Goal: Task Accomplishment & Management: Manage account settings

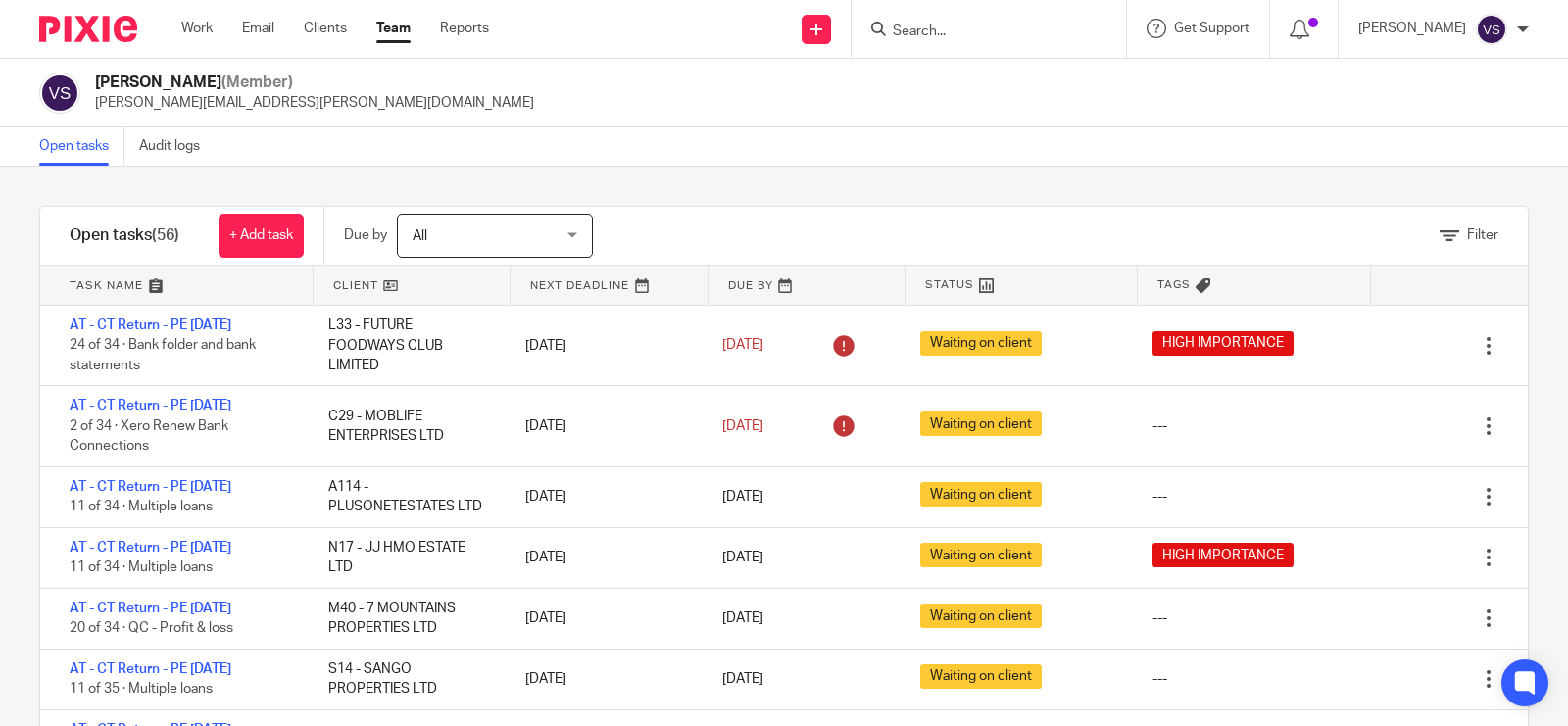
scroll to position [857, 0]
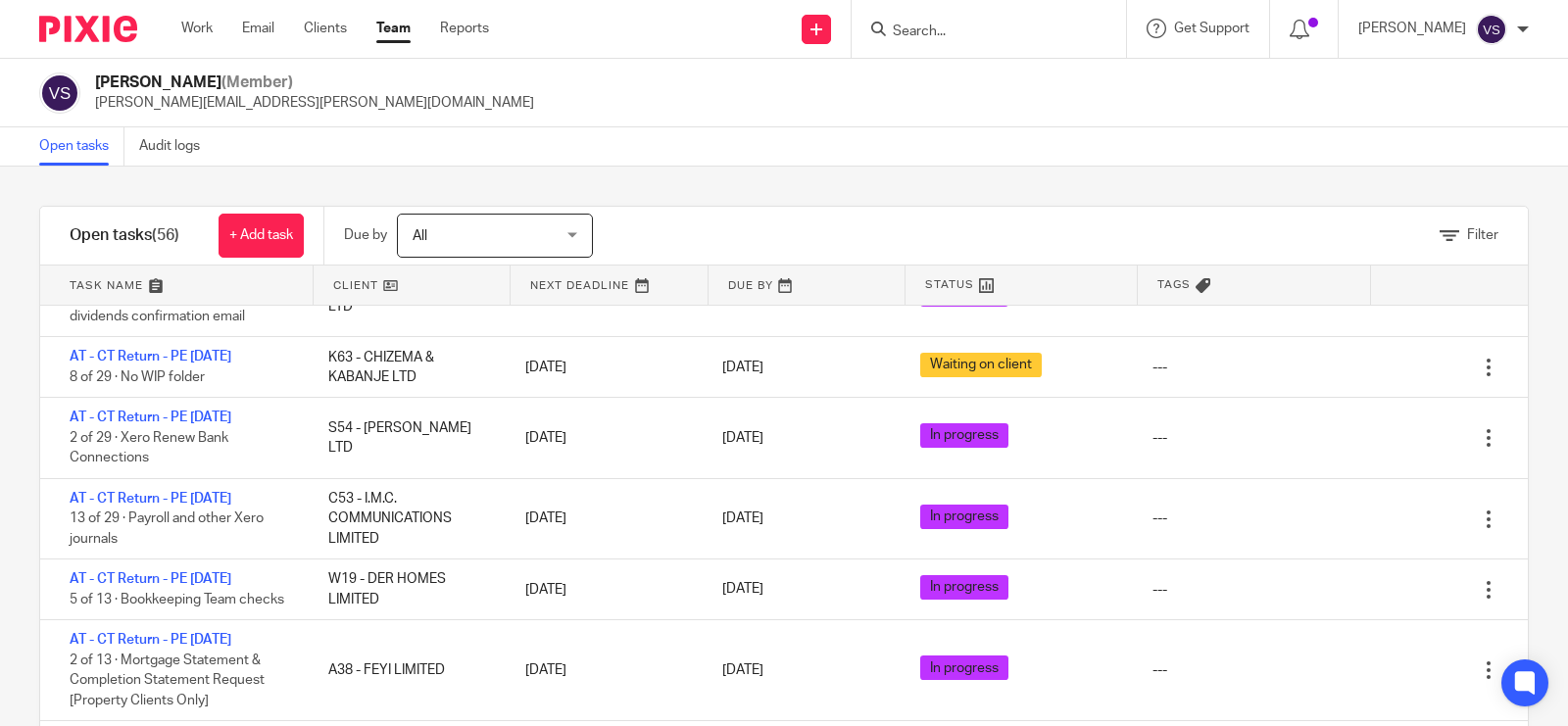
click at [389, 35] on link "Team" at bounding box center [393, 28] width 34 height 20
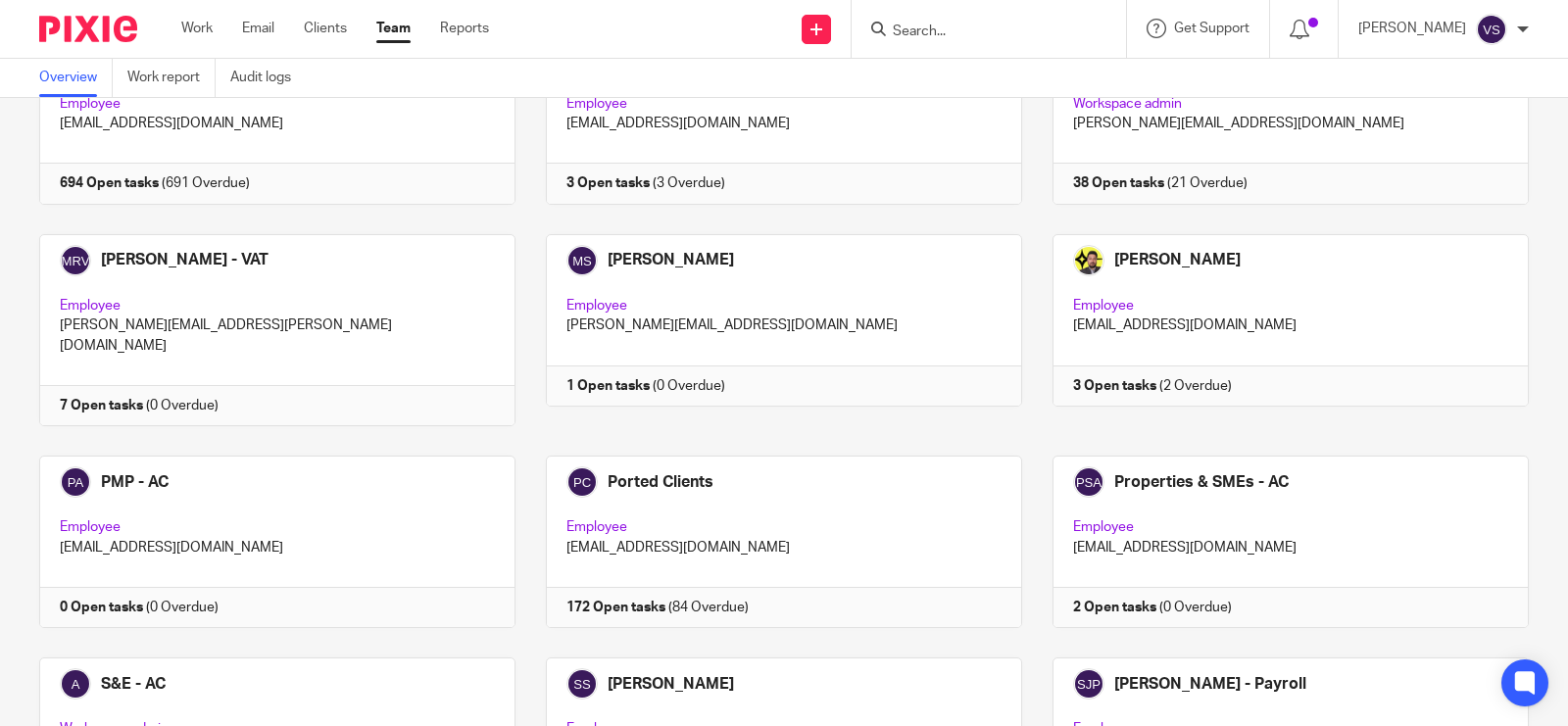
scroll to position [1956, 0]
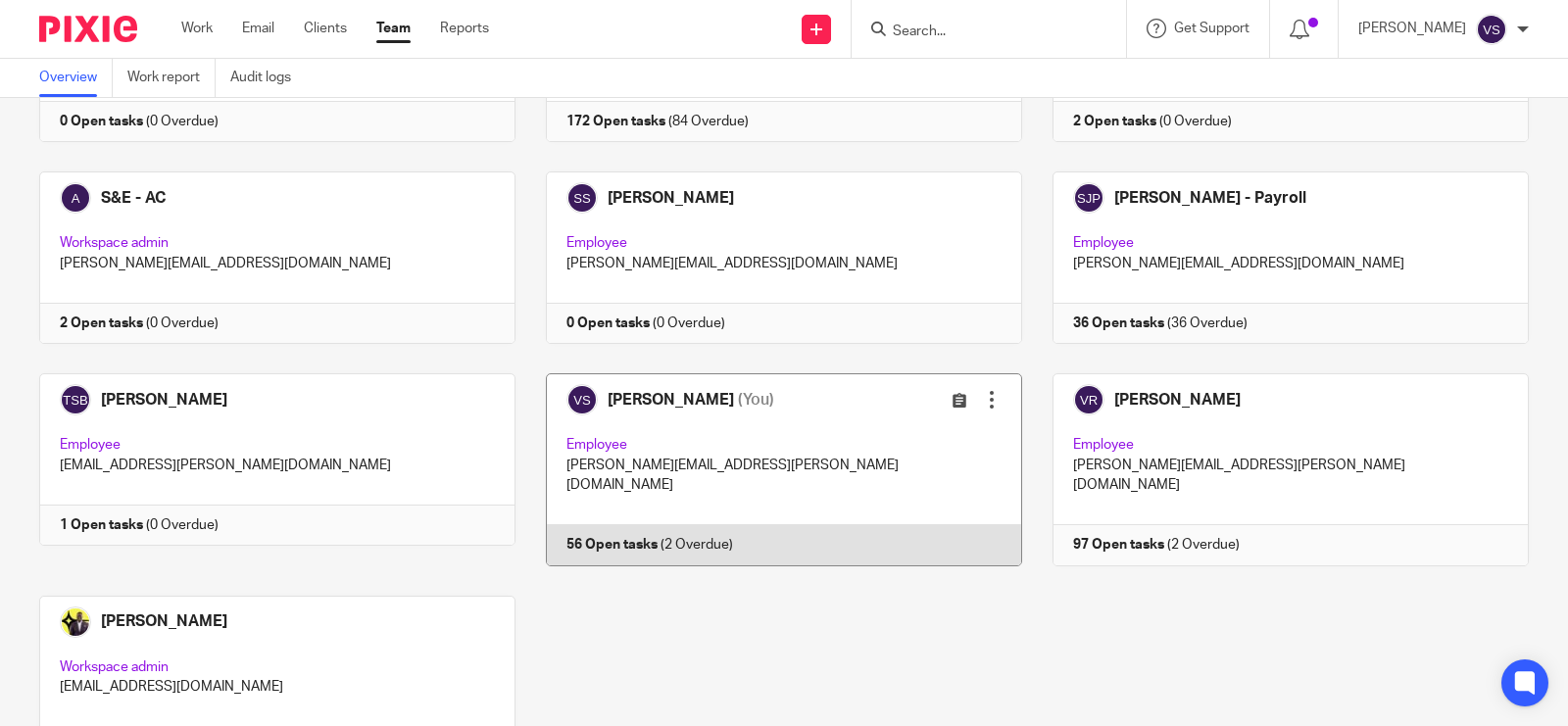
click at [686, 374] on link at bounding box center [768, 470] width 506 height 192
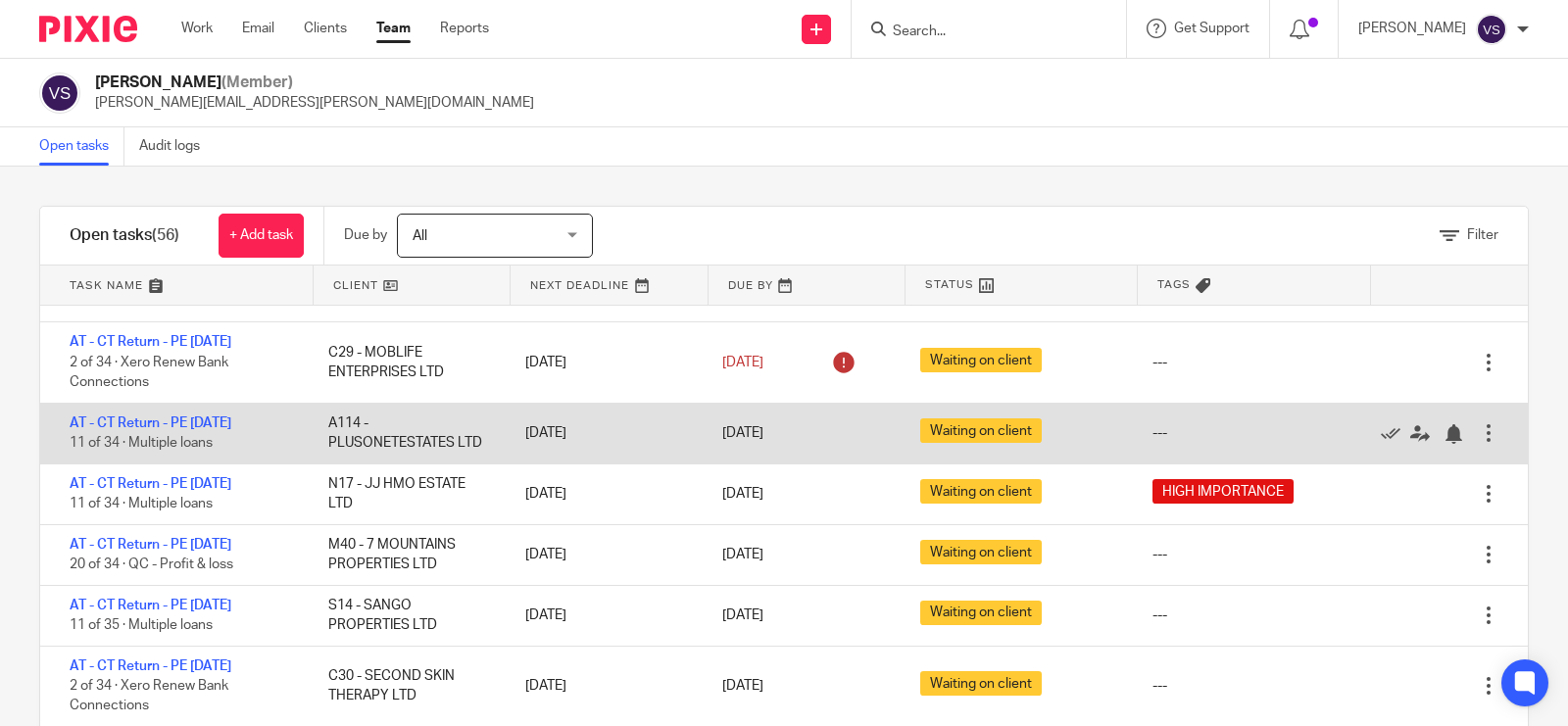
scroll to position [123, 0]
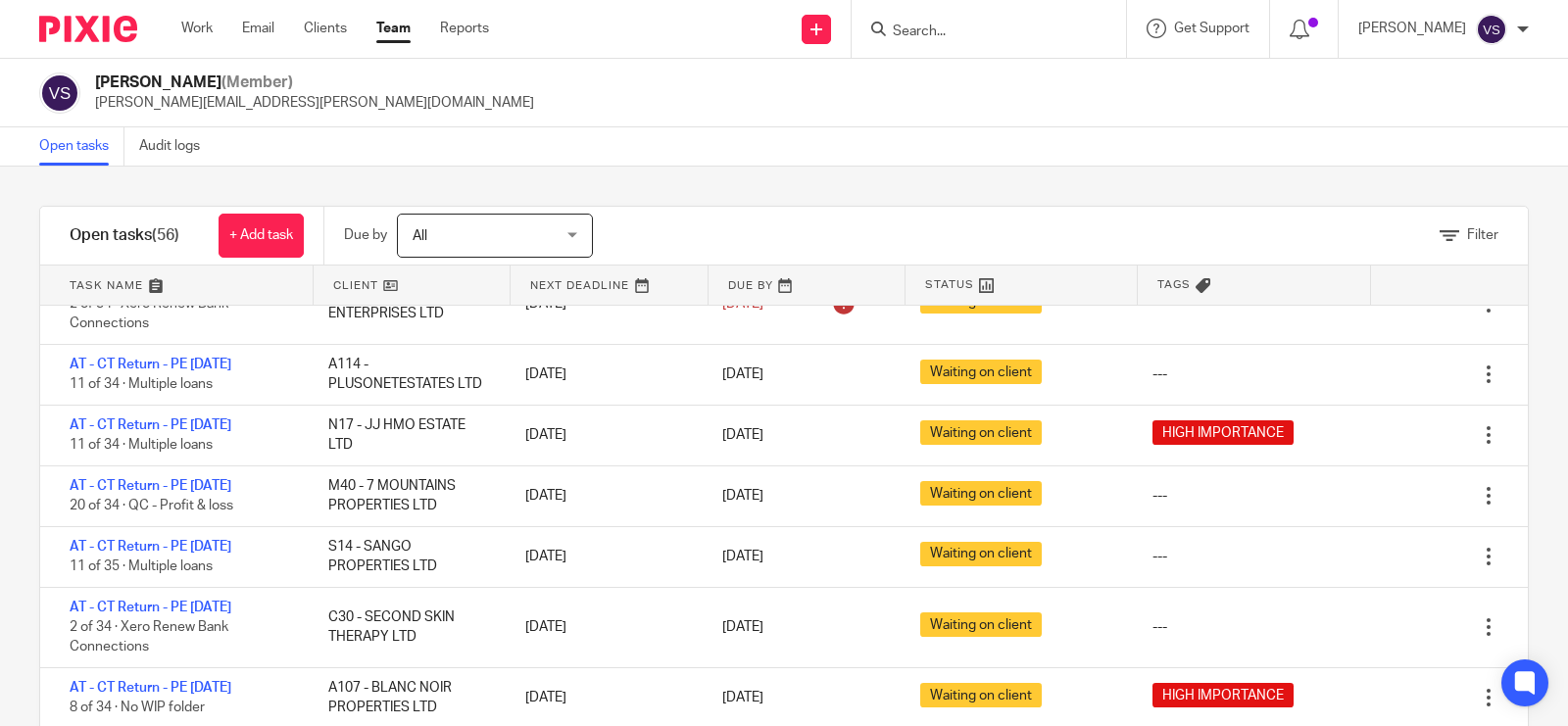
click at [643, 173] on div "Filter tasks Only show tasks matching all of these conditions 1 Client name Is …" at bounding box center [784, 446] width 1568 height 559
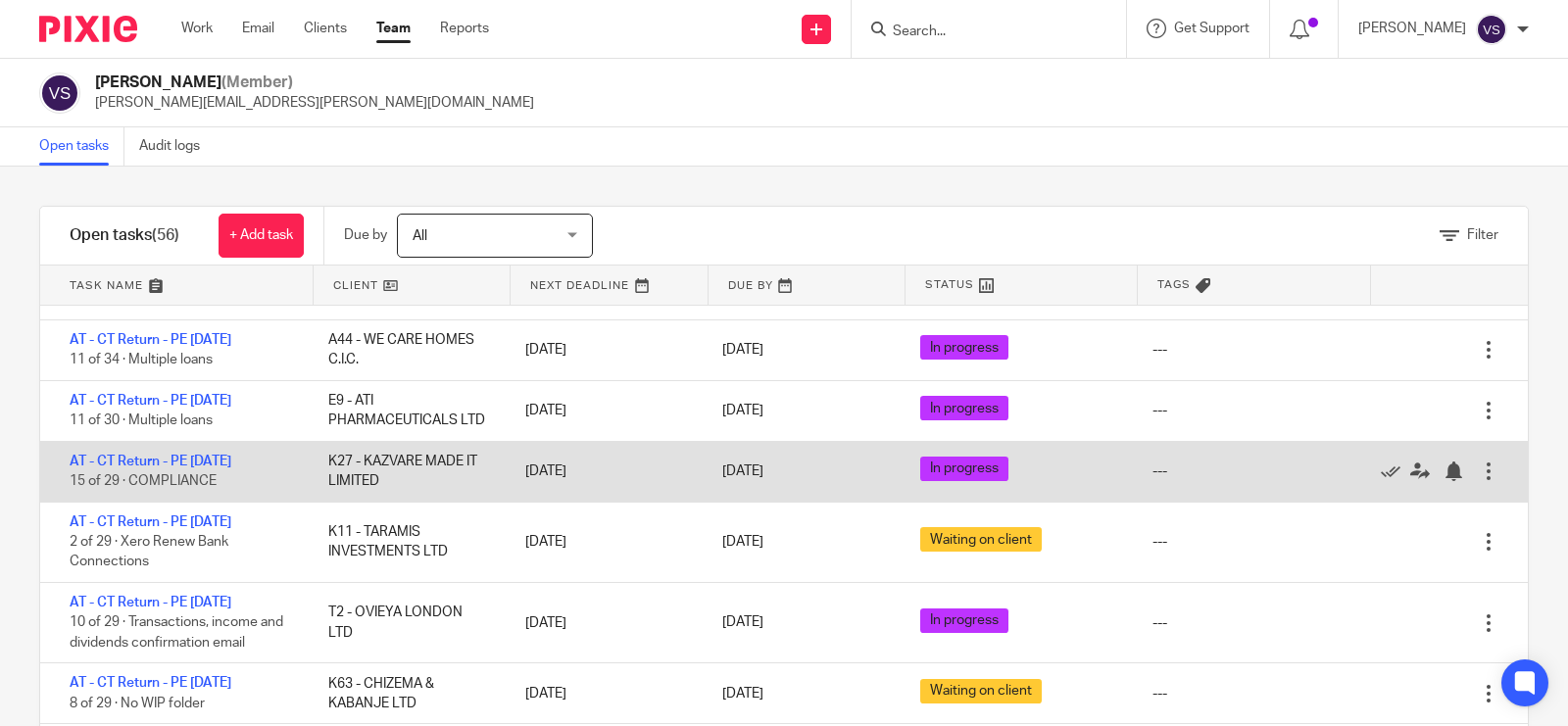
scroll to position [490, 0]
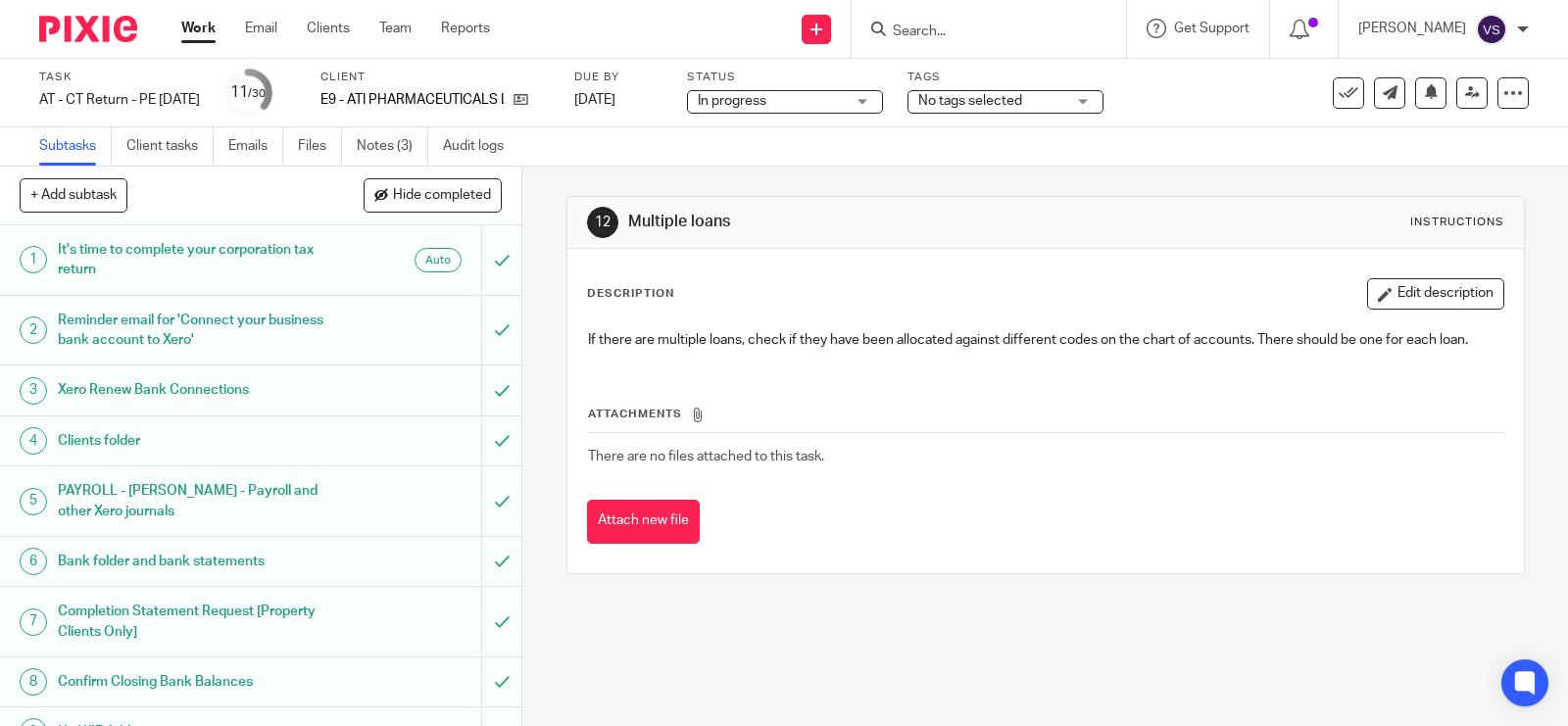
click at [845, 100] on span "In progress" at bounding box center [771, 101] width 147 height 21
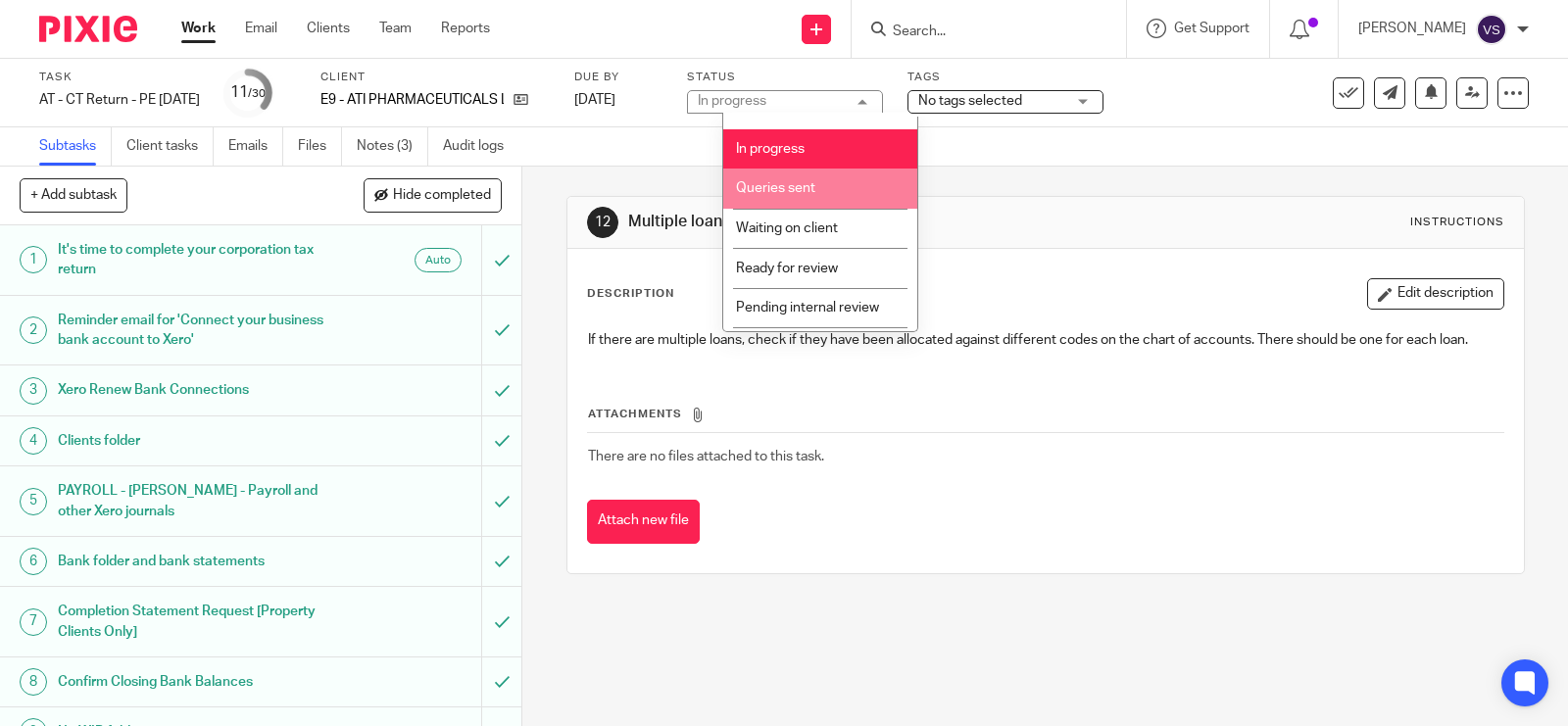
scroll to position [98, 0]
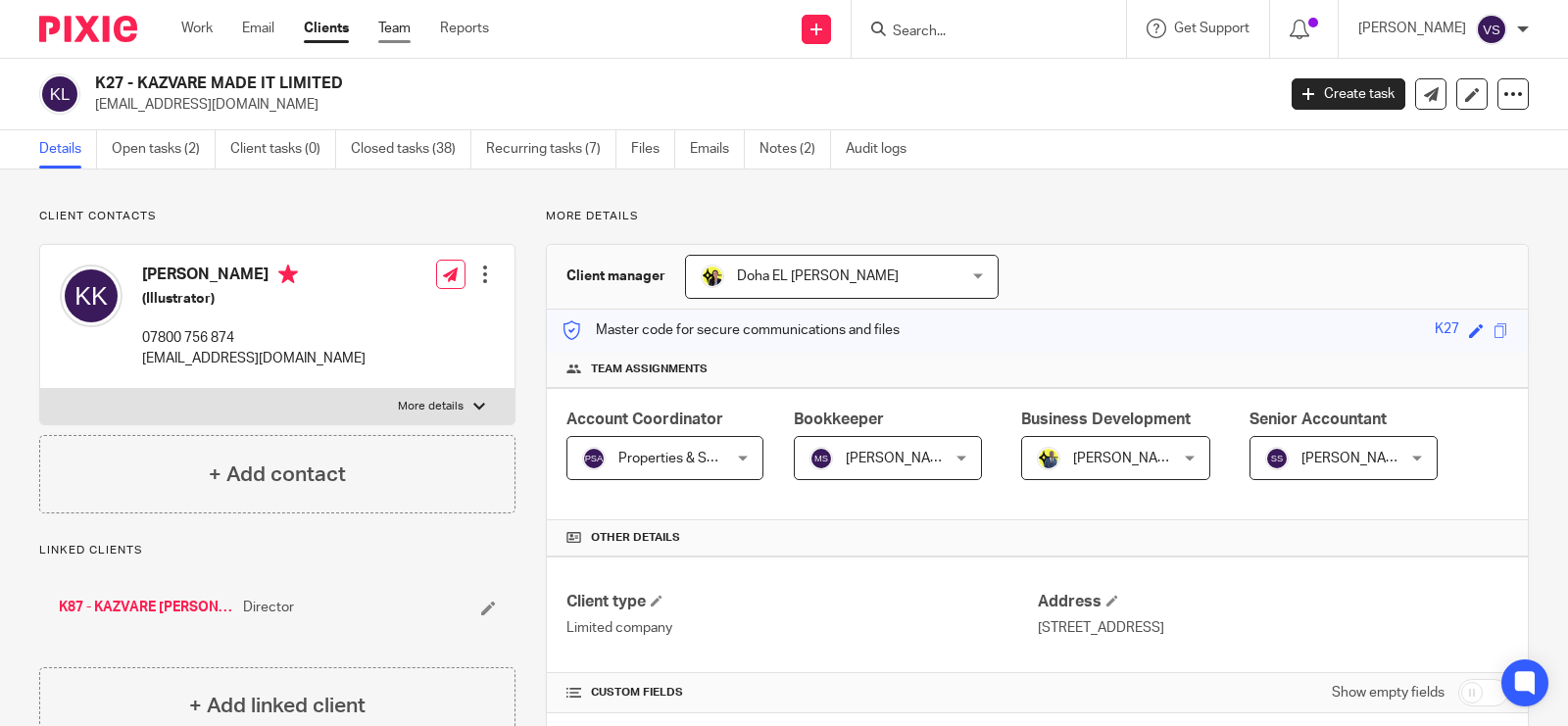
click at [398, 32] on link "Team" at bounding box center [394, 28] width 32 height 20
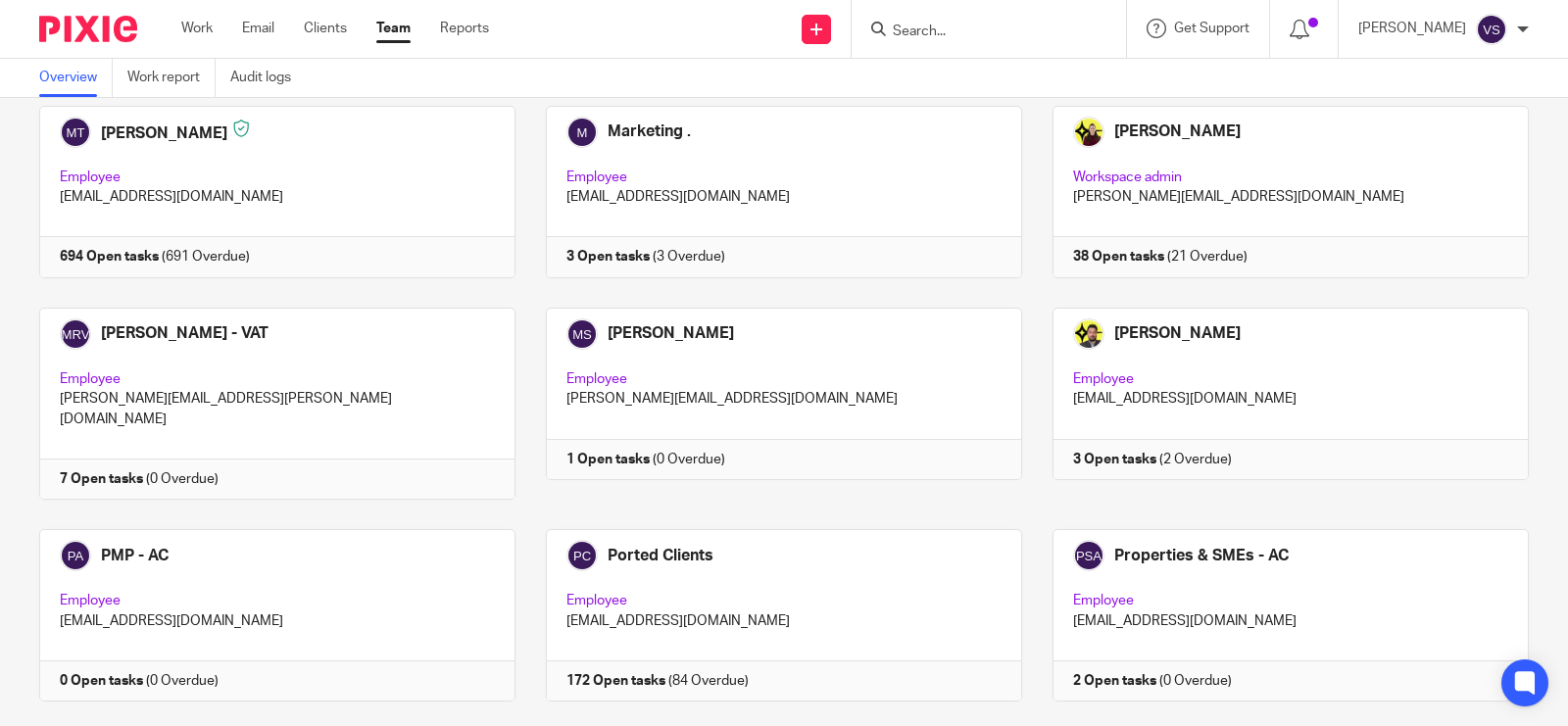
scroll to position [1956, 0]
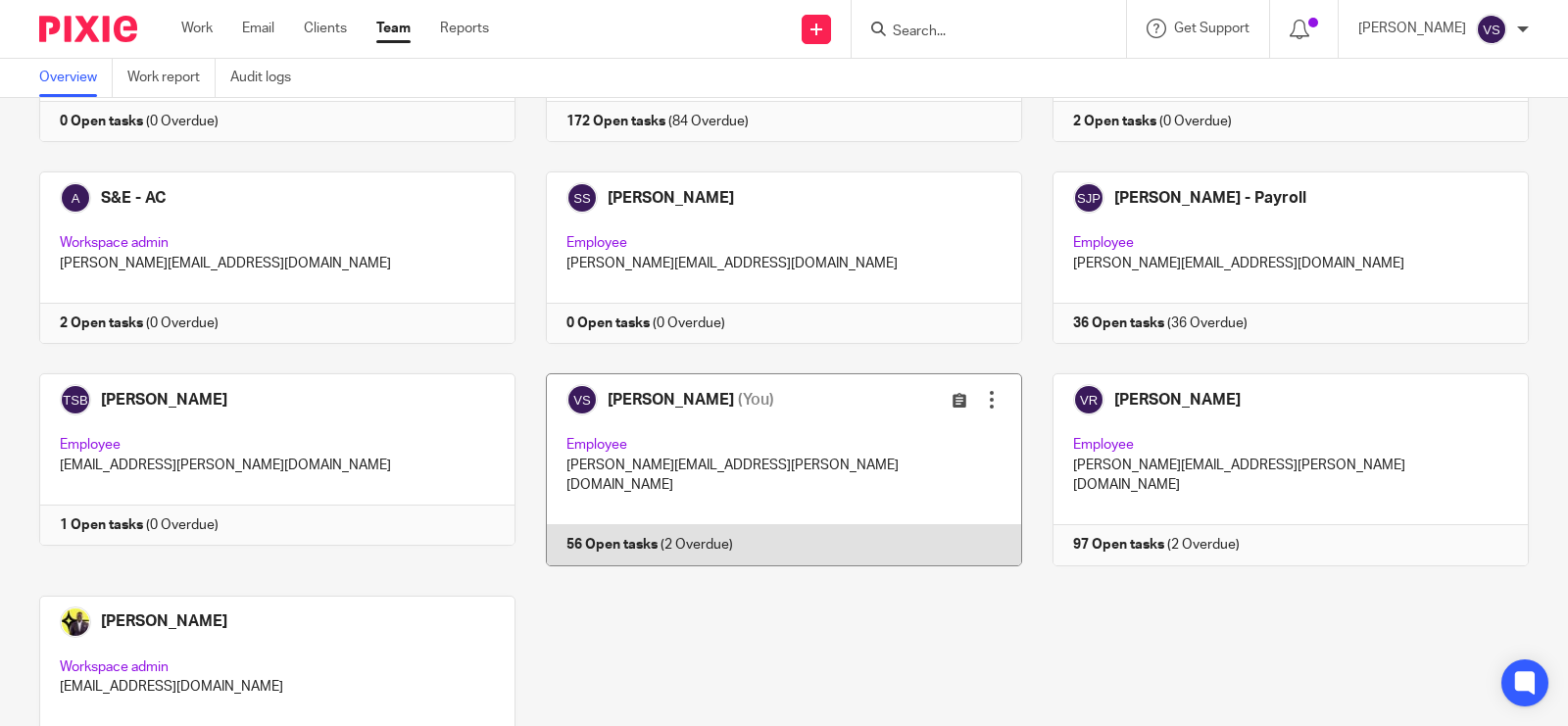
click at [720, 374] on link at bounding box center [768, 470] width 506 height 192
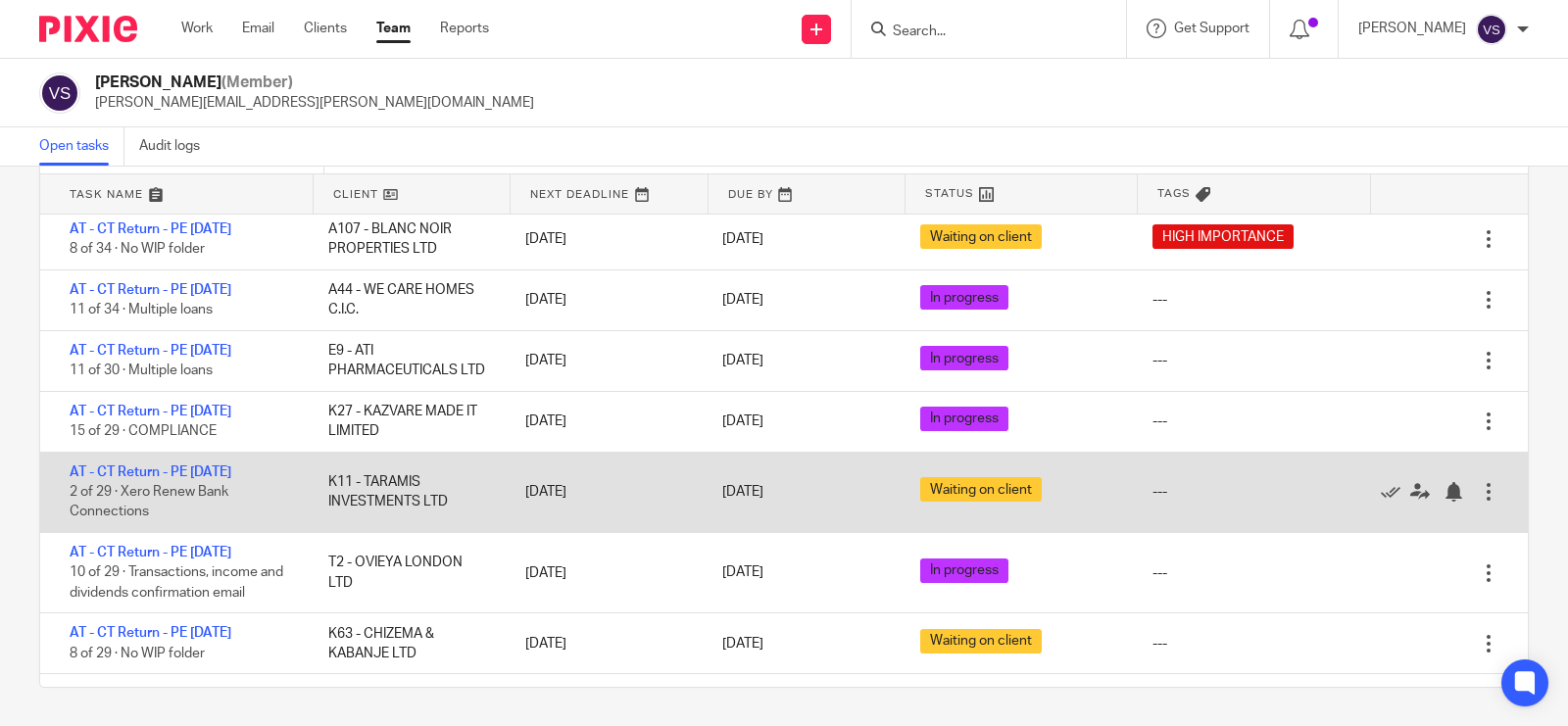
scroll to position [612, 0]
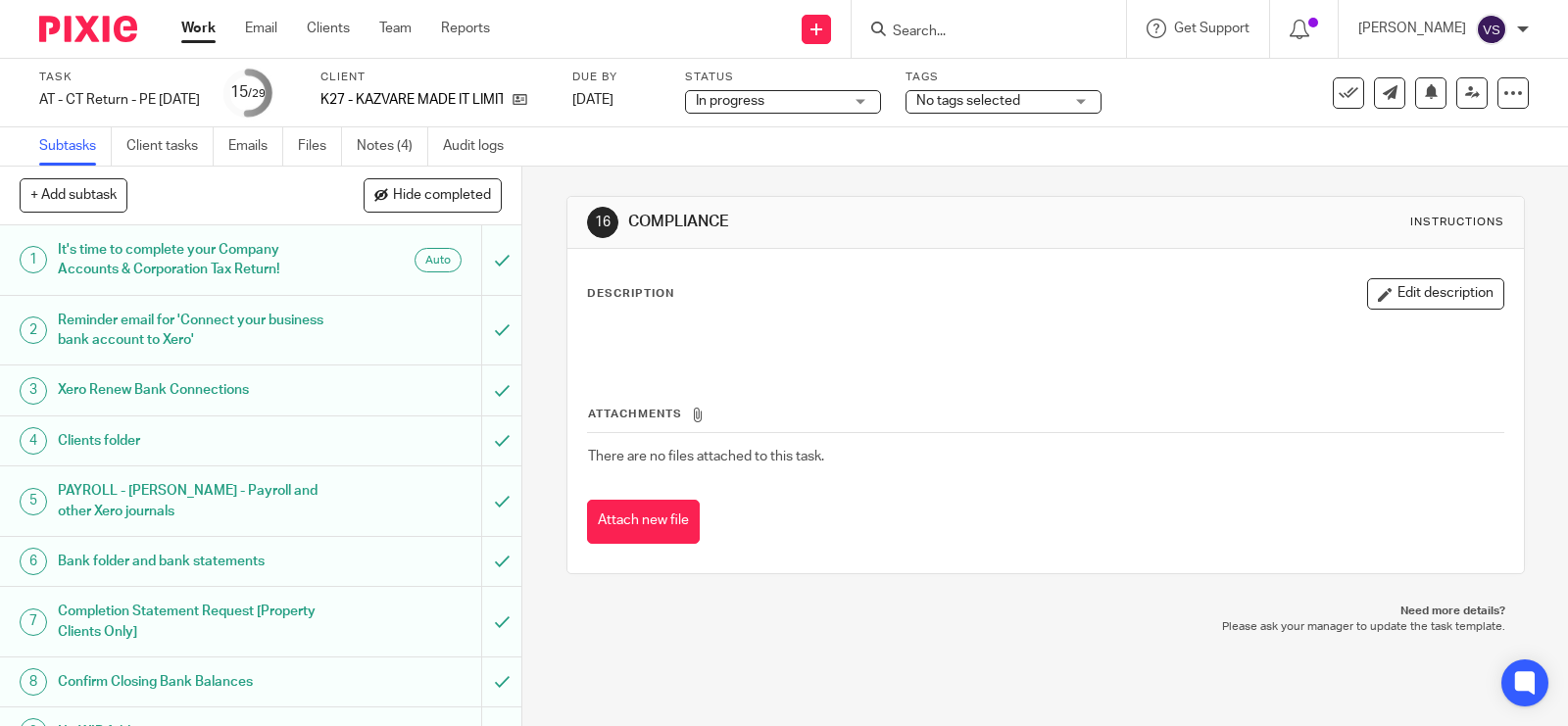
click at [830, 99] on span "In progress" at bounding box center [769, 101] width 147 height 21
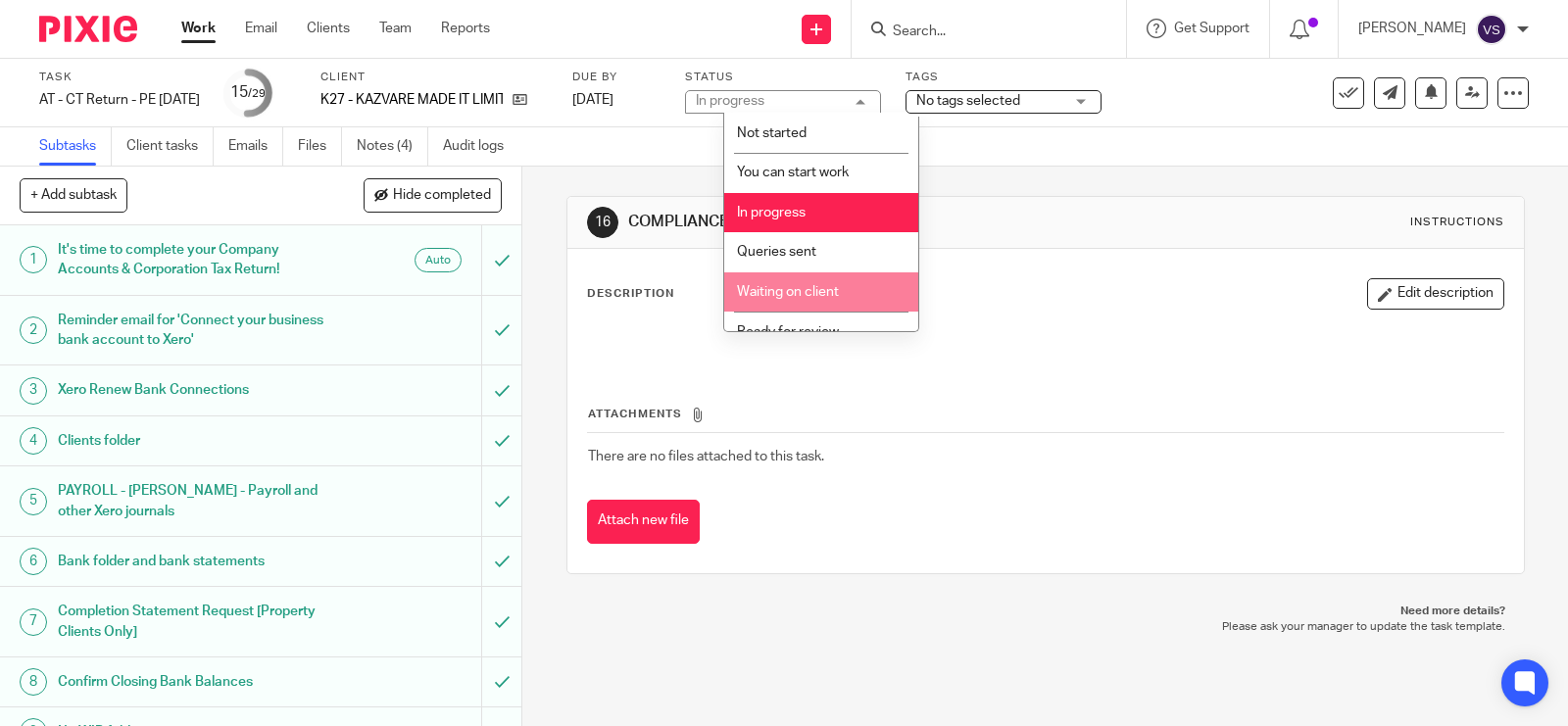
scroll to position [98, 0]
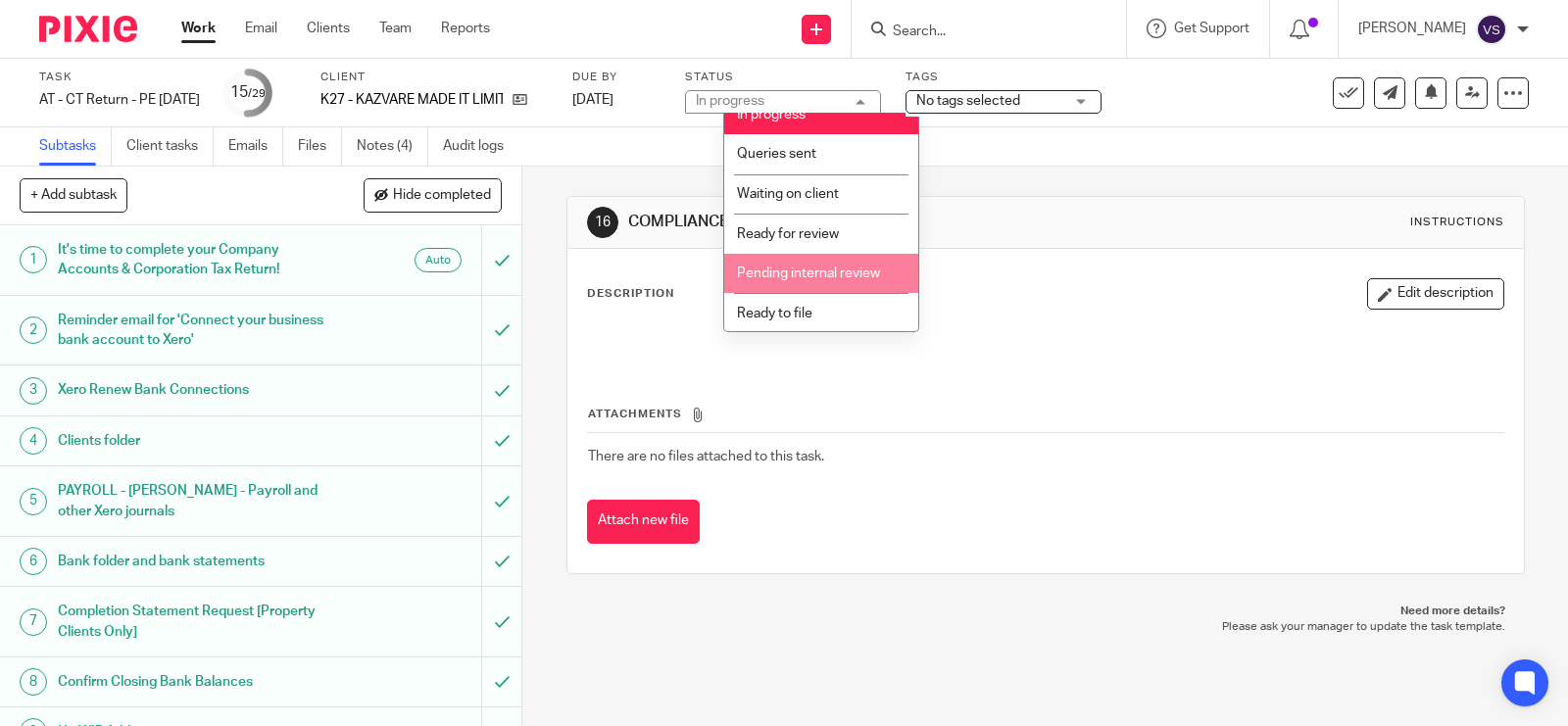
click at [844, 260] on li "Pending internal review" at bounding box center [821, 274] width 194 height 40
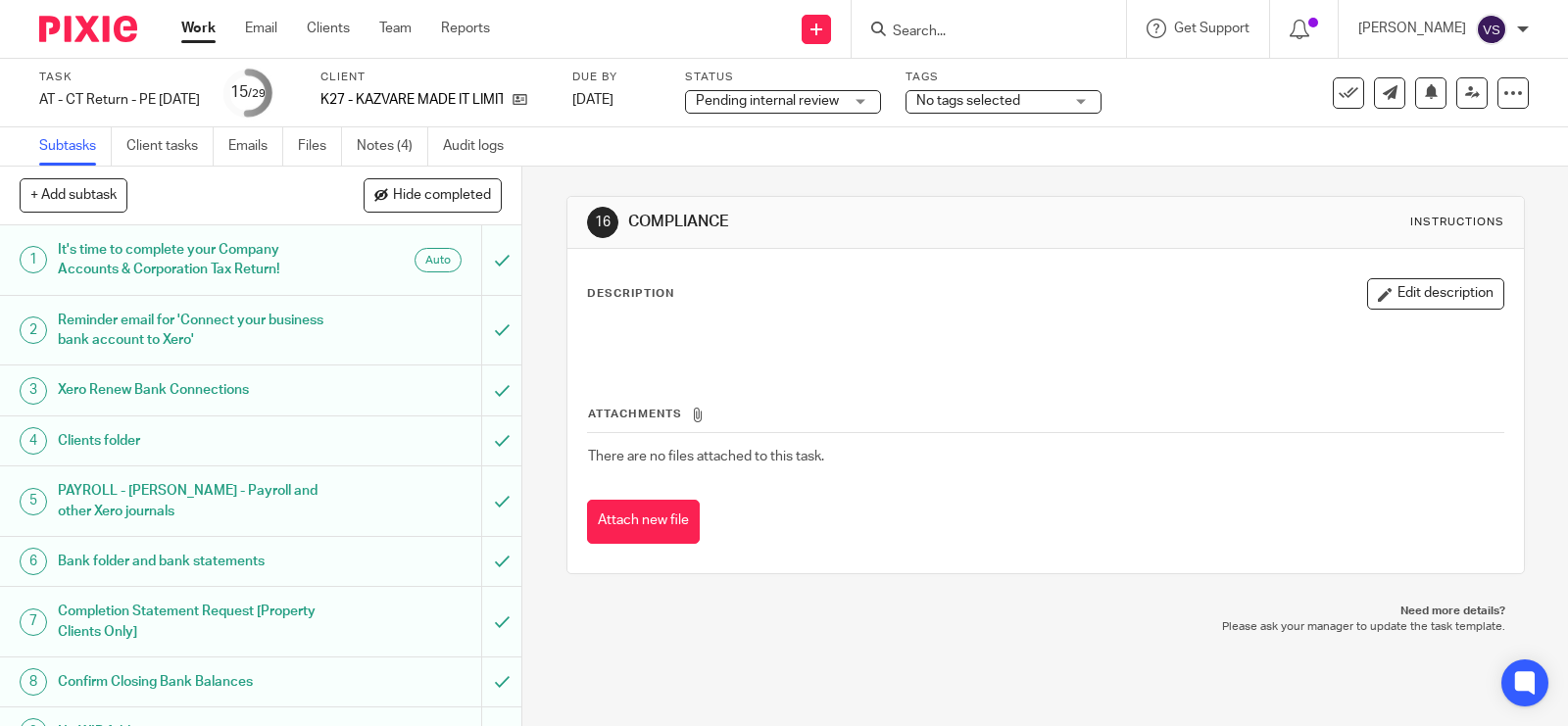
click at [926, 26] on input "Search" at bounding box center [979, 32] width 177 height 18
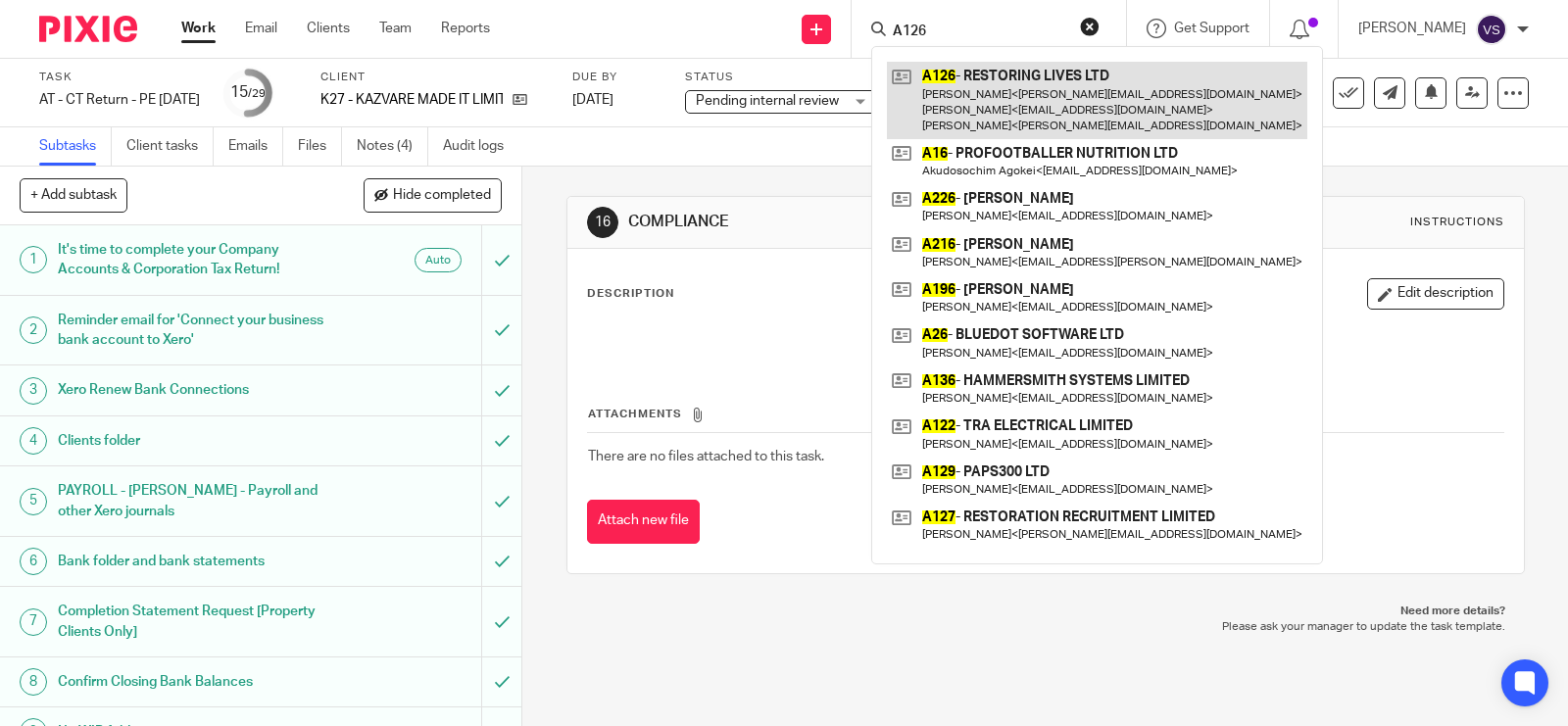
type input "A126"
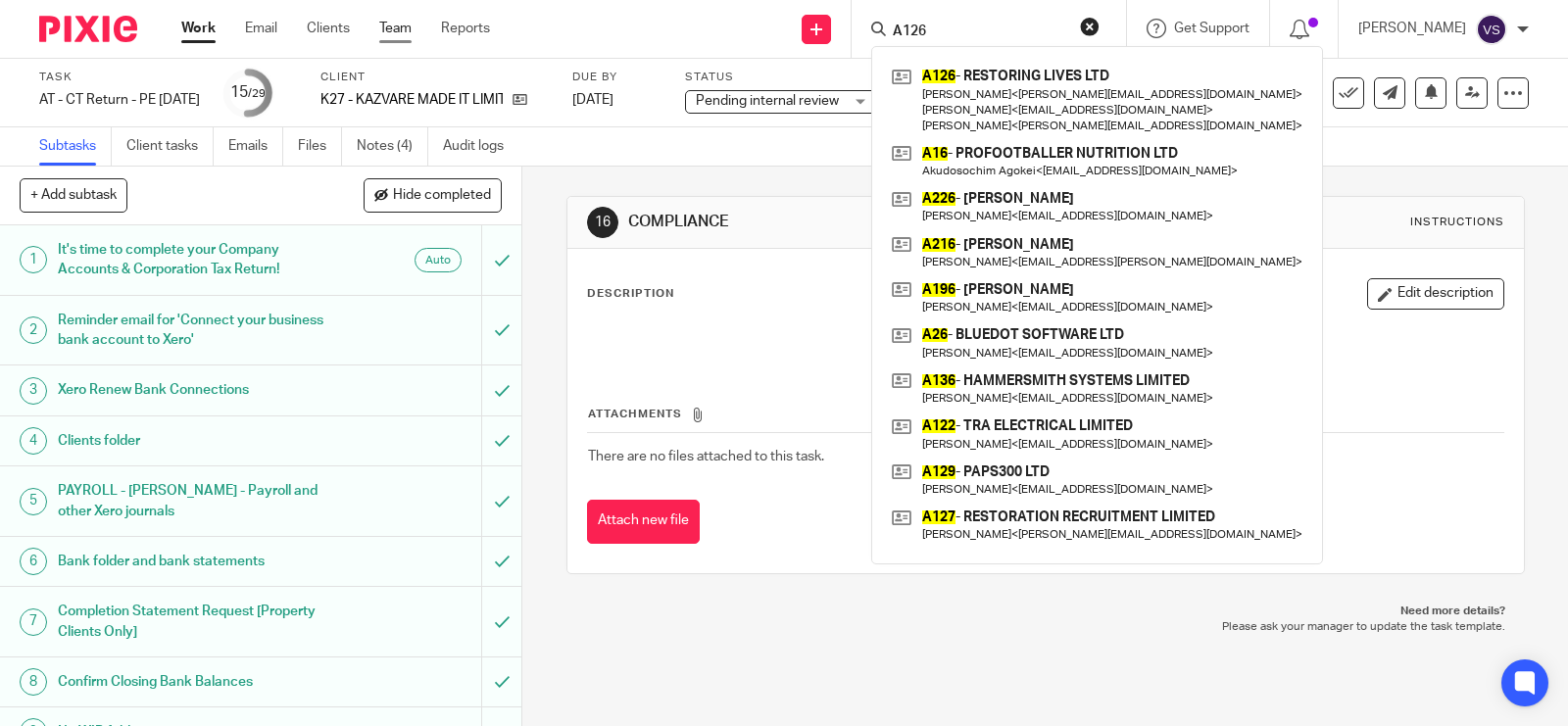
click at [395, 23] on link "Team" at bounding box center [395, 28] width 32 height 20
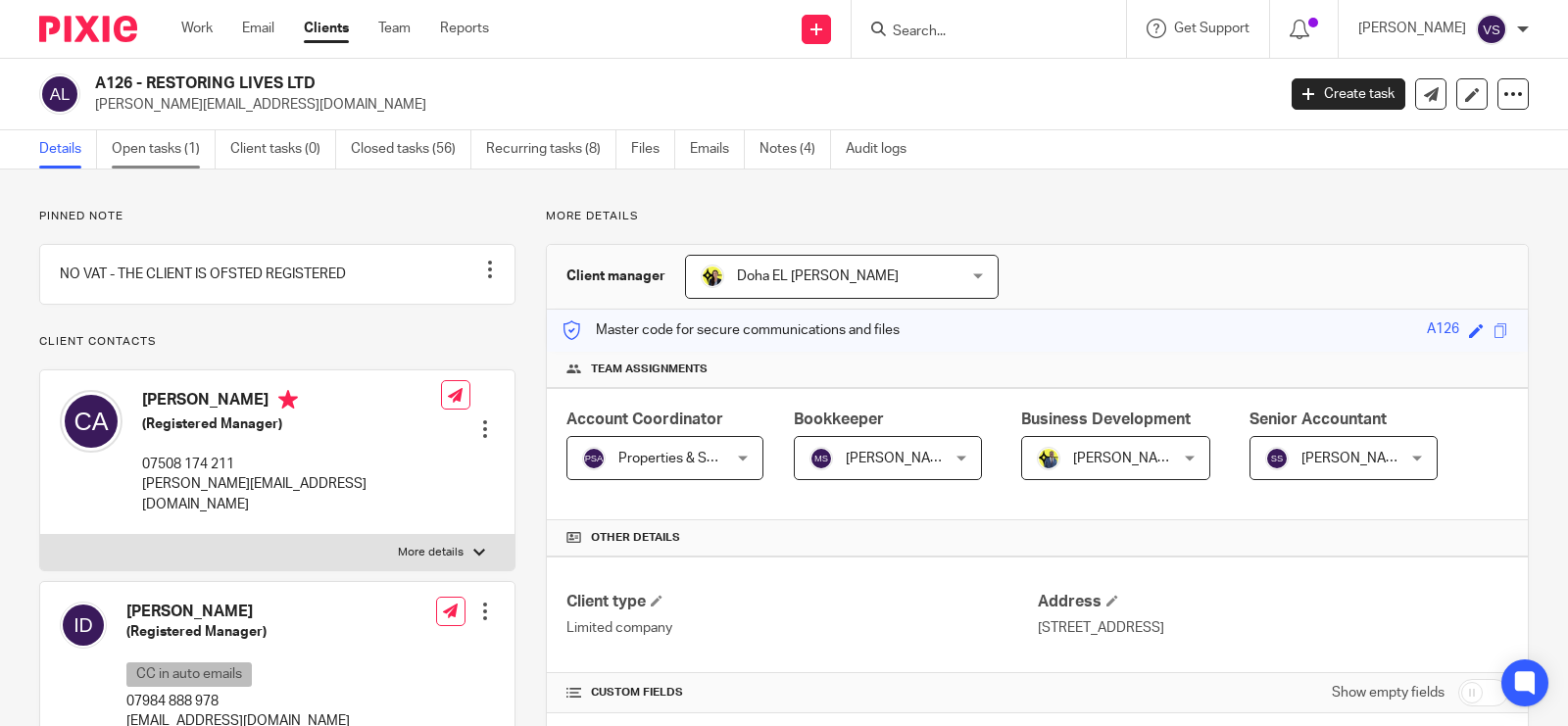
click at [168, 145] on link "Open tasks (1)" at bounding box center [164, 149] width 104 height 38
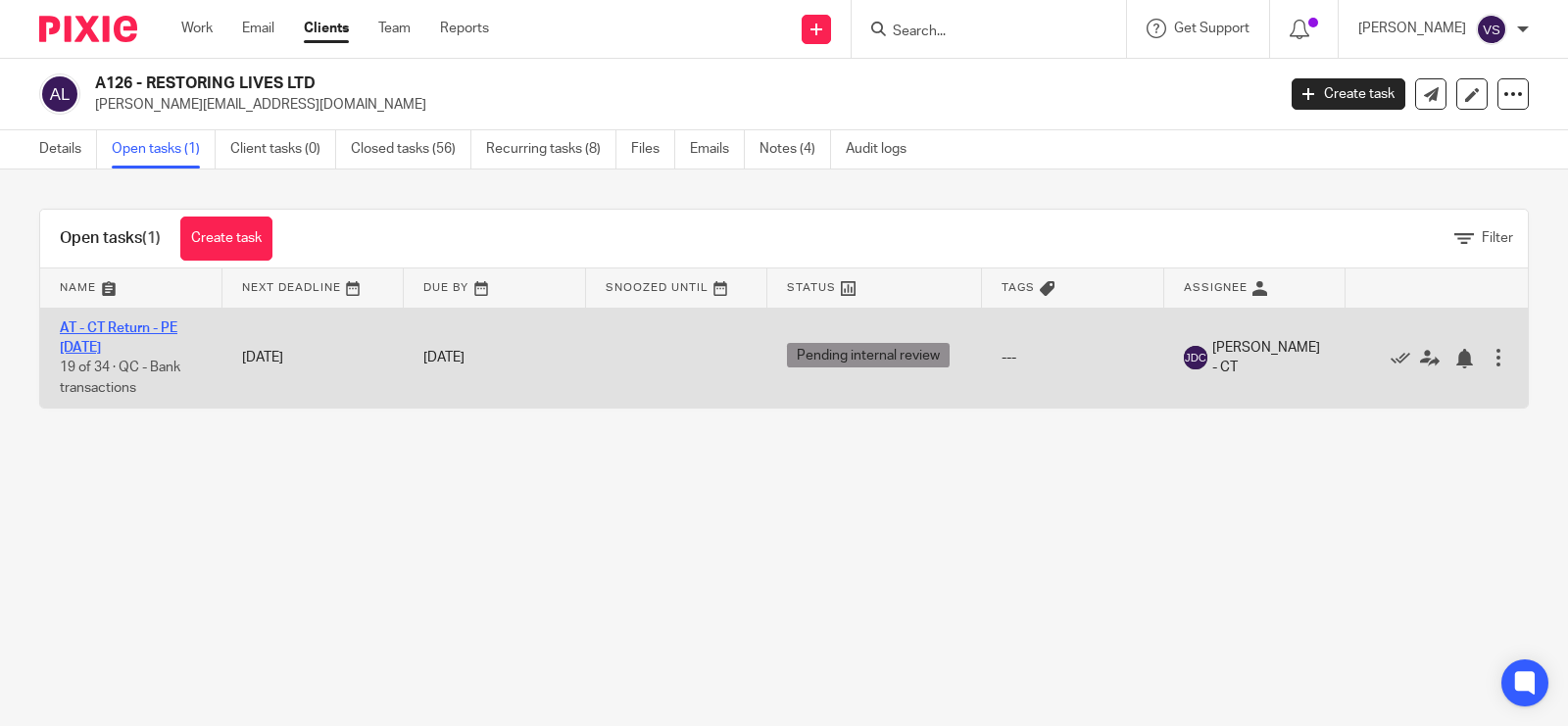
click at [153, 327] on link "AT - CT Return - PE [DATE]" at bounding box center [119, 338] width 118 height 33
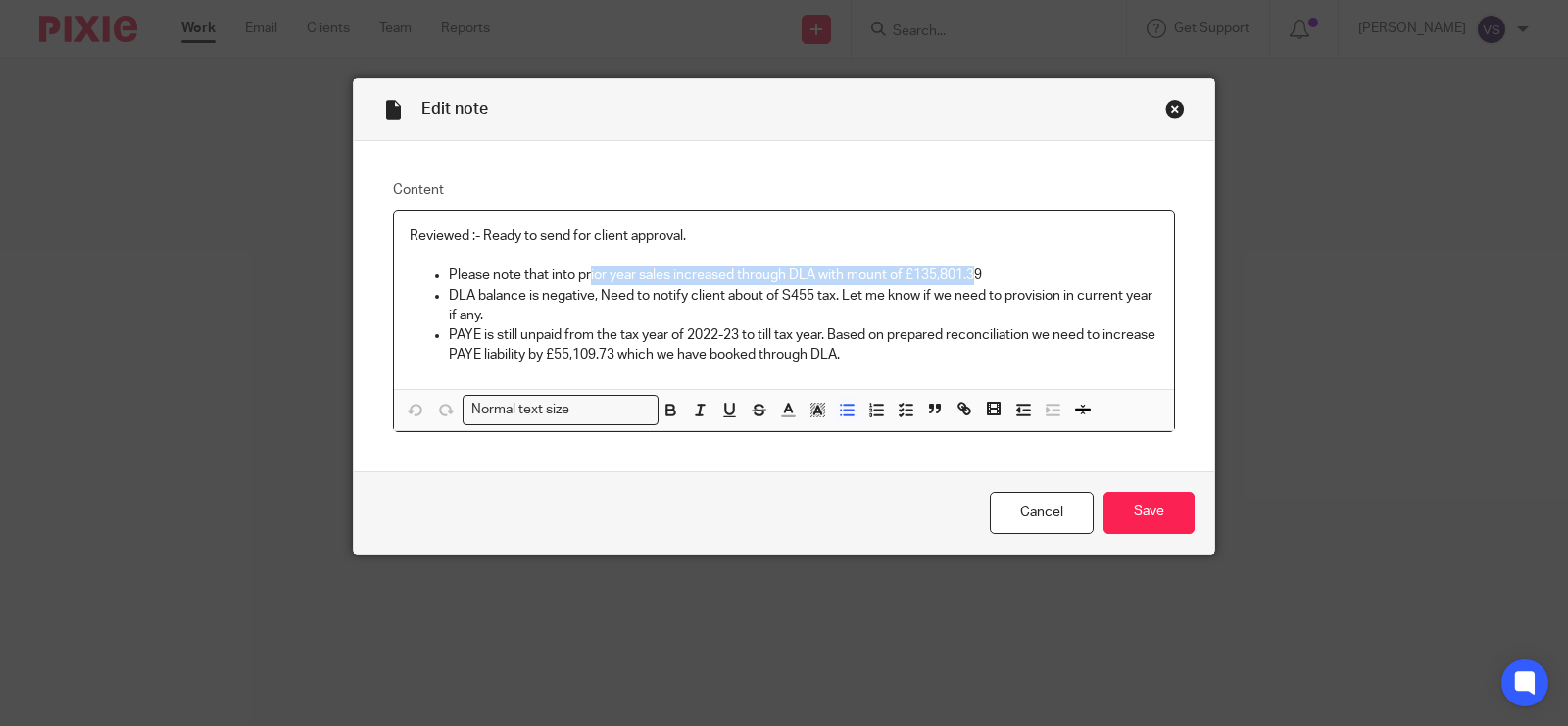
drag, startPoint x: 581, startPoint y: 283, endPoint x: 967, endPoint y: 276, distance: 386.1
click at [967, 276] on p "Please note that into prior year sales increased through DLA with mount of £135…" at bounding box center [803, 276] width 709 height 20
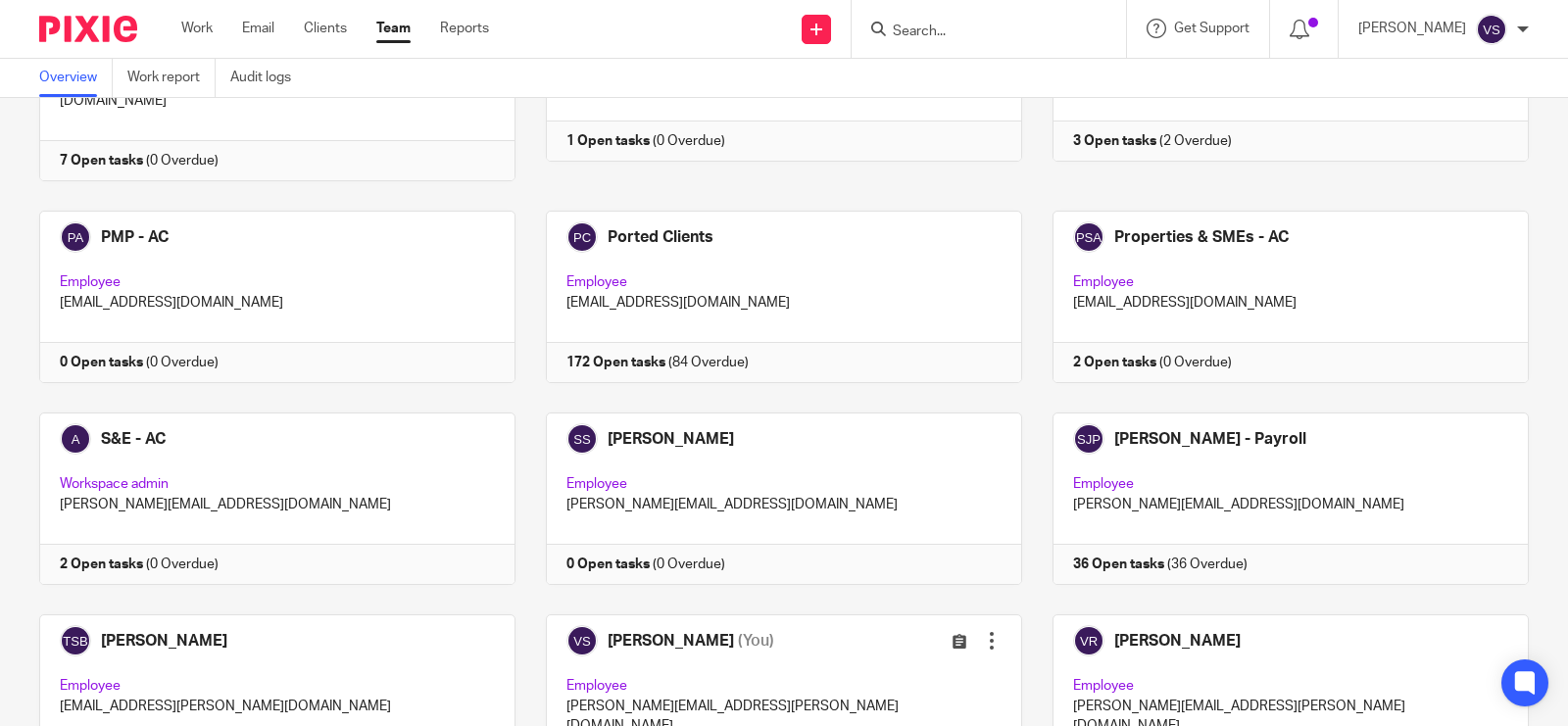
scroll to position [1956, 0]
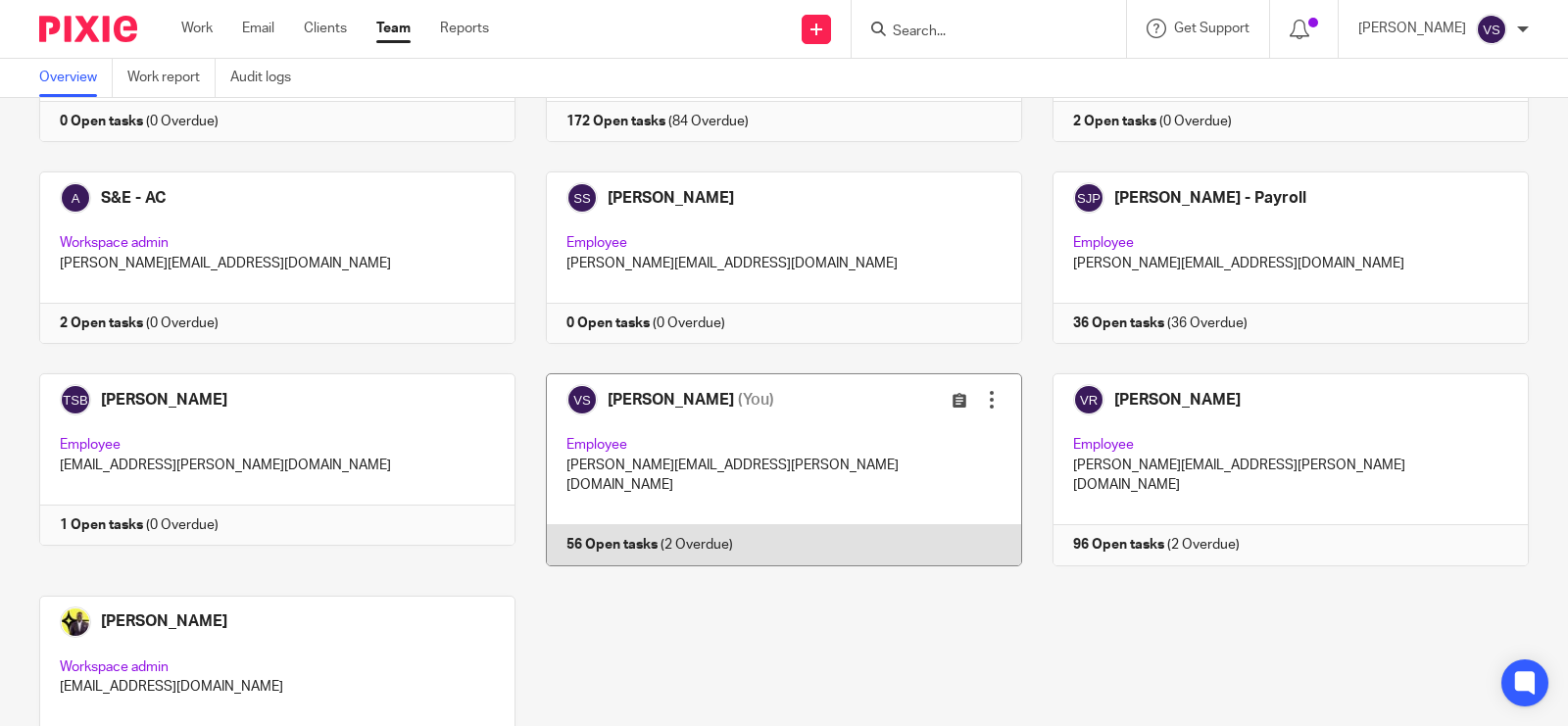
click at [796, 374] on link at bounding box center [768, 470] width 506 height 192
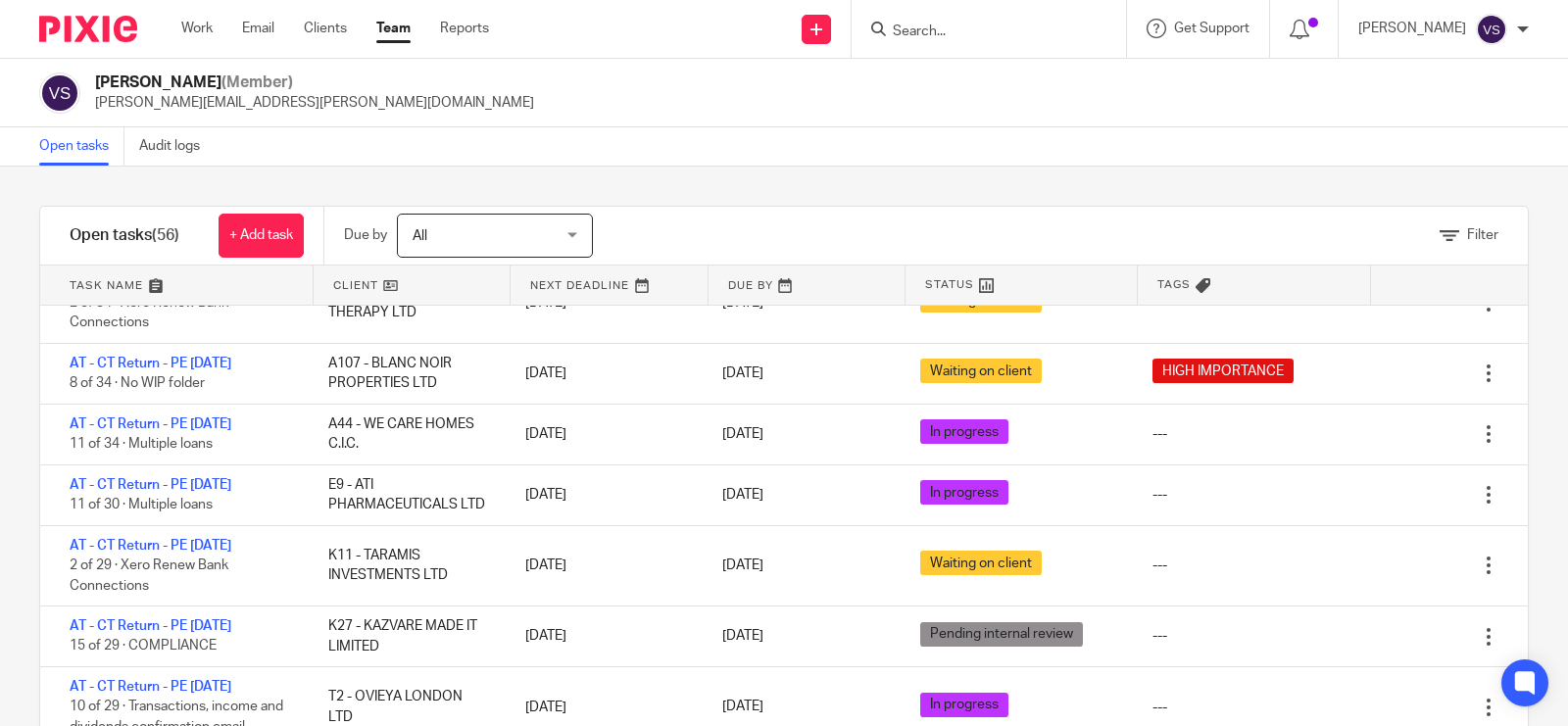
scroll to position [490, 0]
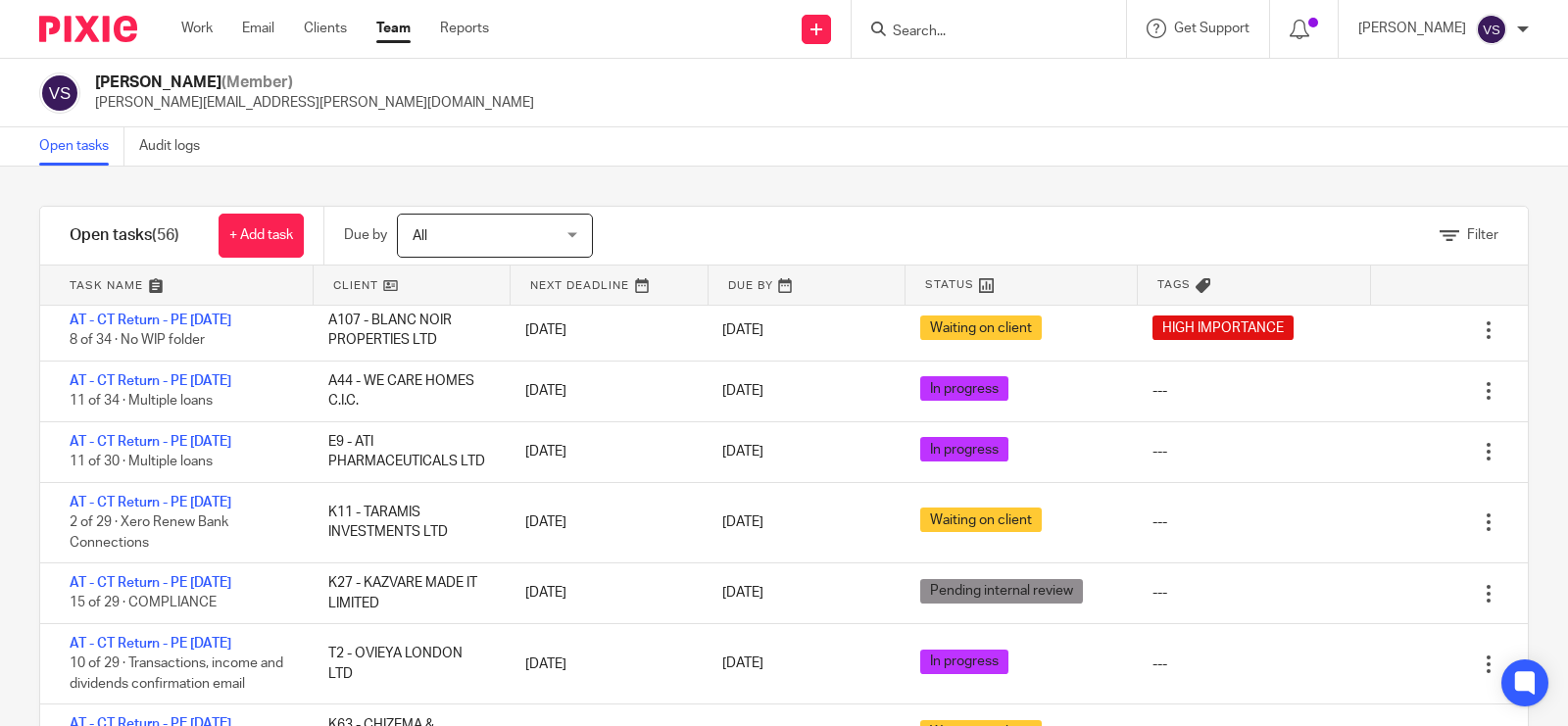
click at [600, 109] on div "Vaibhav Solanki (Member) vaibhav.solanki@confiancebizsol.com" at bounding box center [784, 93] width 1490 height 41
click at [949, 24] on input "Search" at bounding box center [979, 32] width 177 height 18
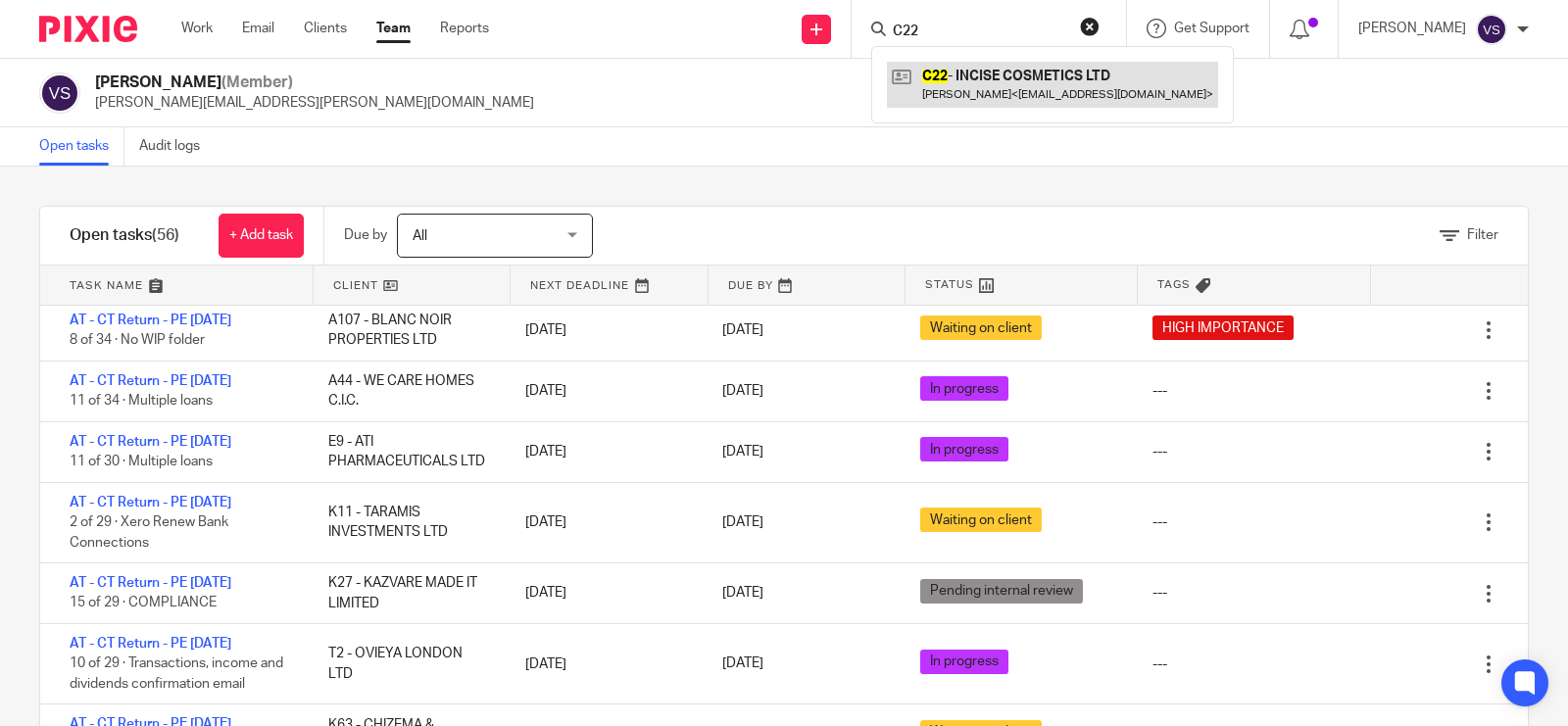
type input "C22"
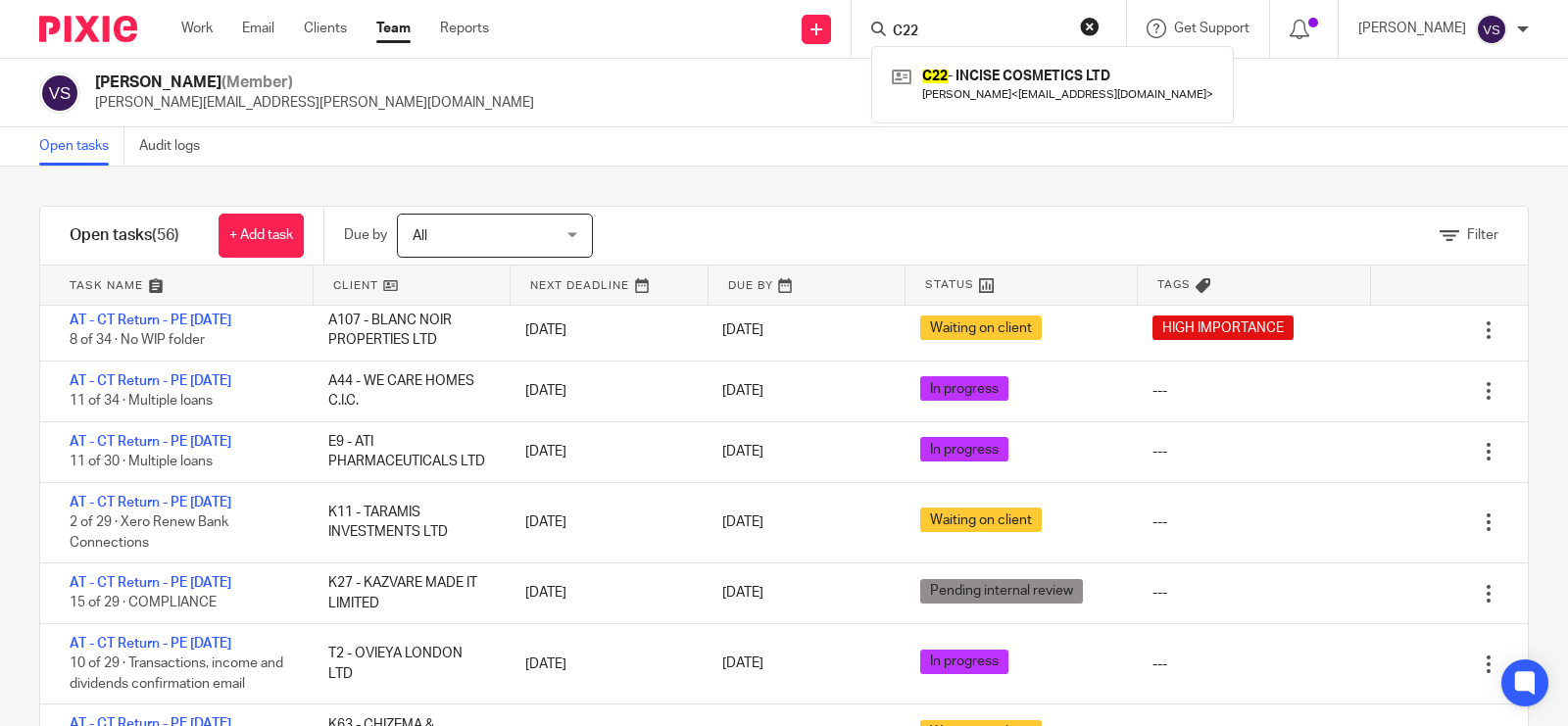
drag, startPoint x: 983, startPoint y: 27, endPoint x: 848, endPoint y: 16, distance: 135.4
click at [848, 17] on div "Send new email Create task Add client Request signature C22 C22 - INCISE COSMET…" at bounding box center [1043, 28] width 1050 height 58
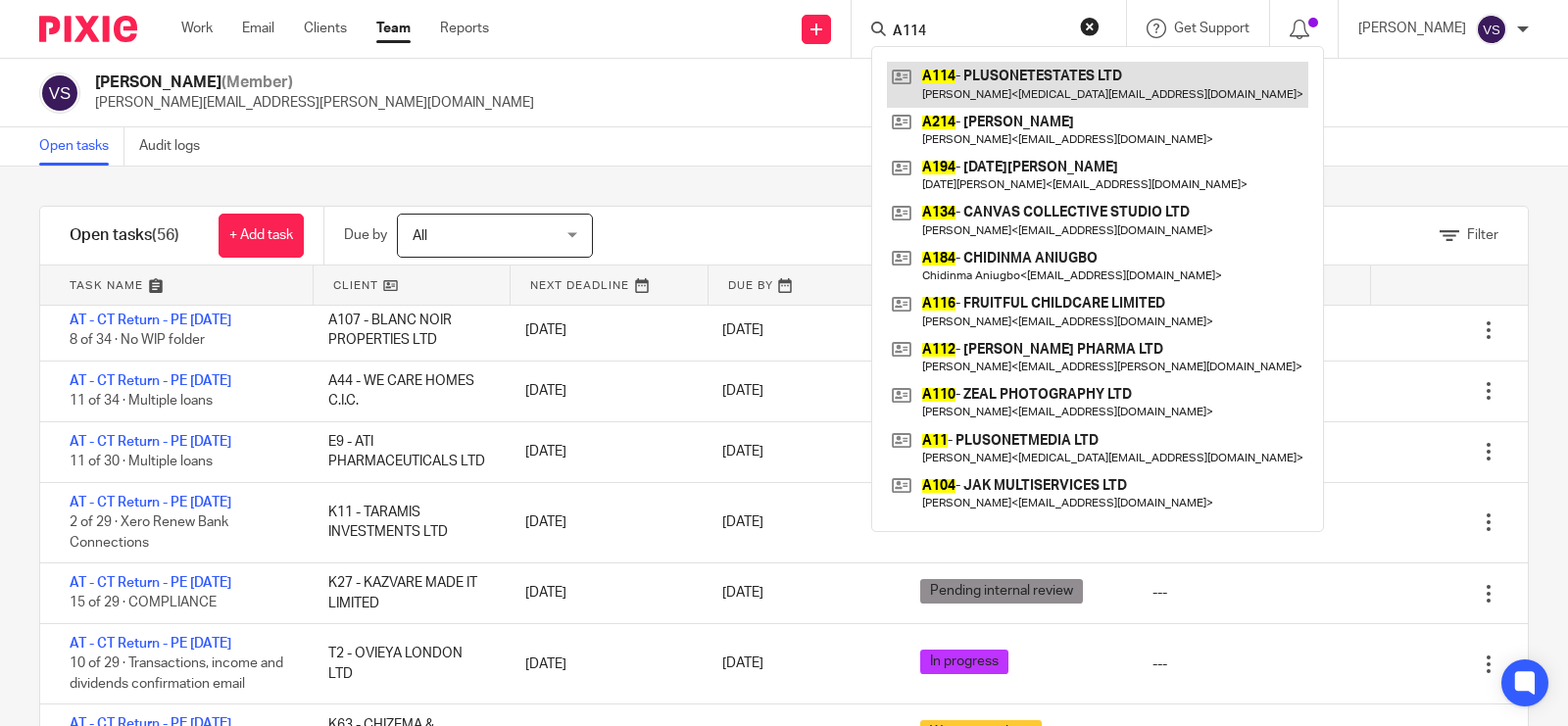
type input "A114"
click at [1079, 80] on link at bounding box center [1098, 84] width 422 height 45
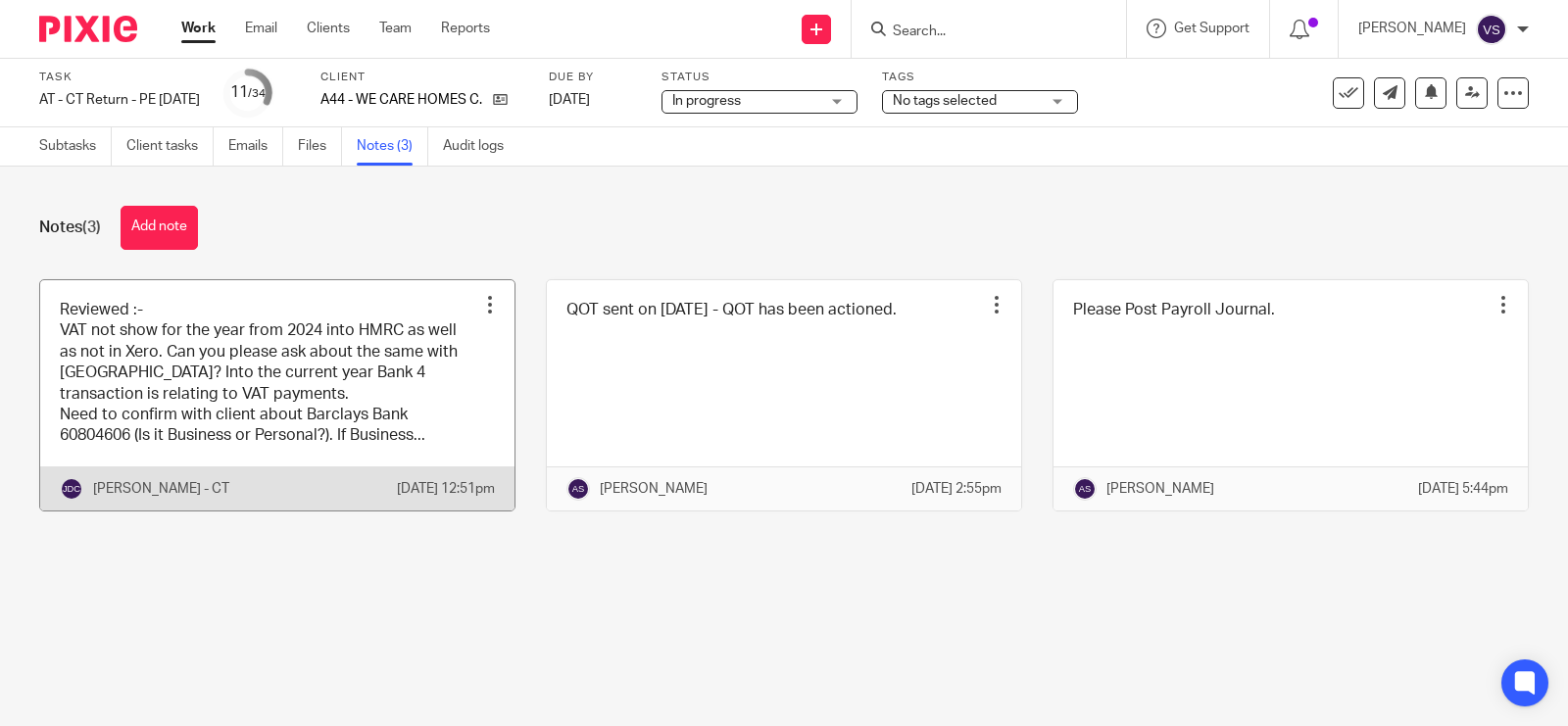
click at [305, 371] on link at bounding box center [277, 395] width 474 height 231
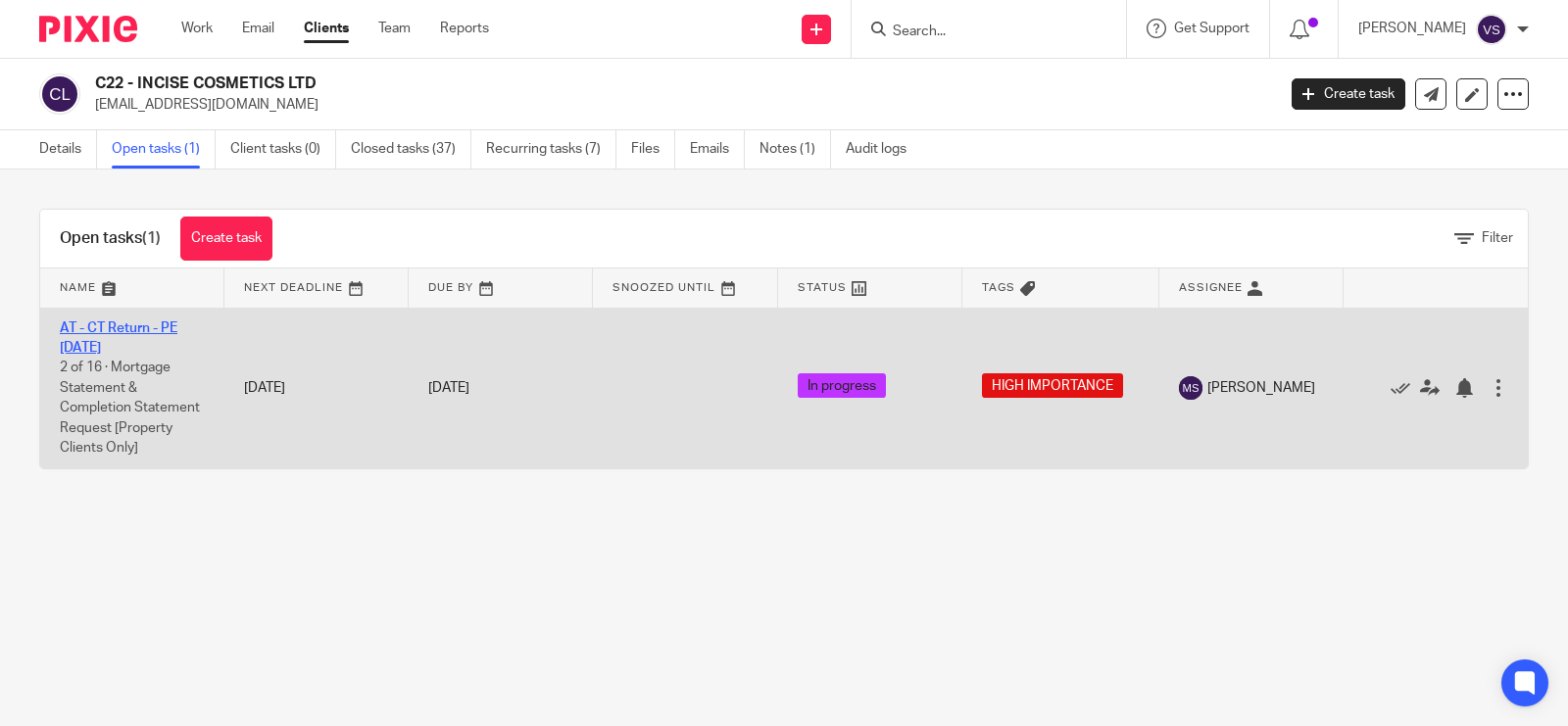
click at [115, 344] on link "AT - CT Return - PE 30-09-2025" at bounding box center [119, 338] width 118 height 33
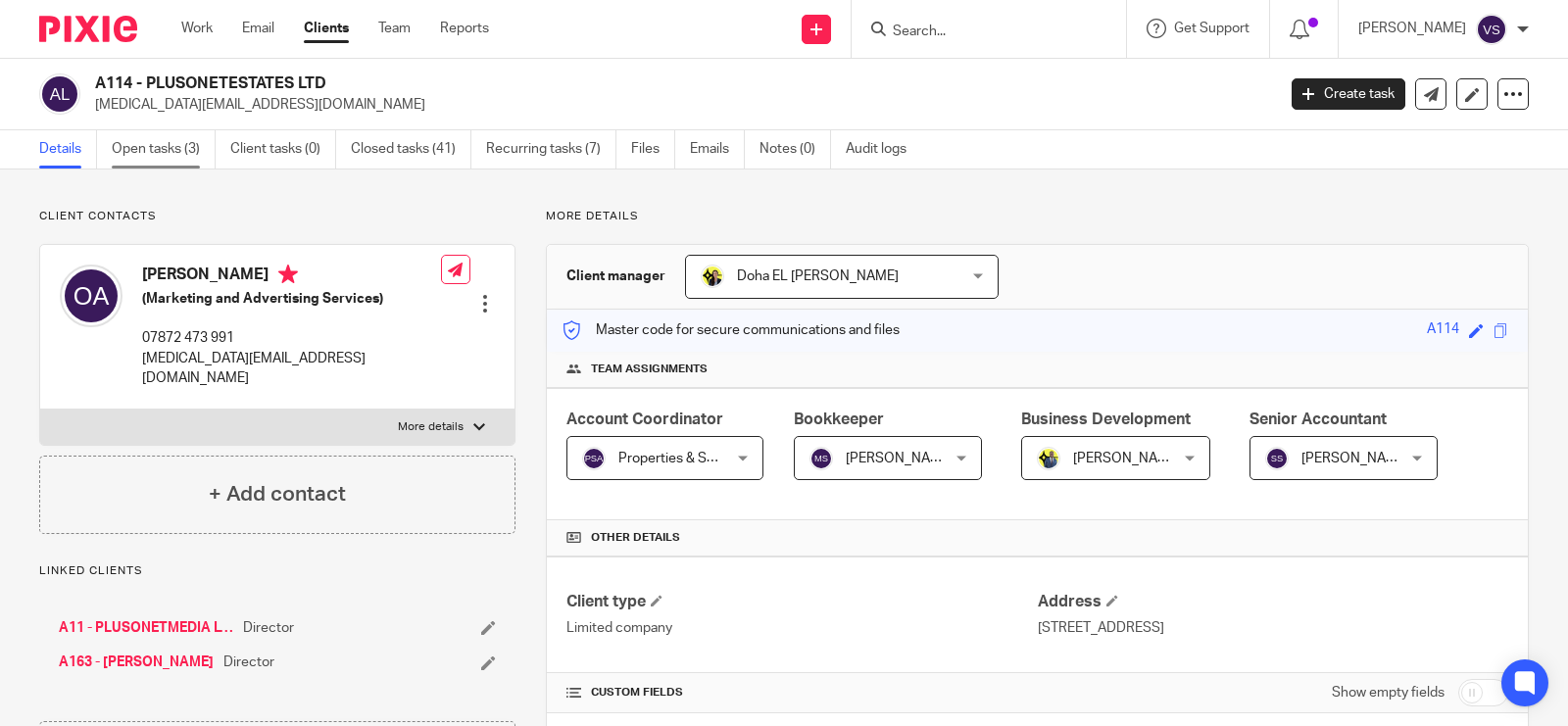
click at [177, 152] on link "Open tasks (3)" at bounding box center [164, 149] width 104 height 38
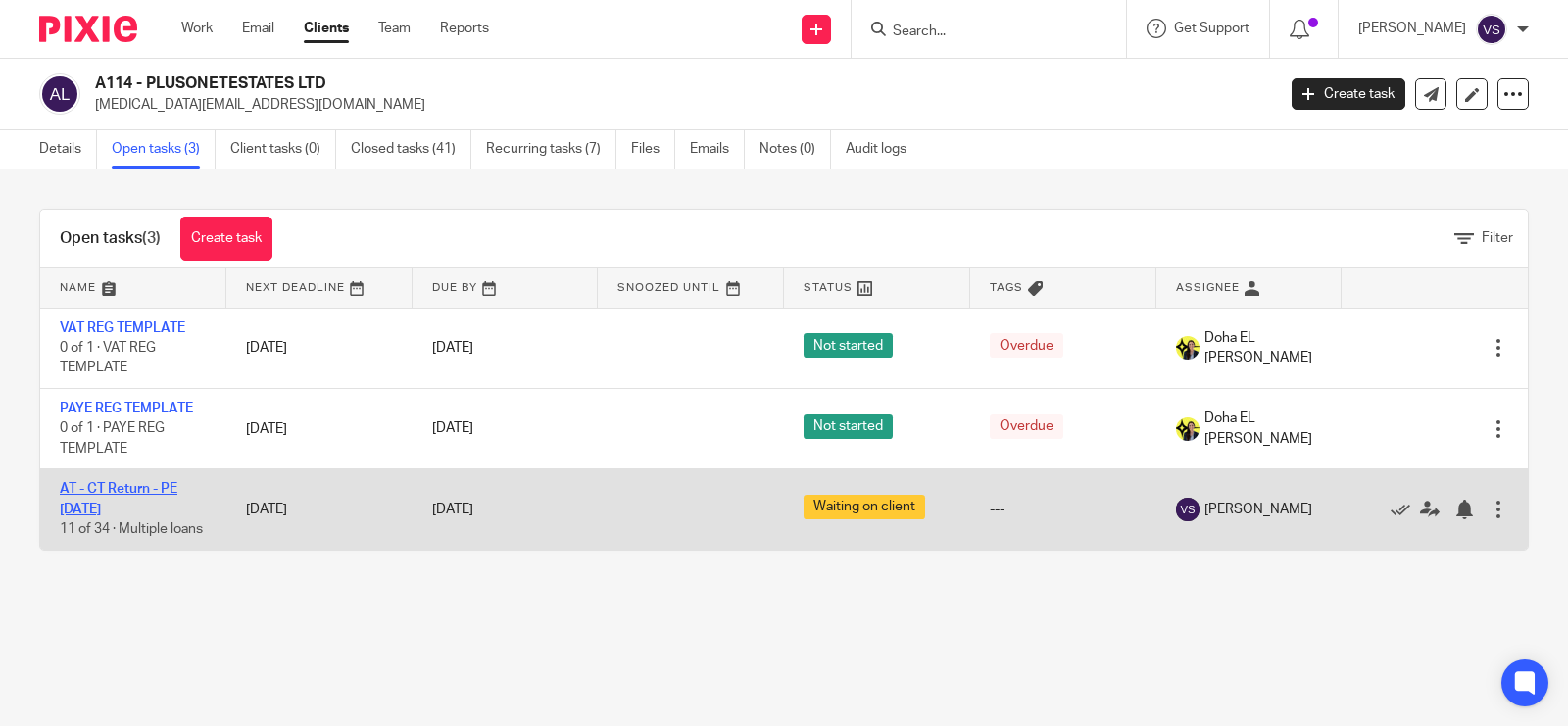
click at [113, 504] on link "AT - CT Return - PE 31-01-2025" at bounding box center [119, 498] width 118 height 33
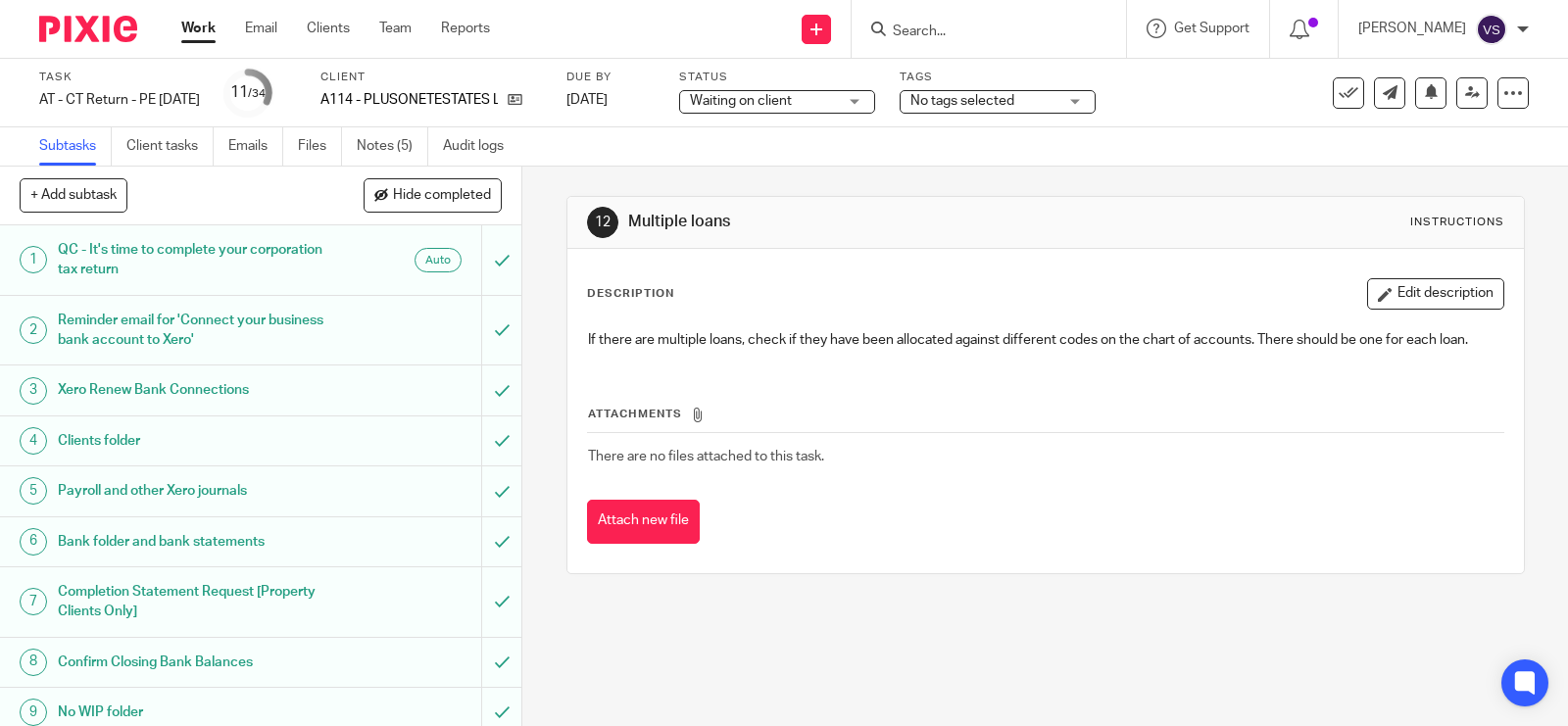
click at [968, 27] on input "Search" at bounding box center [979, 32] width 177 height 18
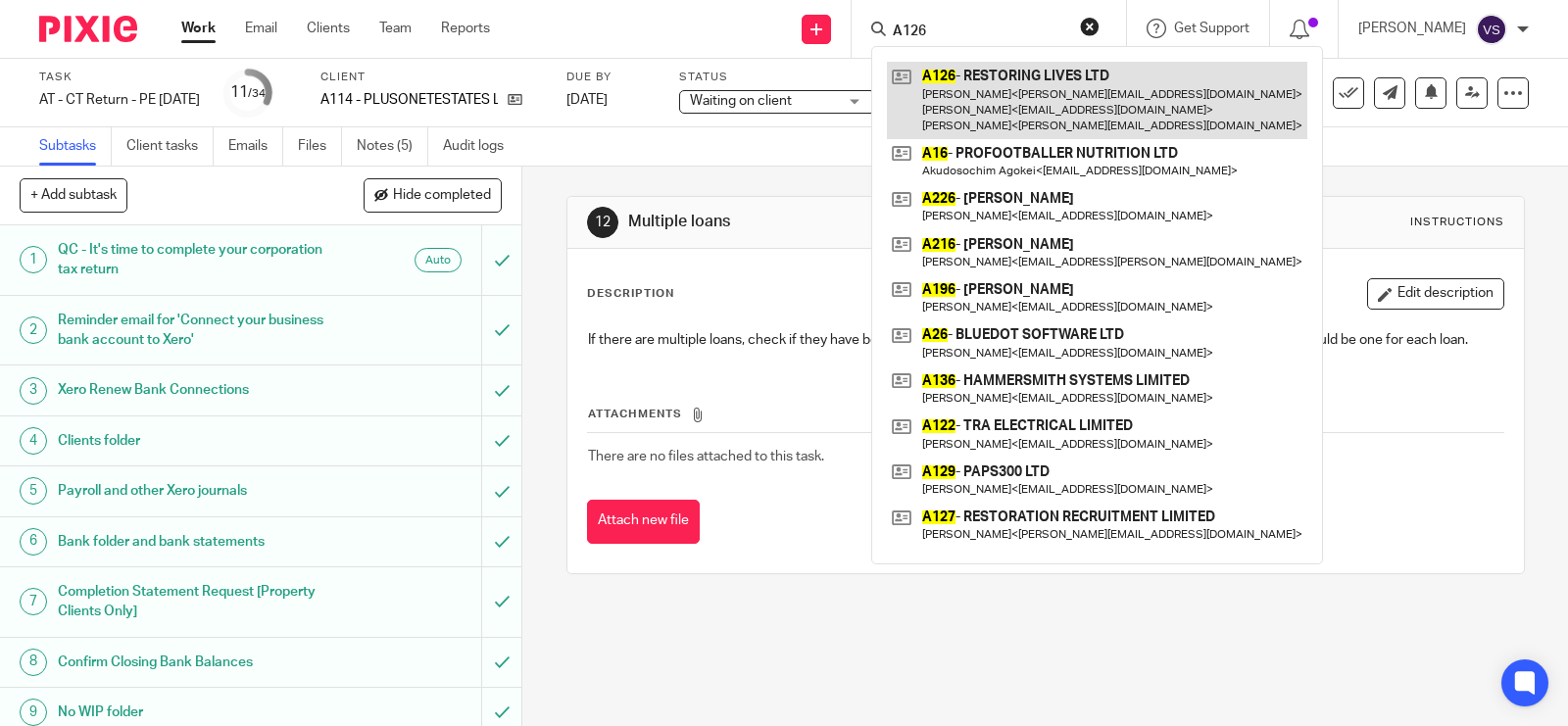
type input "A126"
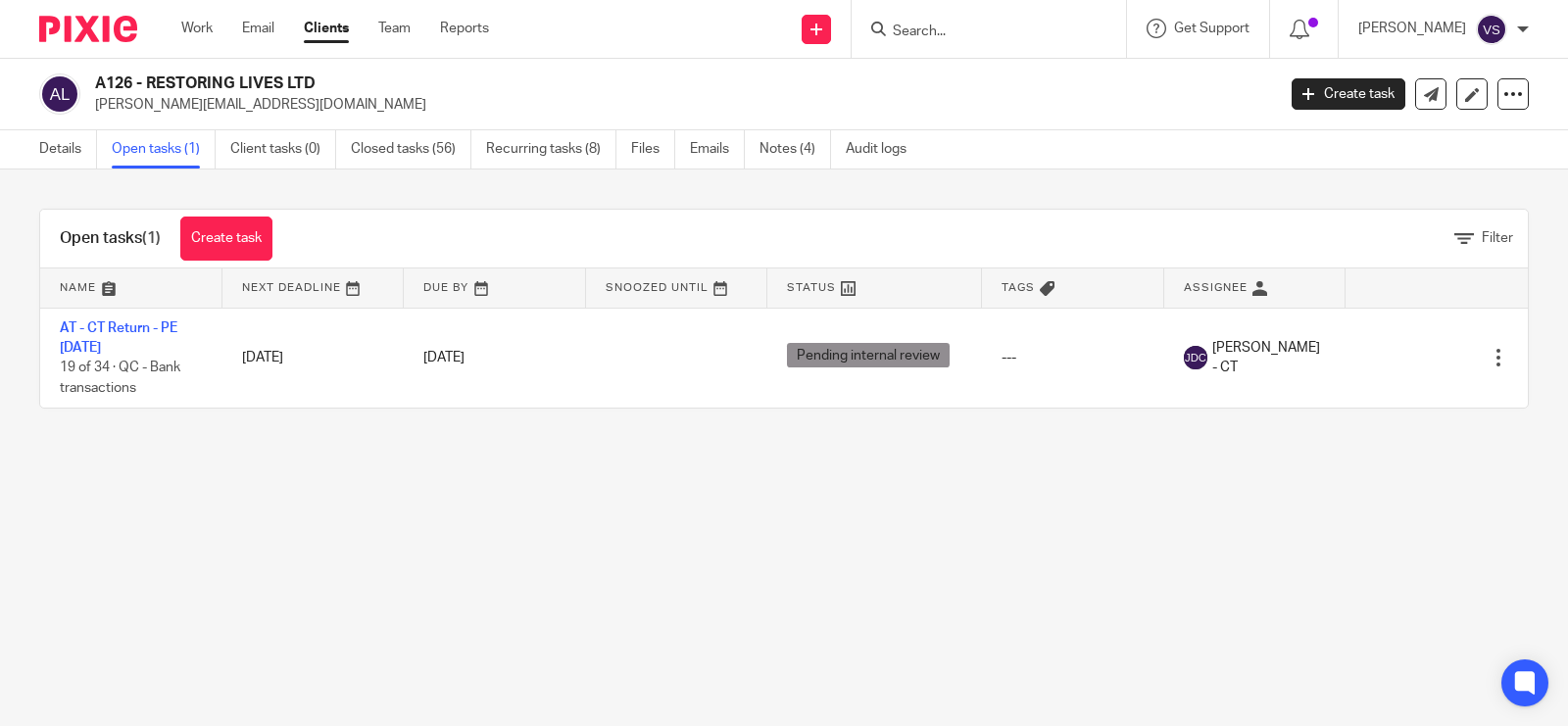
click at [120, 331] on link "AT - CT Return - PE [DATE]" at bounding box center [119, 338] width 118 height 33
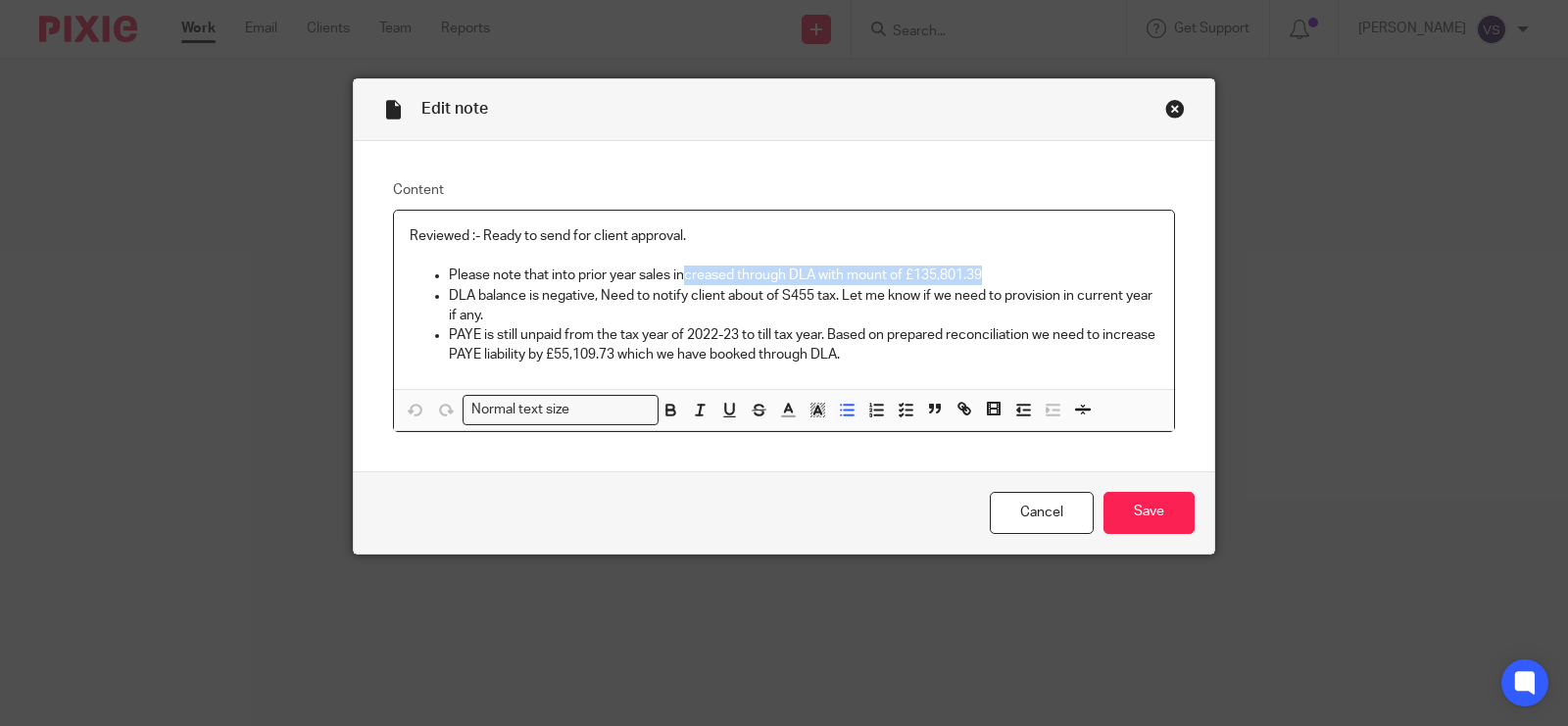
drag, startPoint x: 678, startPoint y: 280, endPoint x: 985, endPoint y: 275, distance: 307.0
click at [985, 275] on p "Please note that into prior year sales increased through DLA with mount of £135…" at bounding box center [803, 276] width 709 height 20
click at [978, 281] on p "Please note that into prior year sales increased through DLA with mount of £135…" at bounding box center [803, 276] width 709 height 20
click at [516, 301] on p "DLA balance is negative, Need to notify client about of S455 tax. Let me know i…" at bounding box center [803, 306] width 709 height 40
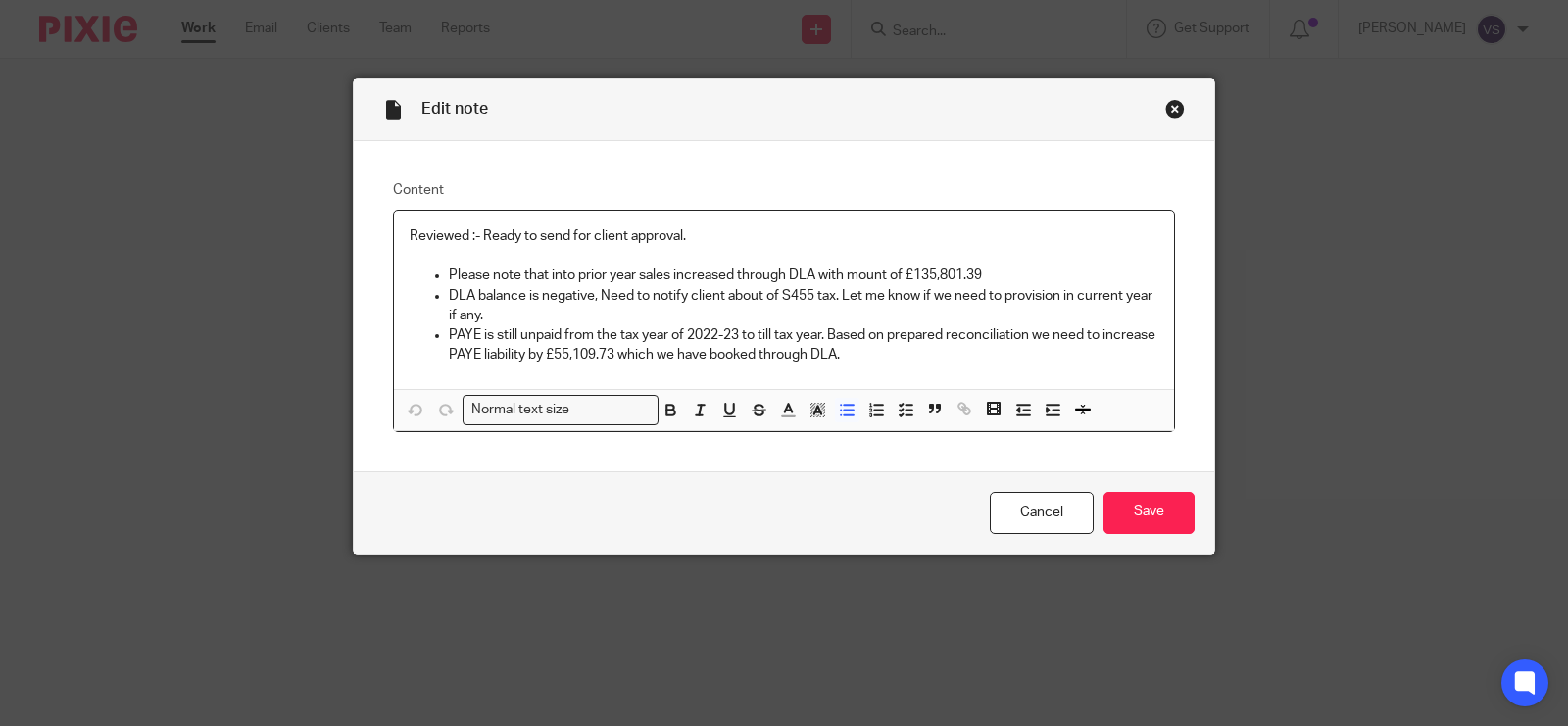
click at [853, 316] on p "DLA balance is negative, Need to notify client about of S455 tax. Let me know i…" at bounding box center [803, 306] width 709 height 40
click at [495, 315] on p "DLA balance is negative, Need to notify client about of S455 tax. Let me know i…" at bounding box center [803, 306] width 709 height 40
click at [525, 312] on p "DLA balance is negative, Need to notify client about of S455 tax. Let me know i…" at bounding box center [803, 306] width 709 height 40
click at [912, 368] on div "Reviewed :- Ready to send for client approval. Please note that into prior year…" at bounding box center [784, 300] width 780 height 179
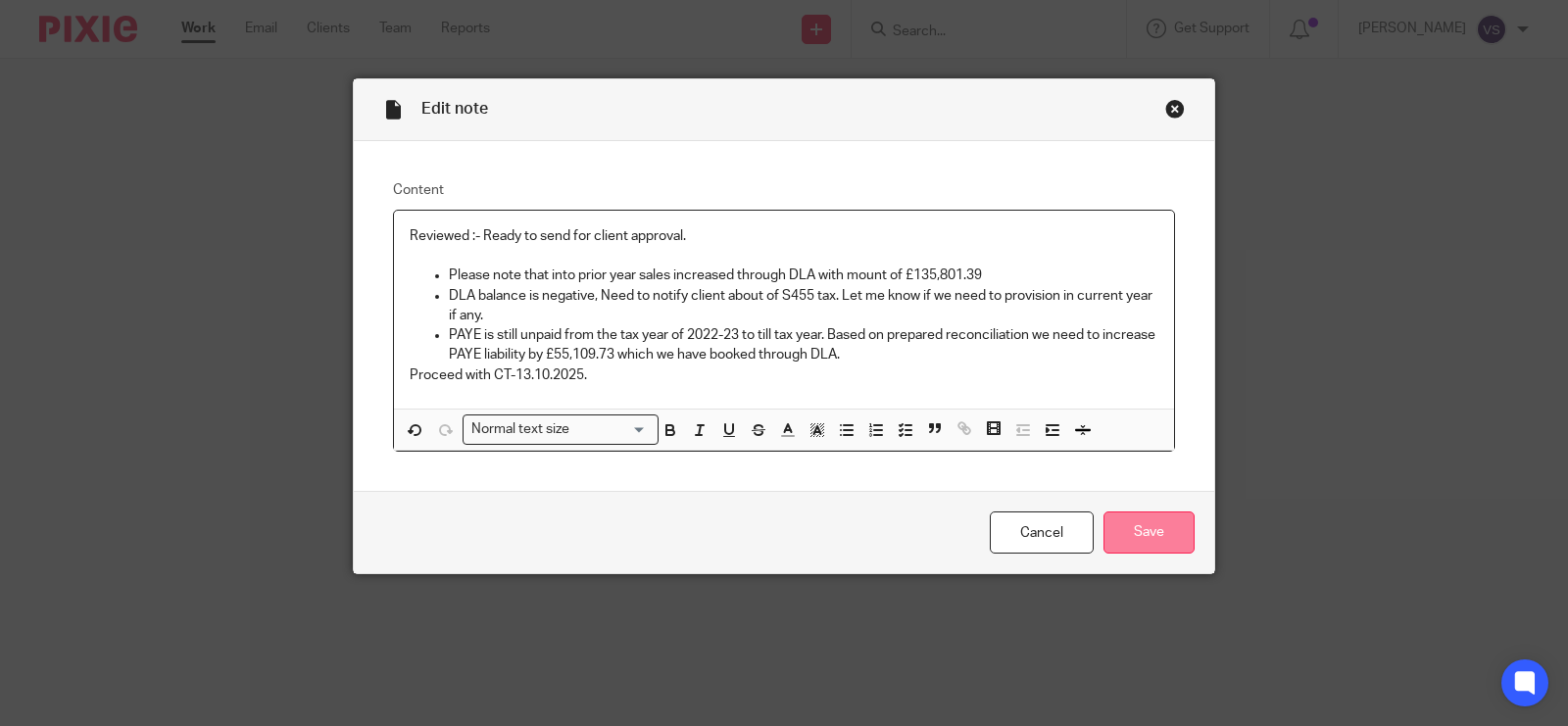
click at [1170, 539] on input "Save" at bounding box center [1149, 532] width 91 height 42
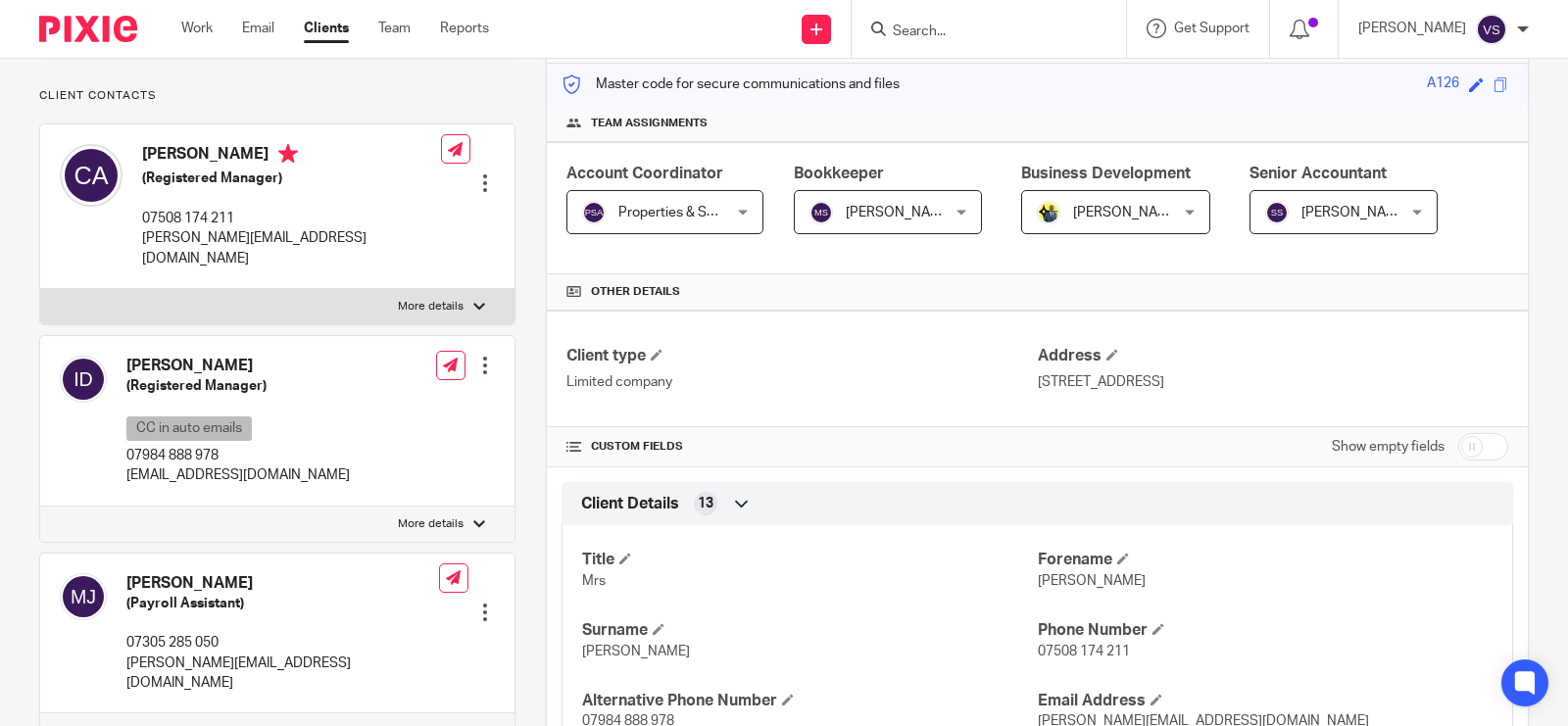
scroll to position [245, 0]
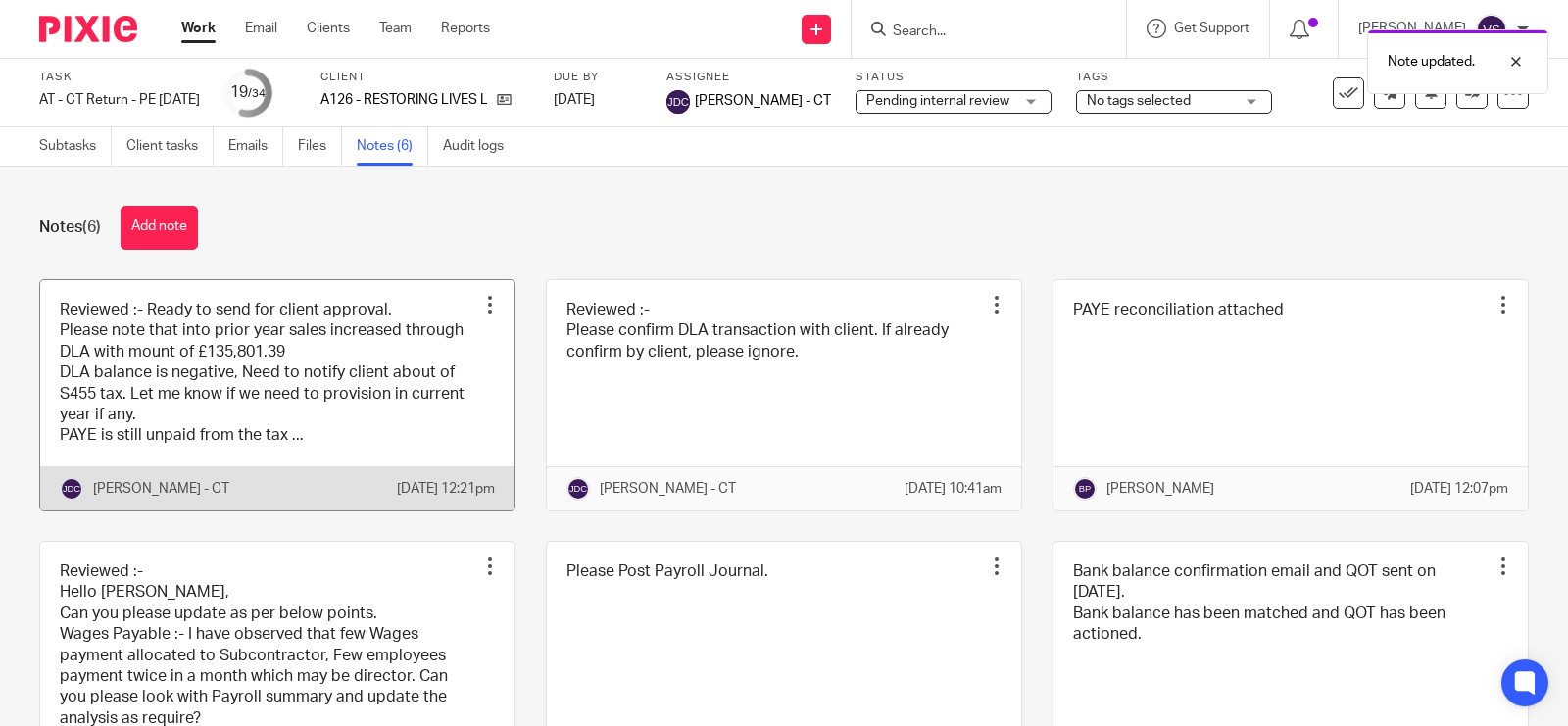
click at [327, 364] on link at bounding box center [277, 395] width 474 height 231
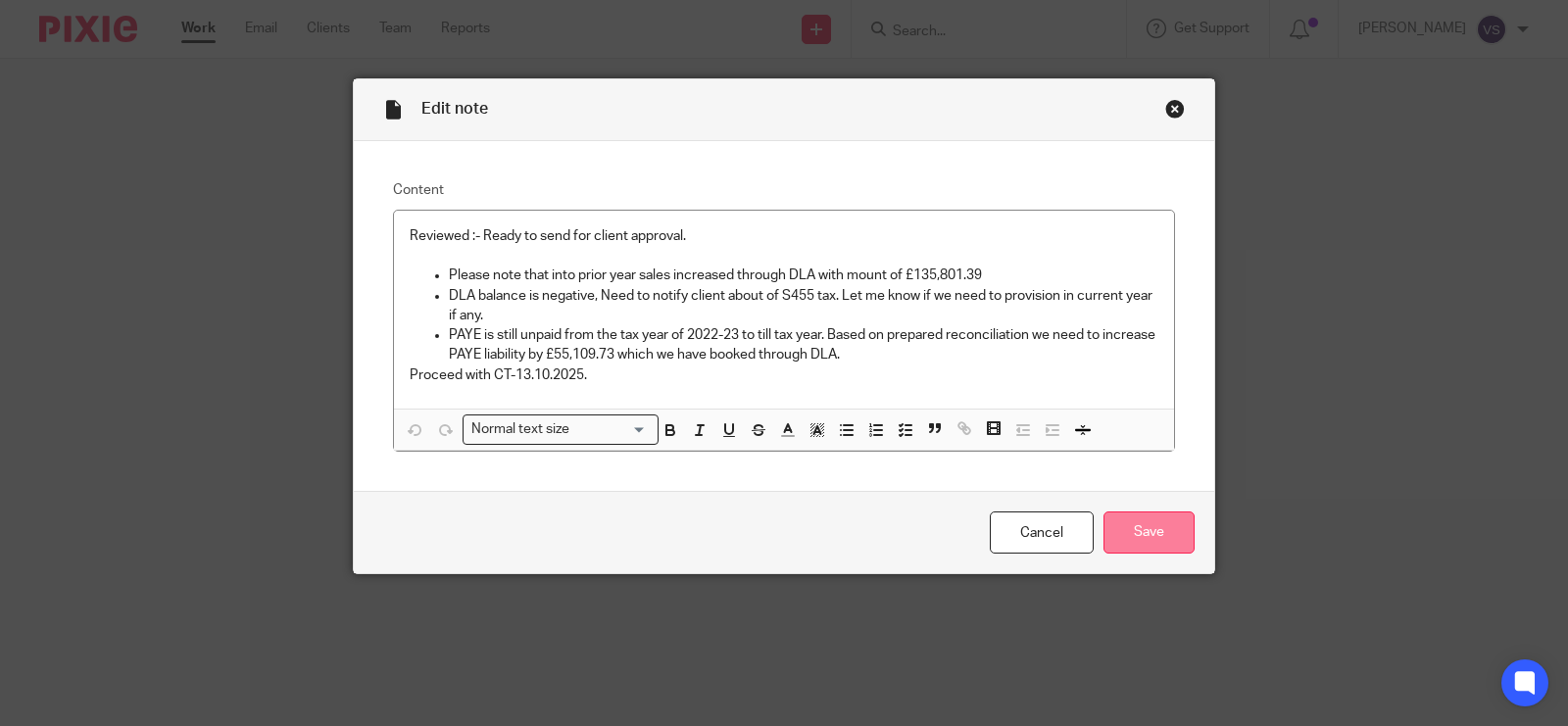
click at [1168, 546] on input "Save" at bounding box center [1149, 532] width 91 height 42
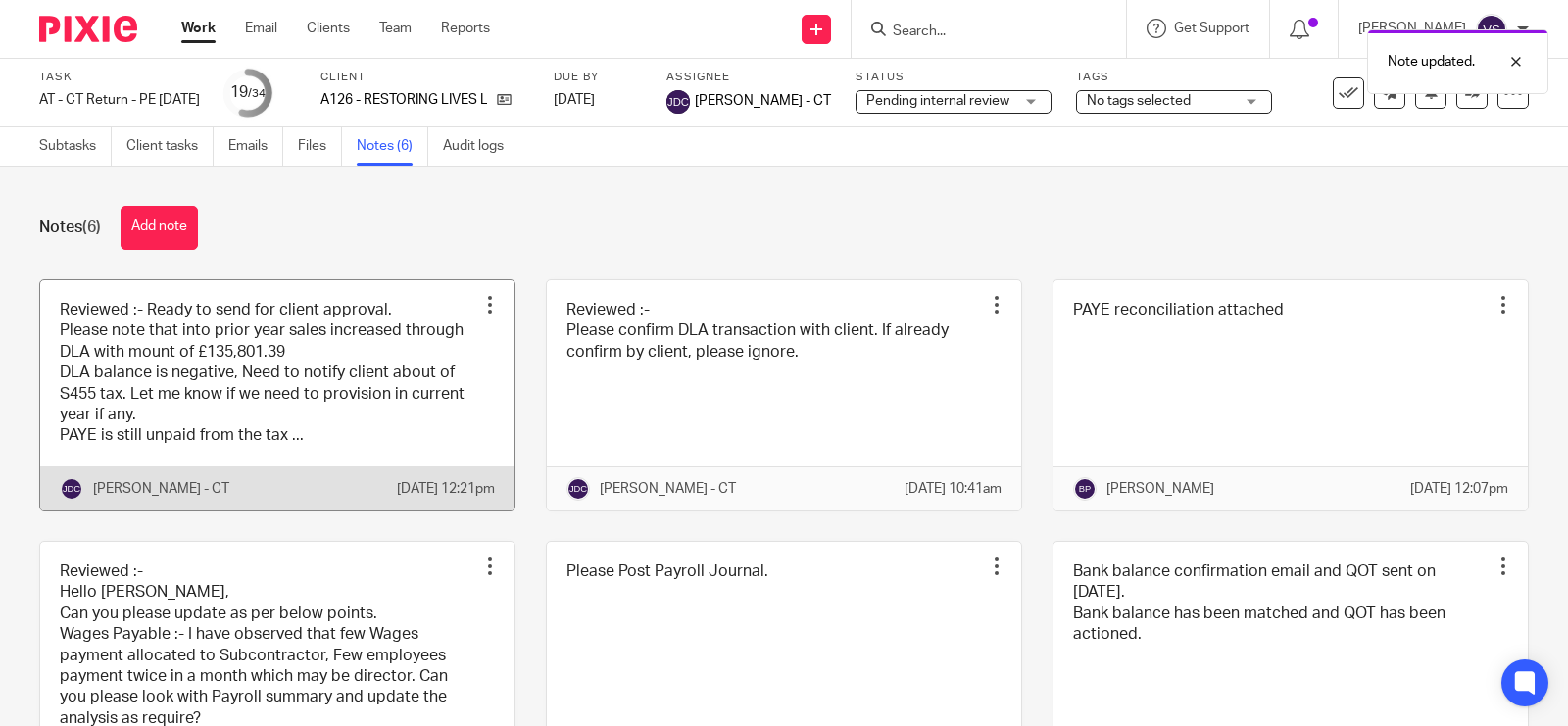
click at [410, 356] on link at bounding box center [277, 395] width 474 height 231
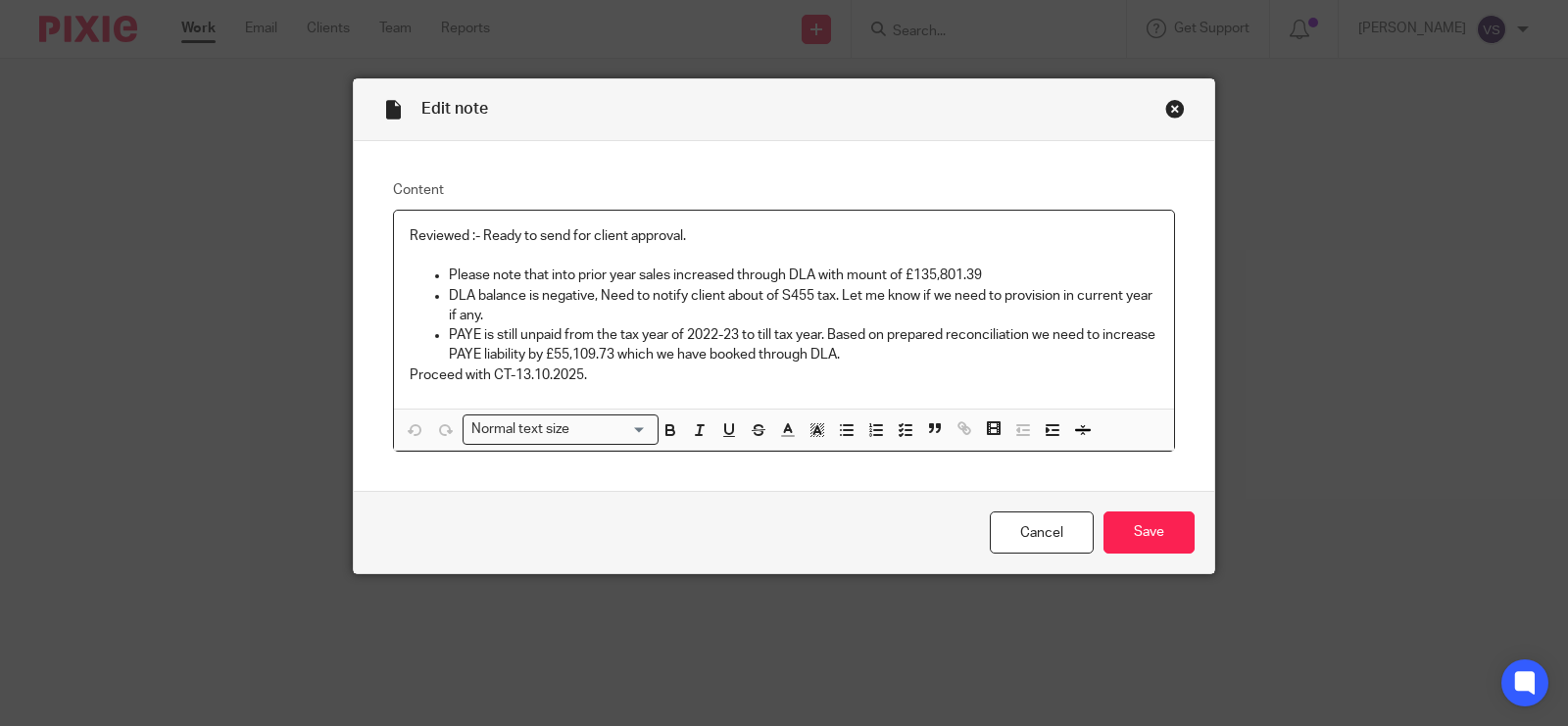
click at [610, 379] on p "Proceed with CT-13.10.2025." at bounding box center [784, 376] width 749 height 20
drag, startPoint x: 638, startPoint y: 380, endPoint x: 361, endPoint y: 368, distance: 277.3
click at [361, 368] on div "Content Reviewed :- Ready to send for client approval. Please note that into pr…" at bounding box center [784, 317] width 861 height 351
click at [394, 379] on div "Reviewed :- Ready to send for client approval. Please note that into prior year…" at bounding box center [784, 310] width 780 height 198
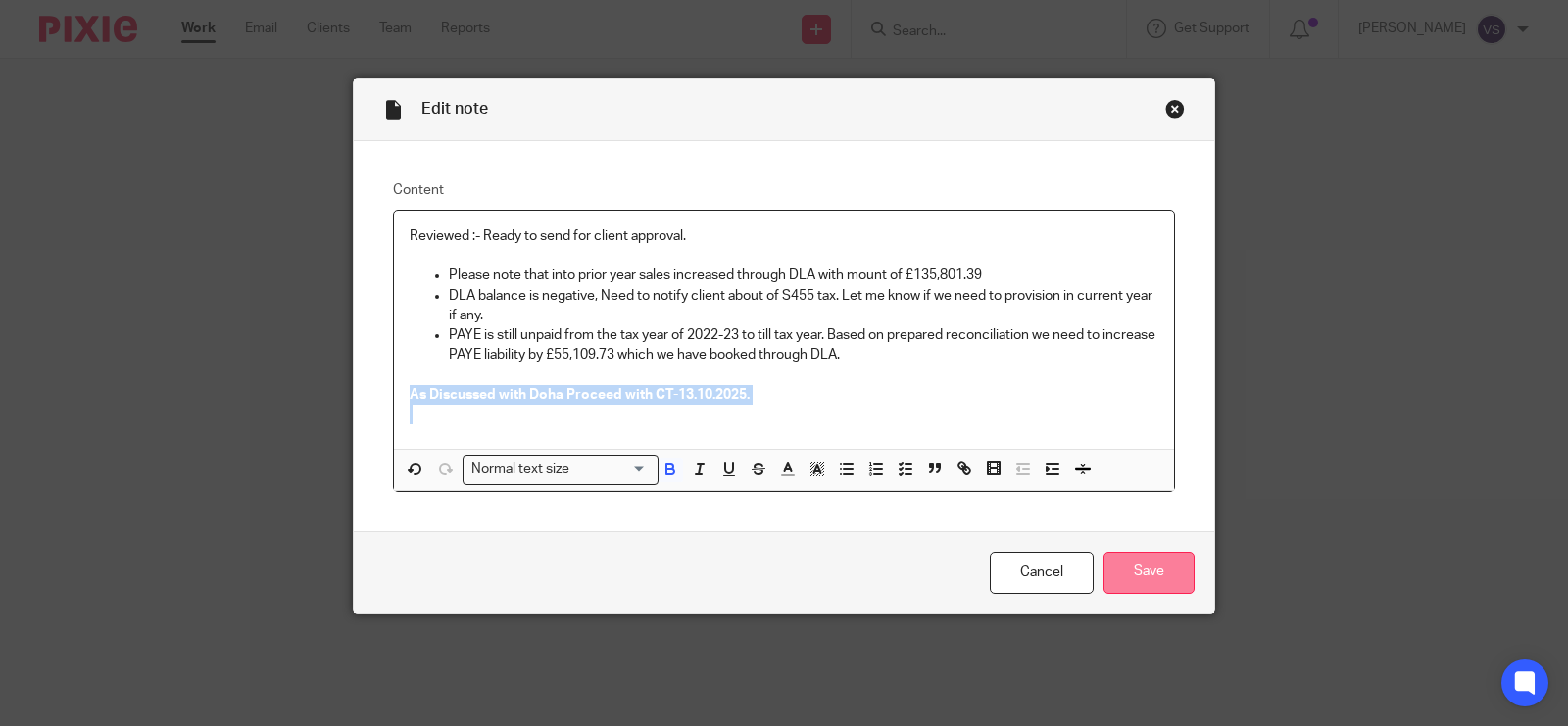
click at [1147, 585] on input "Save" at bounding box center [1149, 572] width 91 height 42
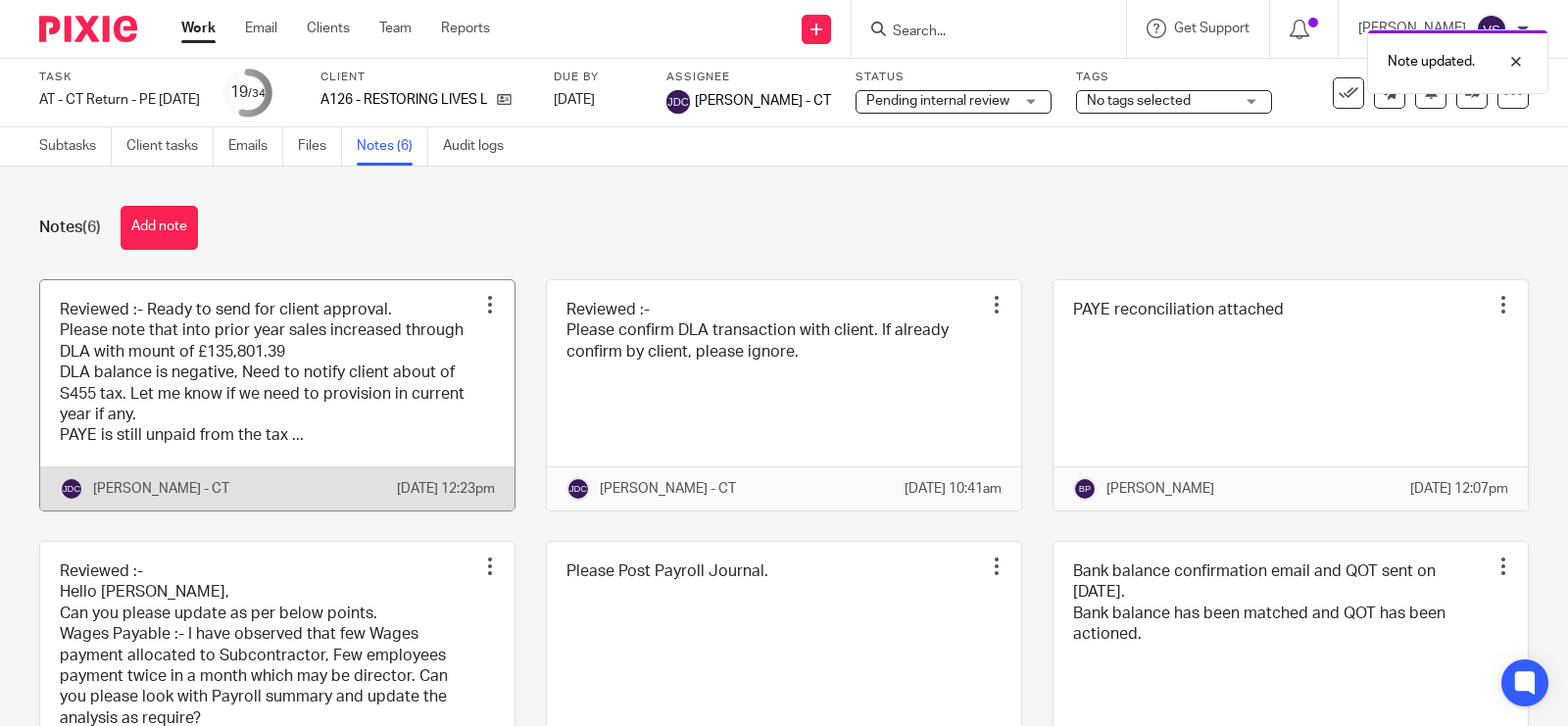
click at [268, 376] on link at bounding box center [277, 395] width 474 height 231
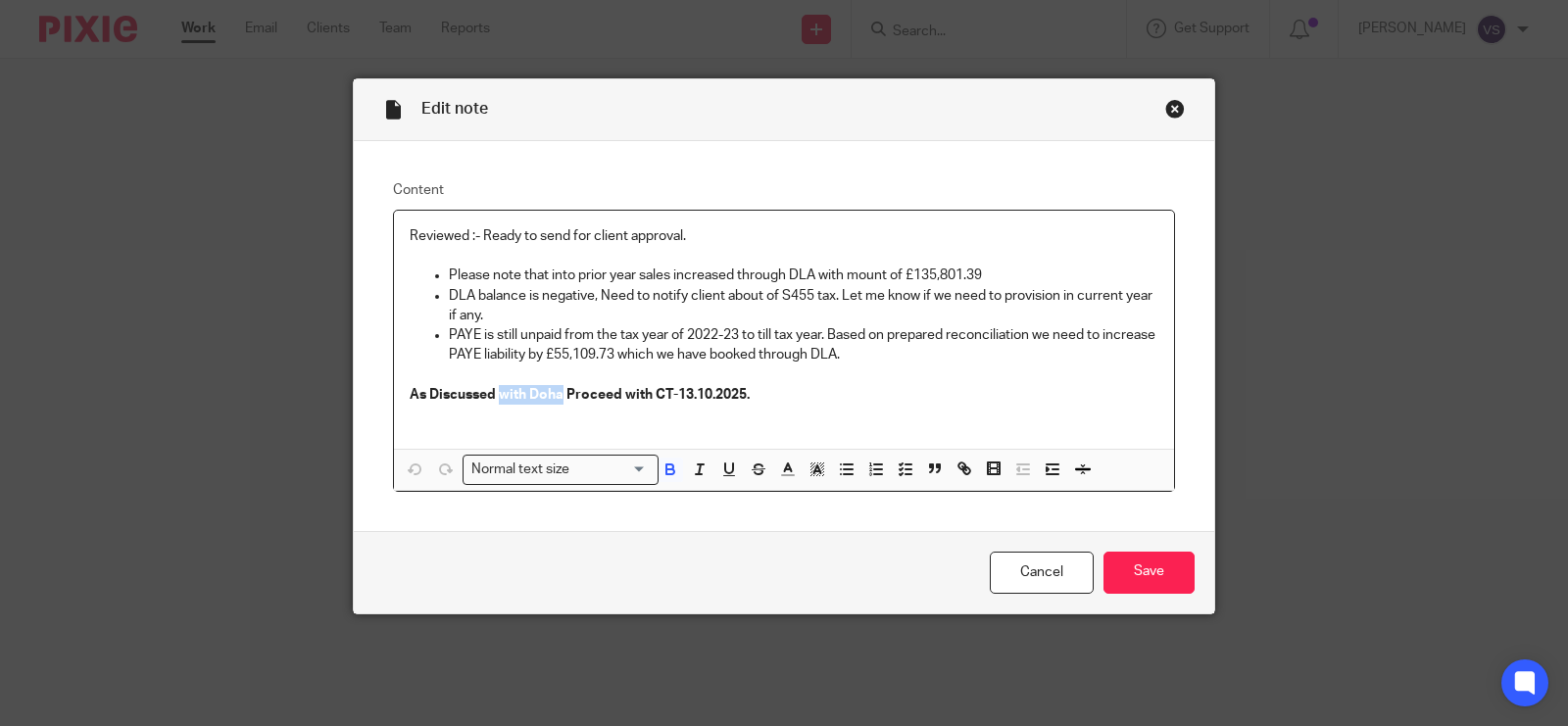
drag, startPoint x: 492, startPoint y: 397, endPoint x: 555, endPoint y: 393, distance: 63.1
click at [555, 393] on strong "As Discussed with Doha Proceed with CT-13.10.2025." at bounding box center [580, 395] width 340 height 14
click at [1125, 566] on input "Save" at bounding box center [1149, 572] width 91 height 42
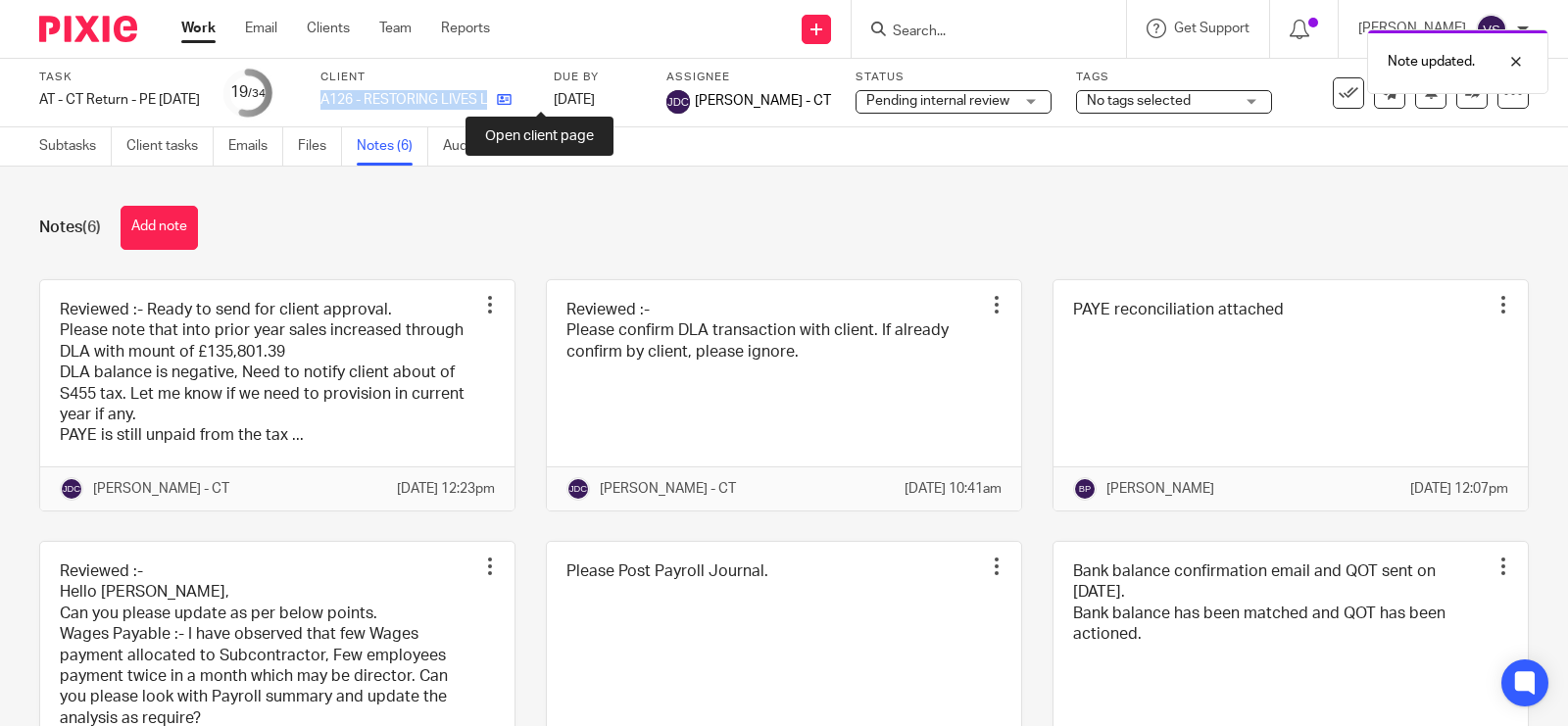
drag, startPoint x: 358, startPoint y: 93, endPoint x: 542, endPoint y: 101, distance: 184.2
click at [529, 101] on div "A126 - RESTORING LIVES LTD" at bounding box center [425, 100] width 209 height 20
copy div "A126 - RESTORING LIVES LTD"
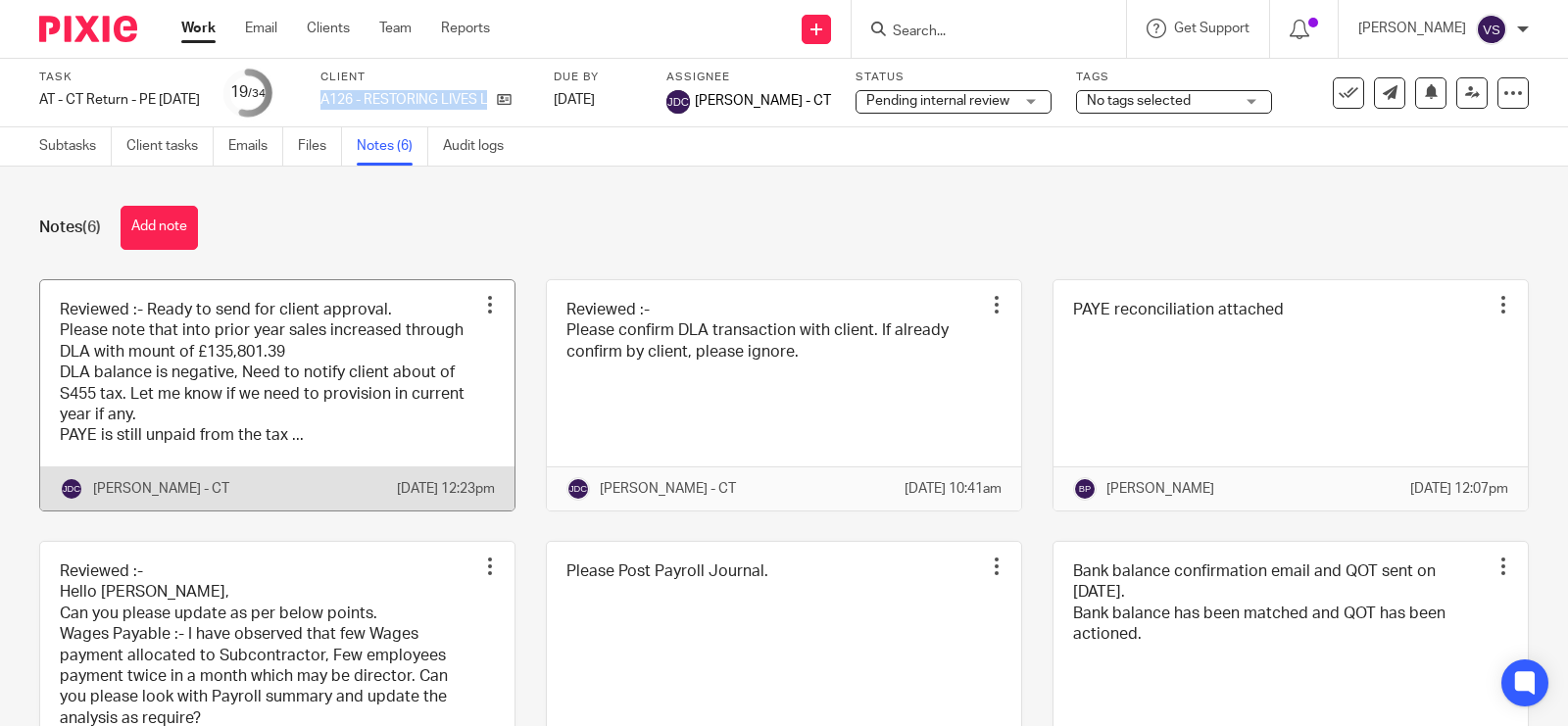
click at [359, 381] on link at bounding box center [277, 395] width 474 height 231
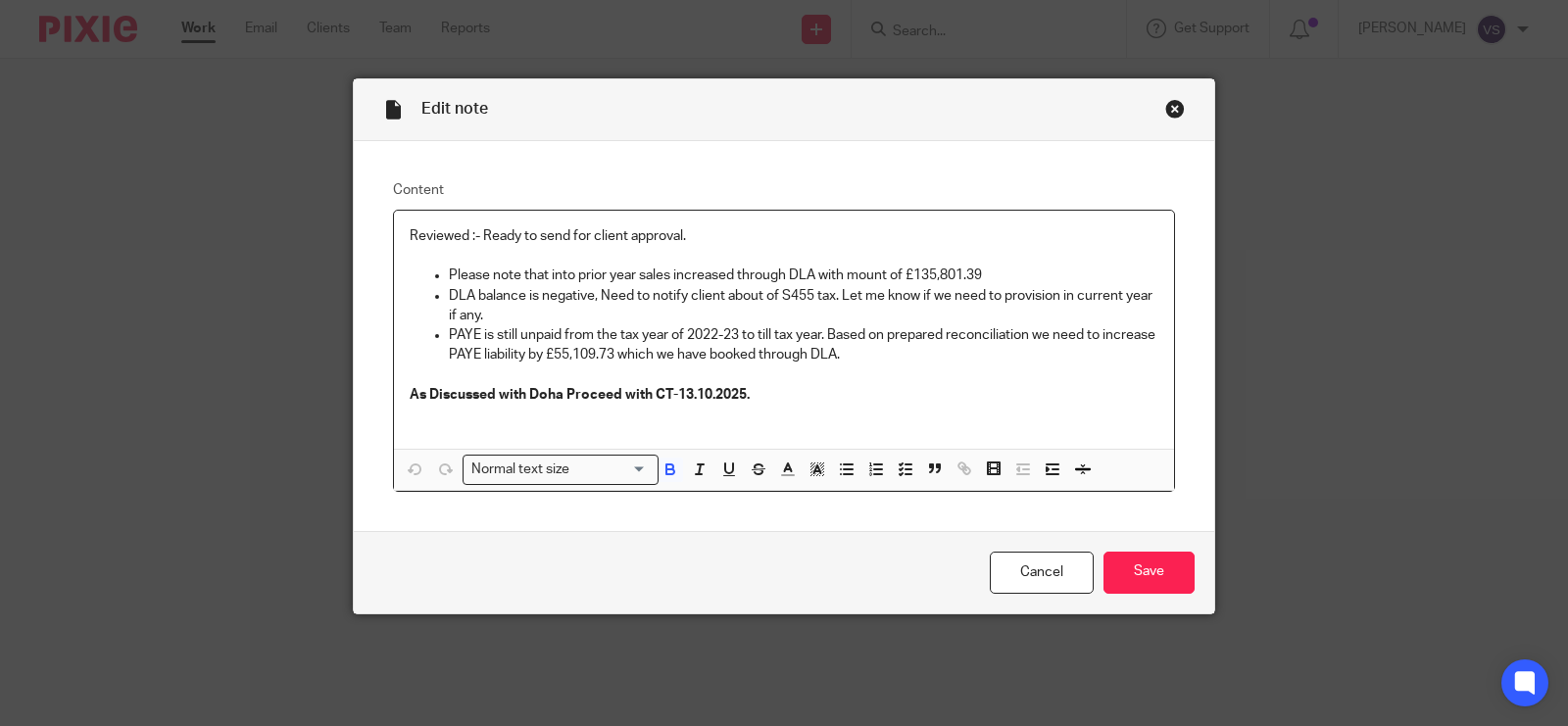
click at [524, 394] on strong "As Discussed with Doha Proceed with CT-13.10.2025." at bounding box center [580, 395] width 340 height 14
click at [1127, 565] on input "Save" at bounding box center [1149, 572] width 91 height 42
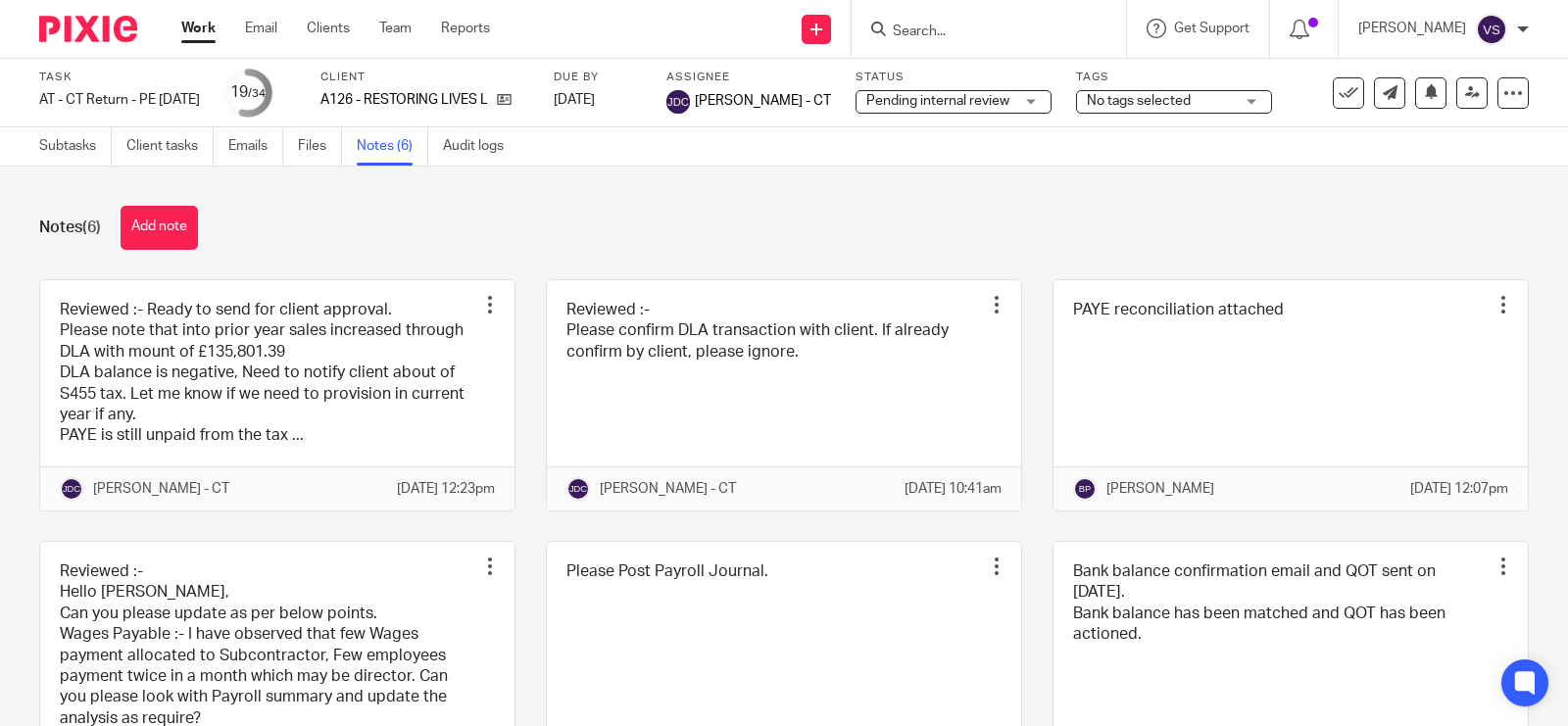
click at [923, 32] on input "Search" at bounding box center [979, 32] width 177 height 18
type input "S"
type input "S40"
click at [392, 36] on link "Team" at bounding box center [395, 28] width 32 height 20
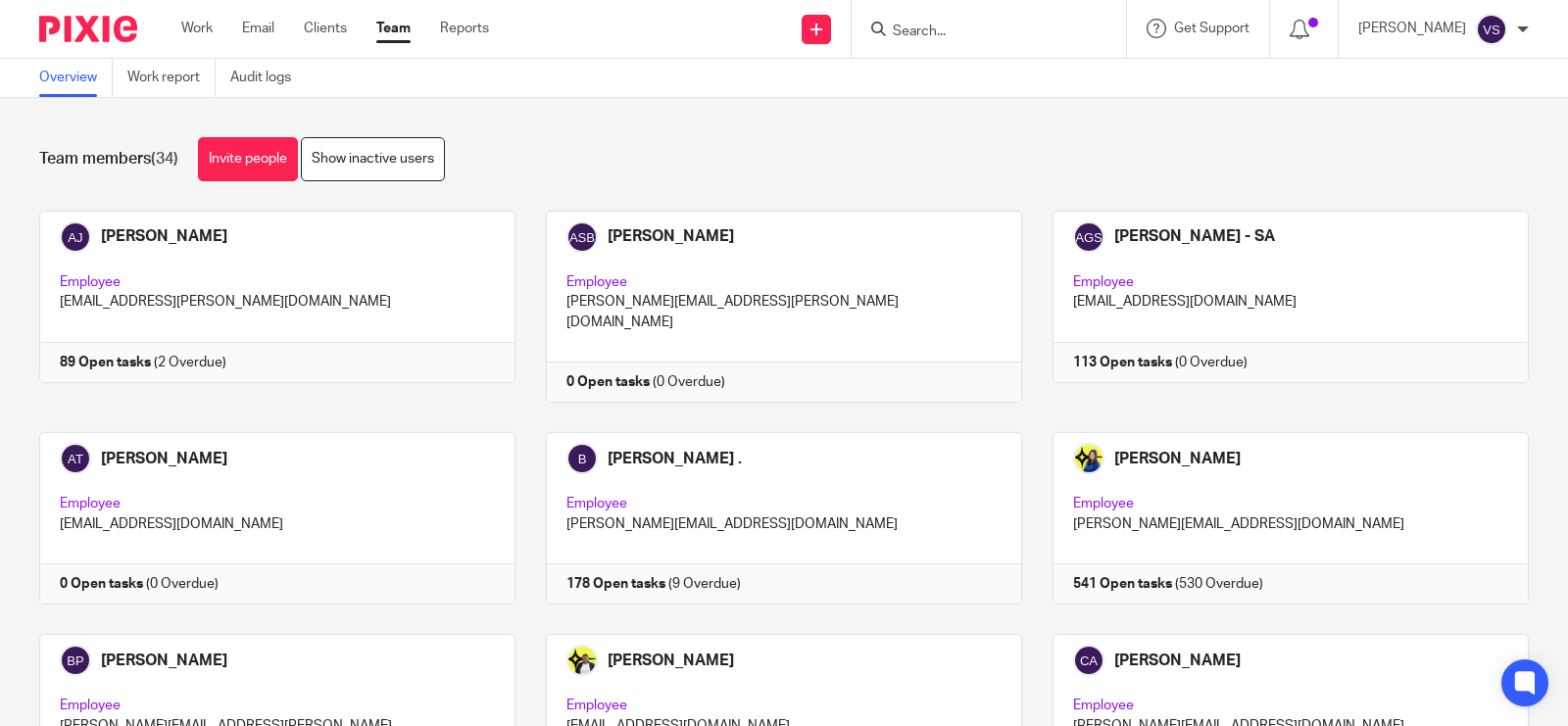
scroll to position [1956, 0]
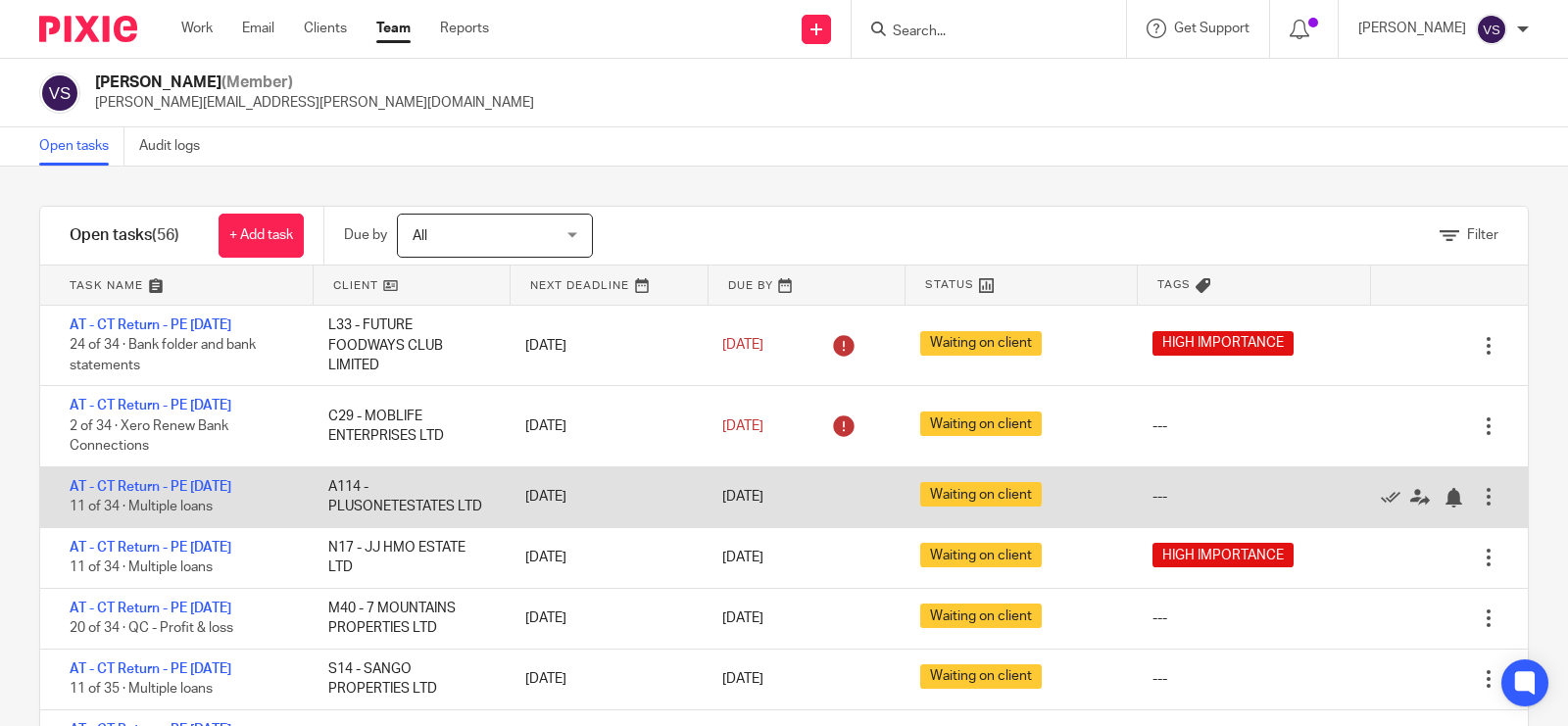
scroll to position [123, 0]
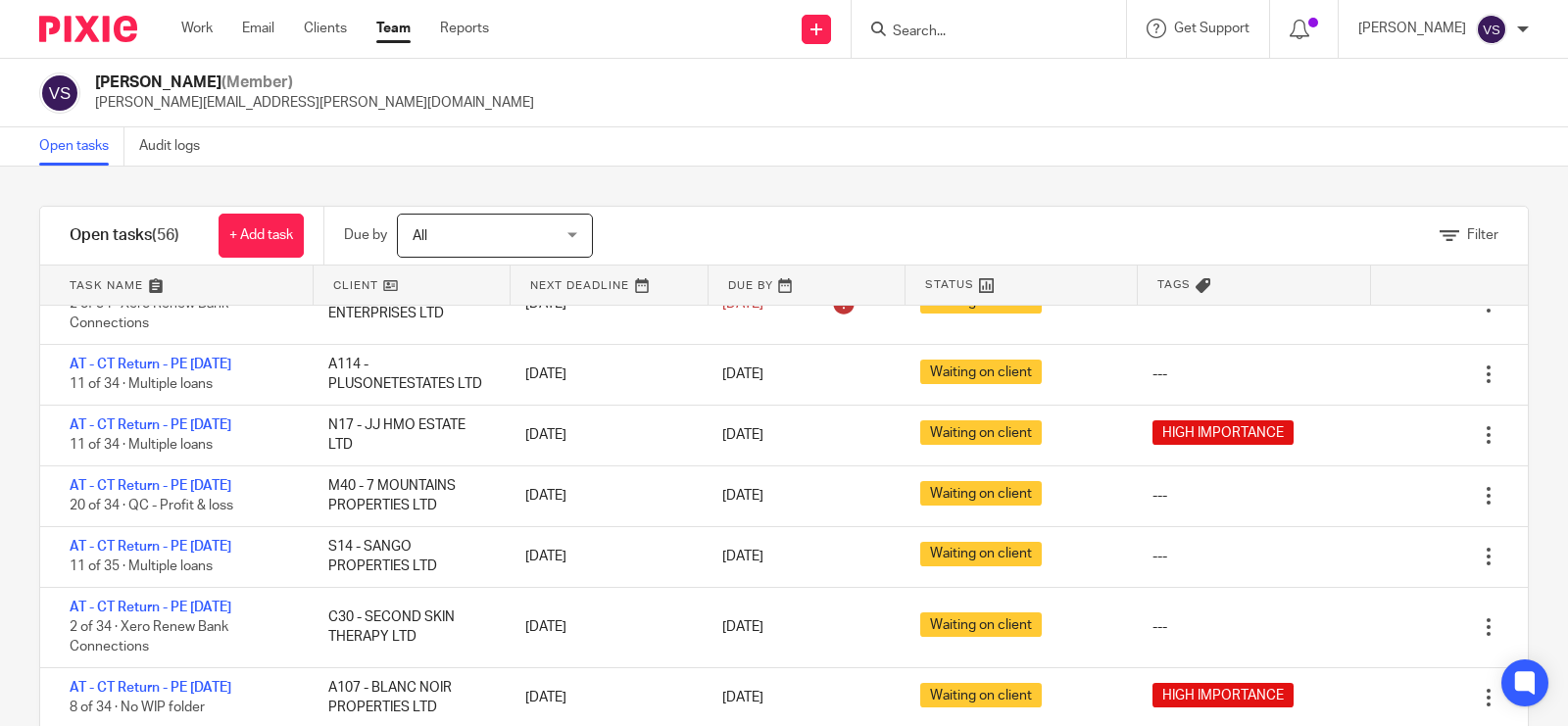
click at [878, 111] on div "Vaibhav Solanki (Member) vaibhav.solanki@confiancebizsol.com" at bounding box center [784, 93] width 1490 height 41
click at [976, 40] on form at bounding box center [995, 28] width 209 height 25
click at [971, 26] on input "Search" at bounding box center [979, 32] width 177 height 18
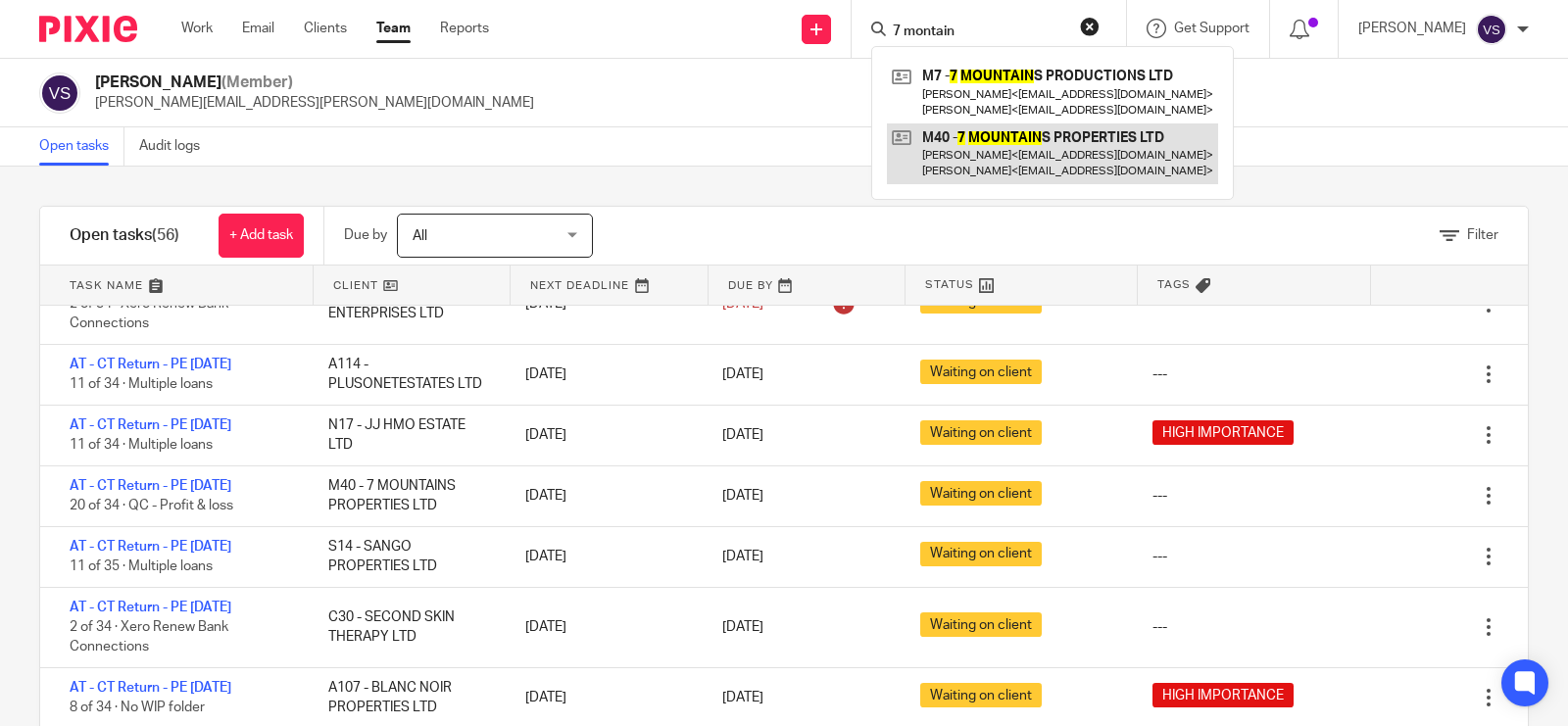
type input "7 montain"
click at [1030, 144] on link at bounding box center [1053, 154] width 332 height 61
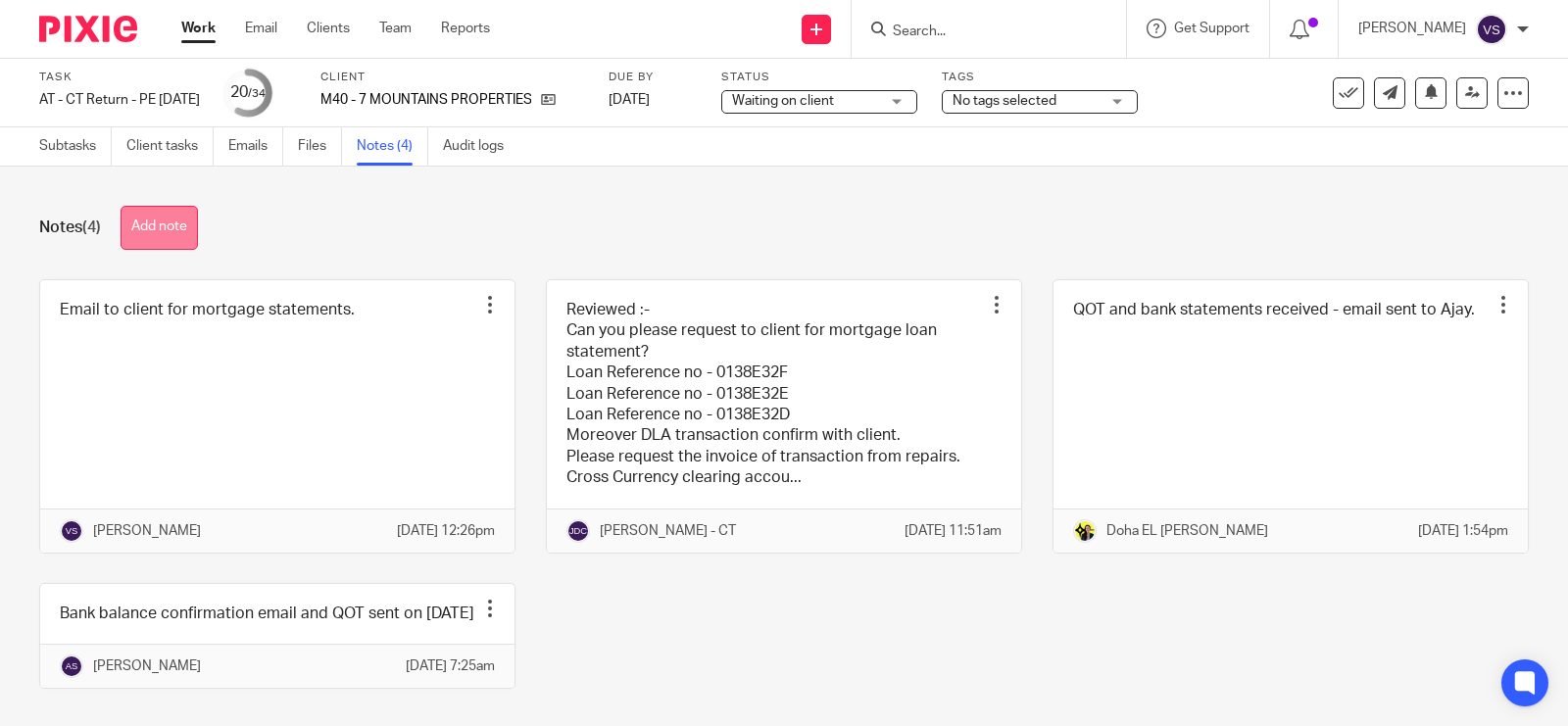
click at [155, 232] on button "Add note" at bounding box center [159, 228] width 78 height 44
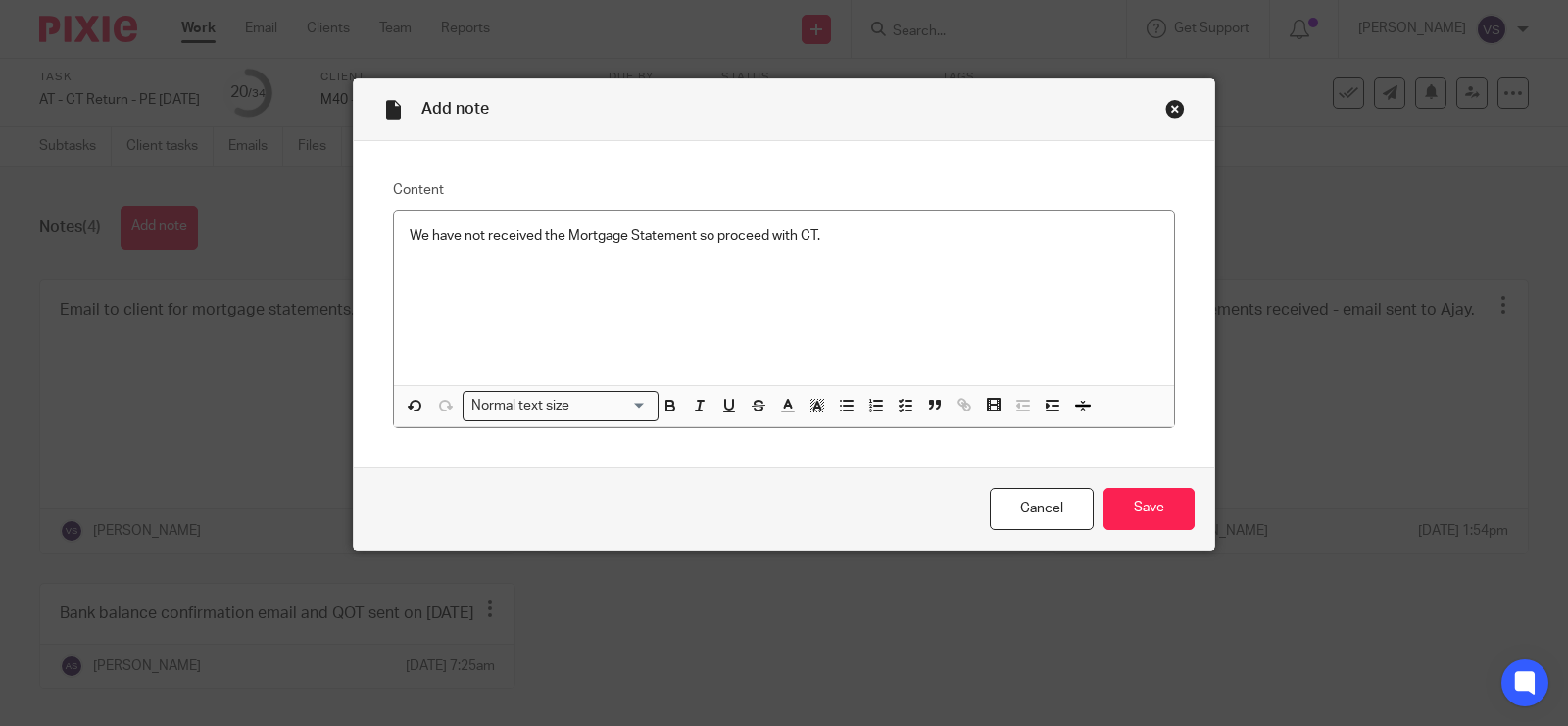
click at [1128, 485] on div "Cancel Save" at bounding box center [784, 508] width 861 height 82
click at [1134, 495] on input "Save" at bounding box center [1149, 508] width 91 height 42
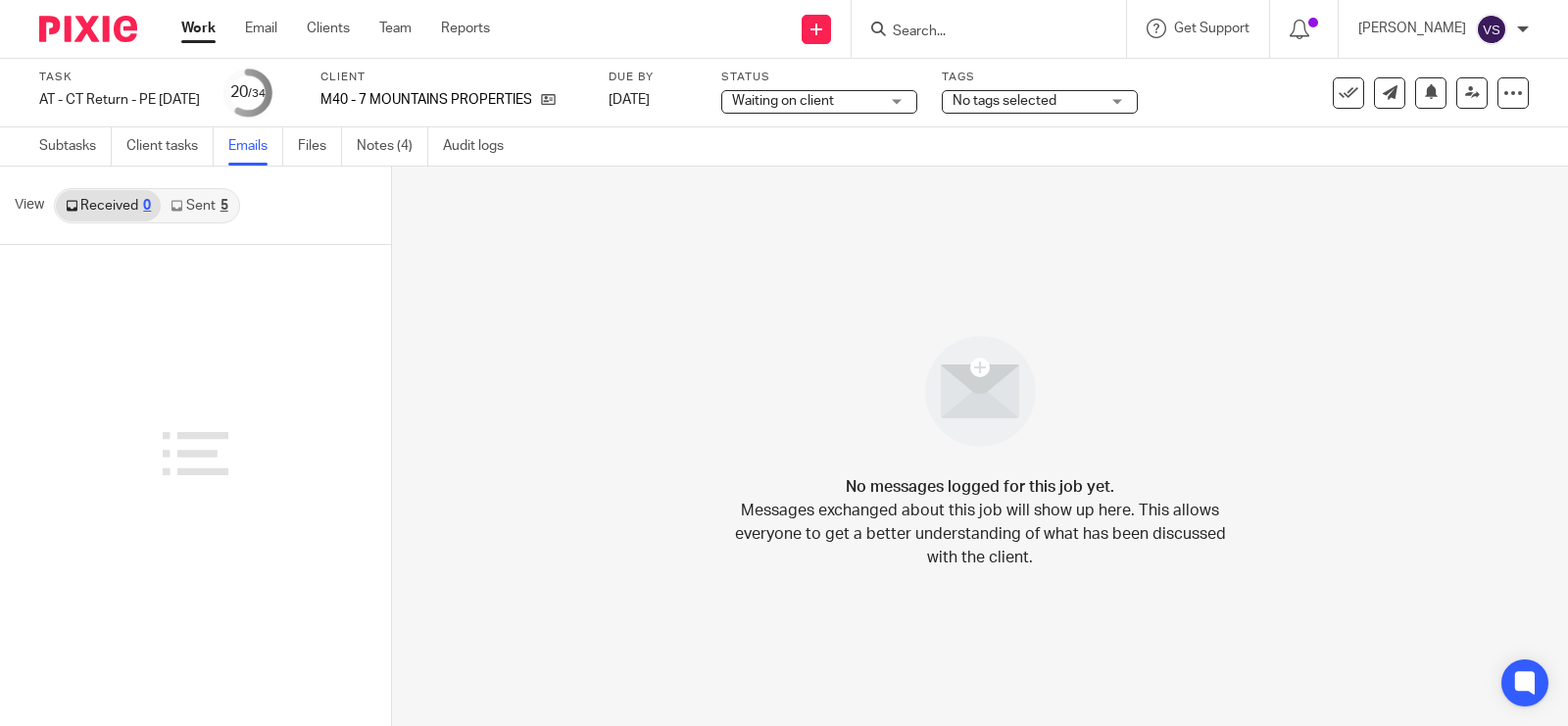
click at [201, 207] on link "Sent 5" at bounding box center [199, 206] width 77 height 31
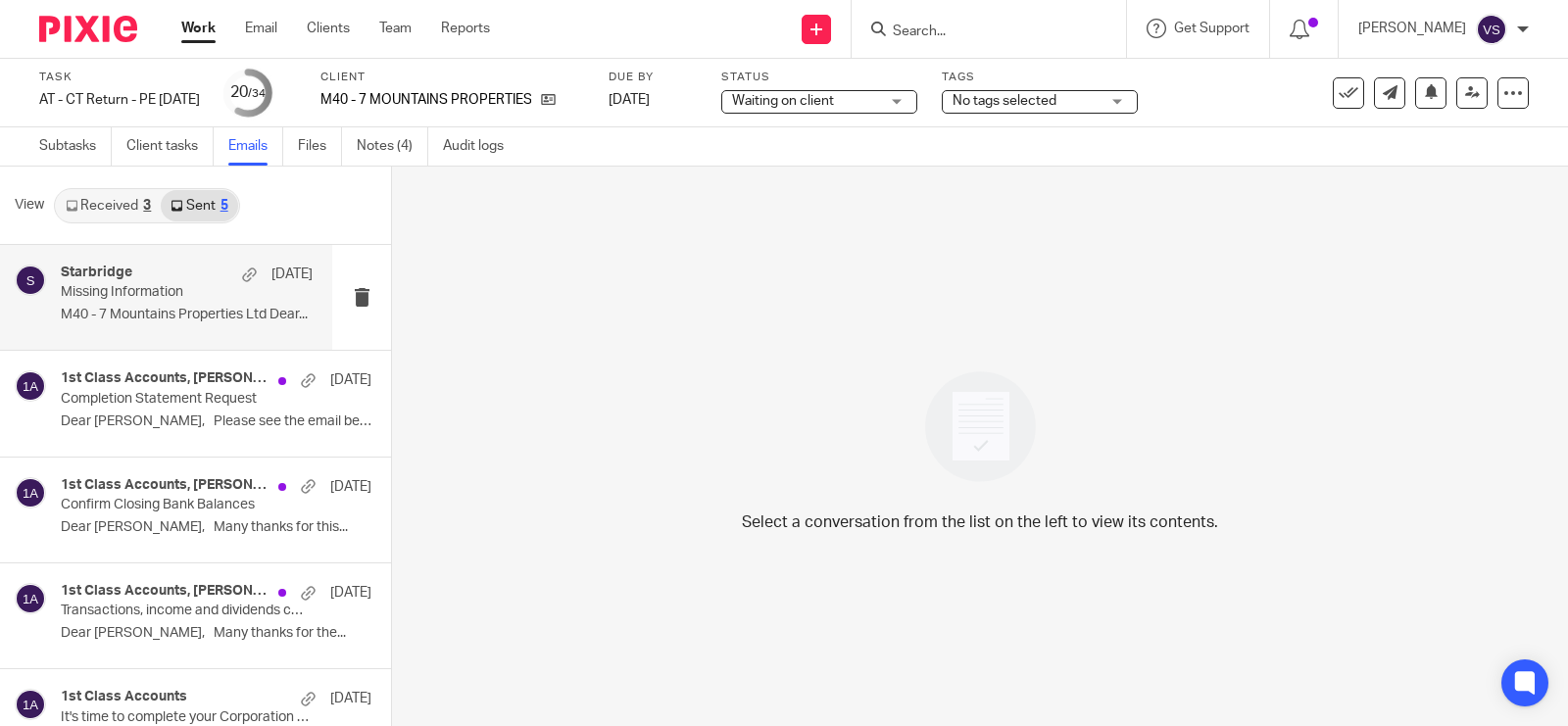
click at [165, 307] on p "M40 - 7 Mountains Properties Ltd Dear..." at bounding box center [186, 315] width 252 height 17
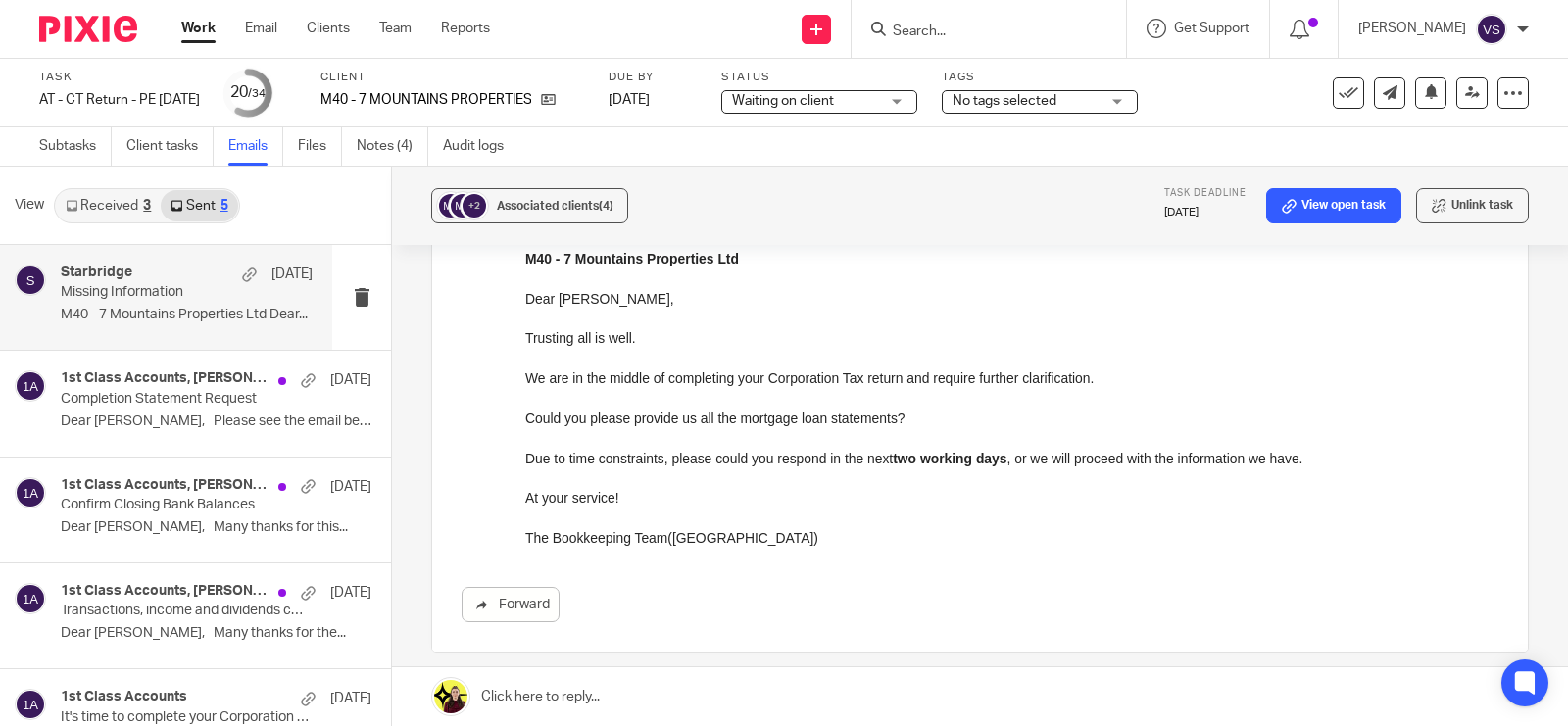
scroll to position [245, 0]
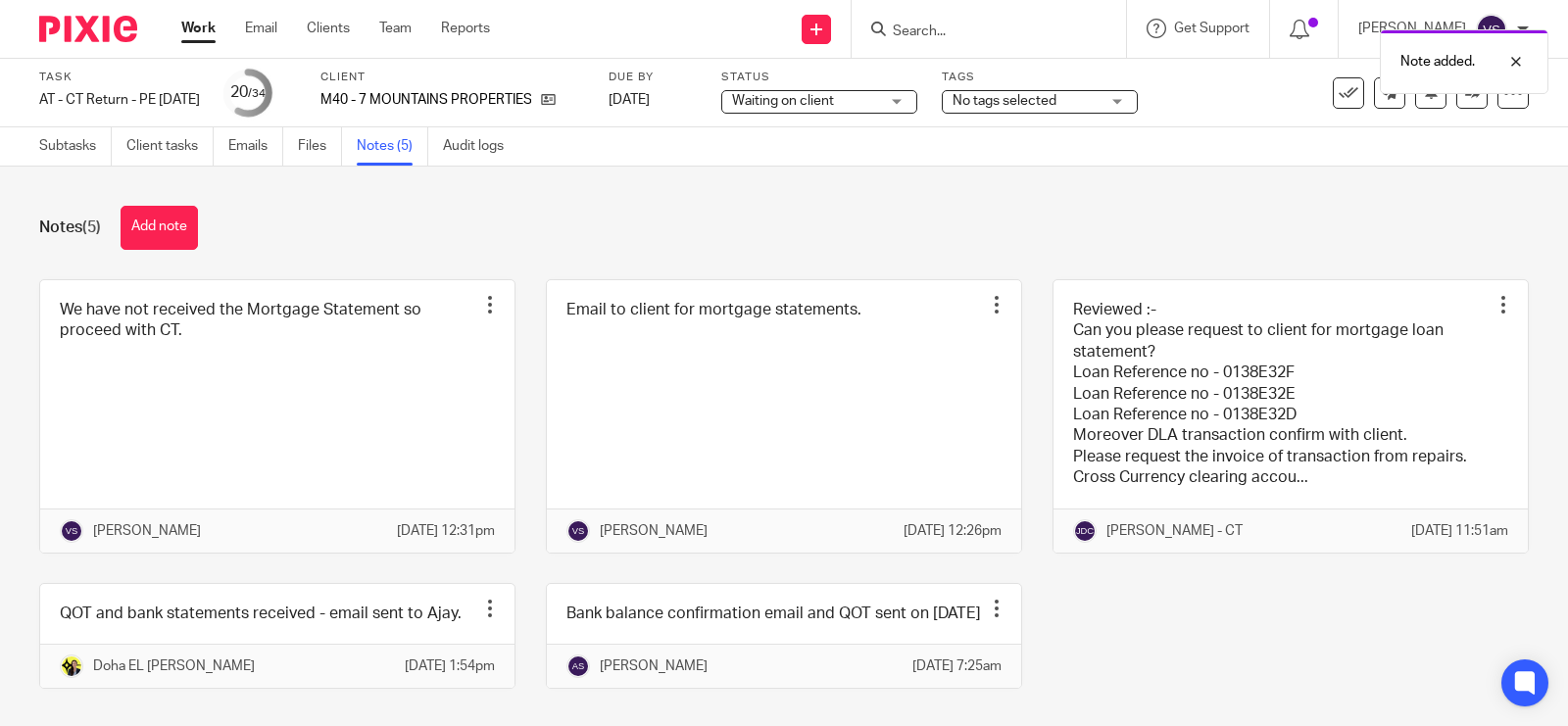
click at [879, 110] on span "Waiting on client" at bounding box center [806, 101] width 147 height 21
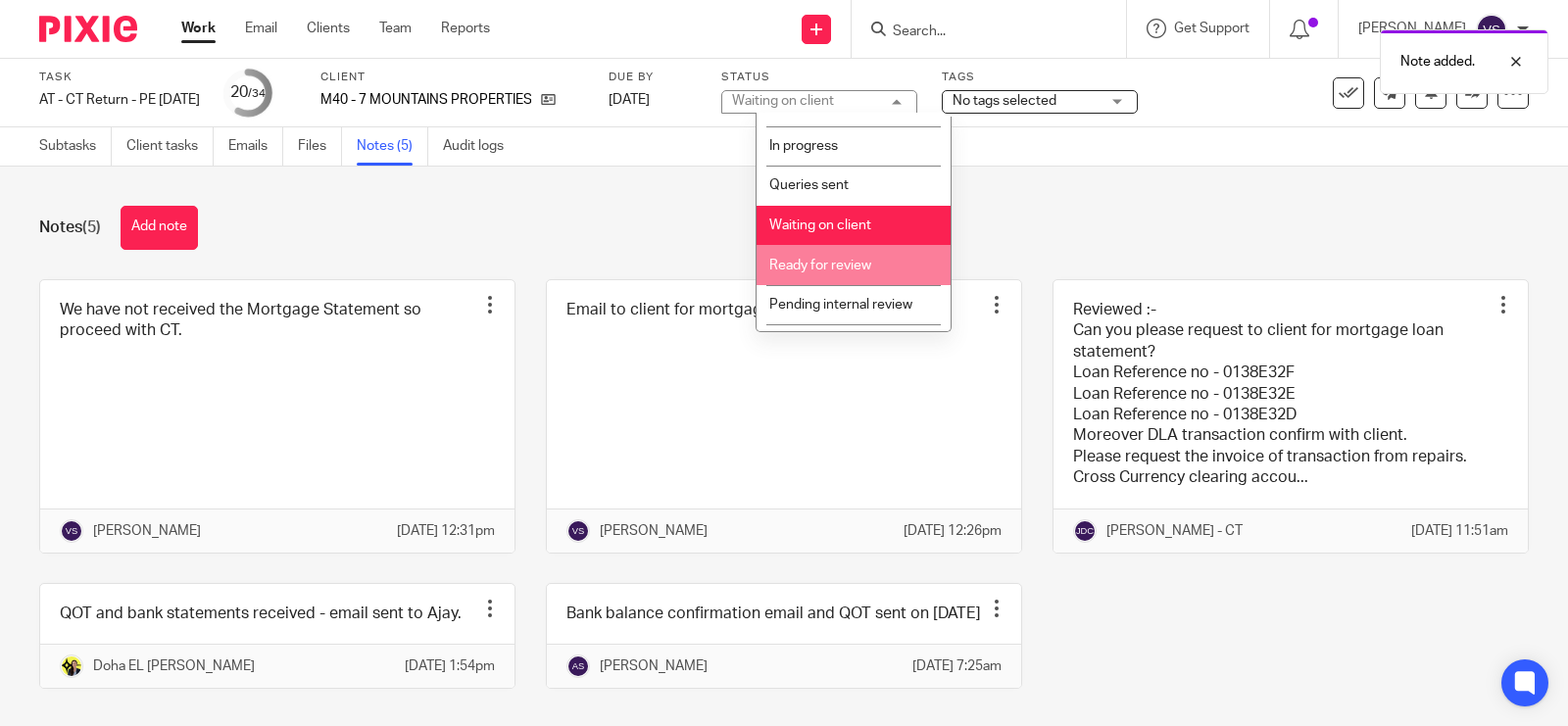
scroll to position [98, 0]
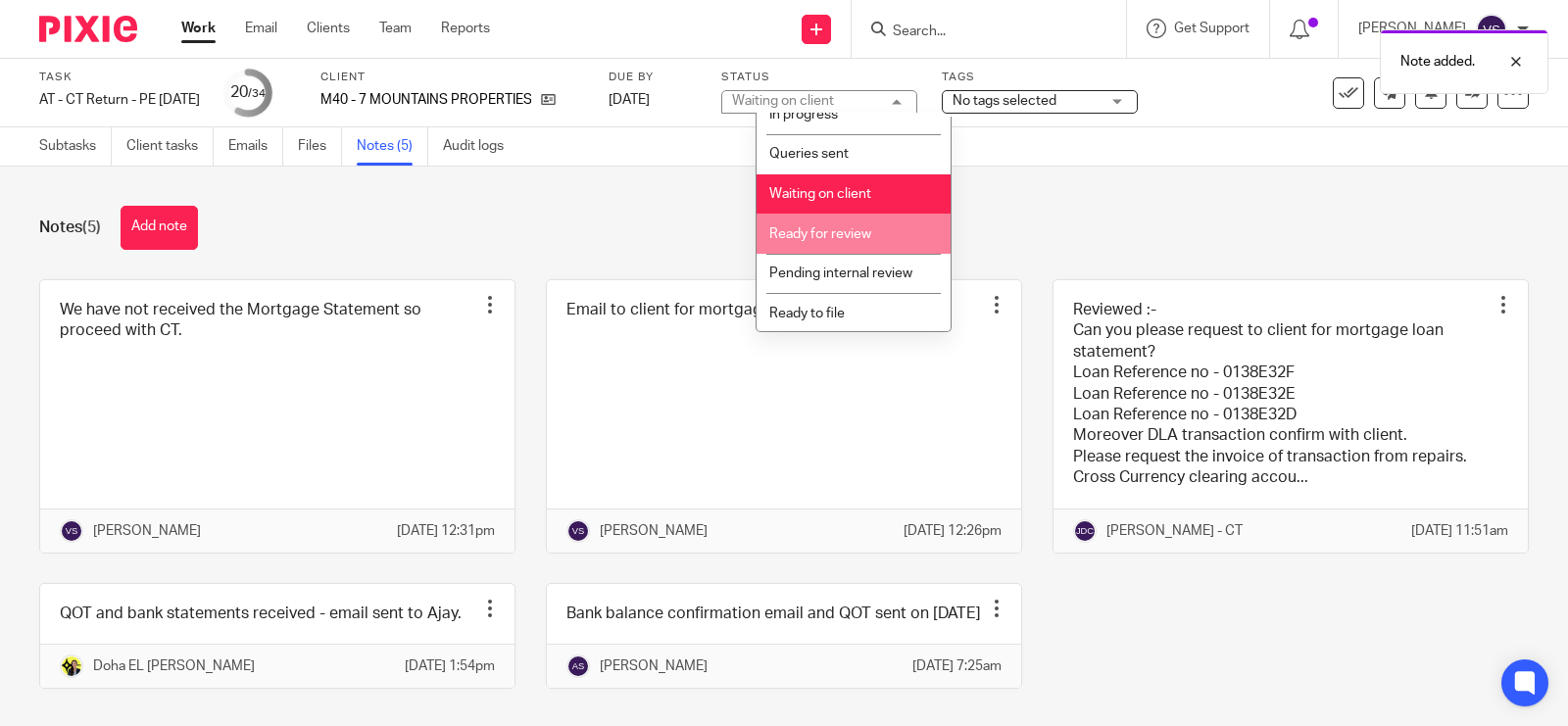
click at [897, 240] on li "Ready for review" at bounding box center [854, 233] width 194 height 40
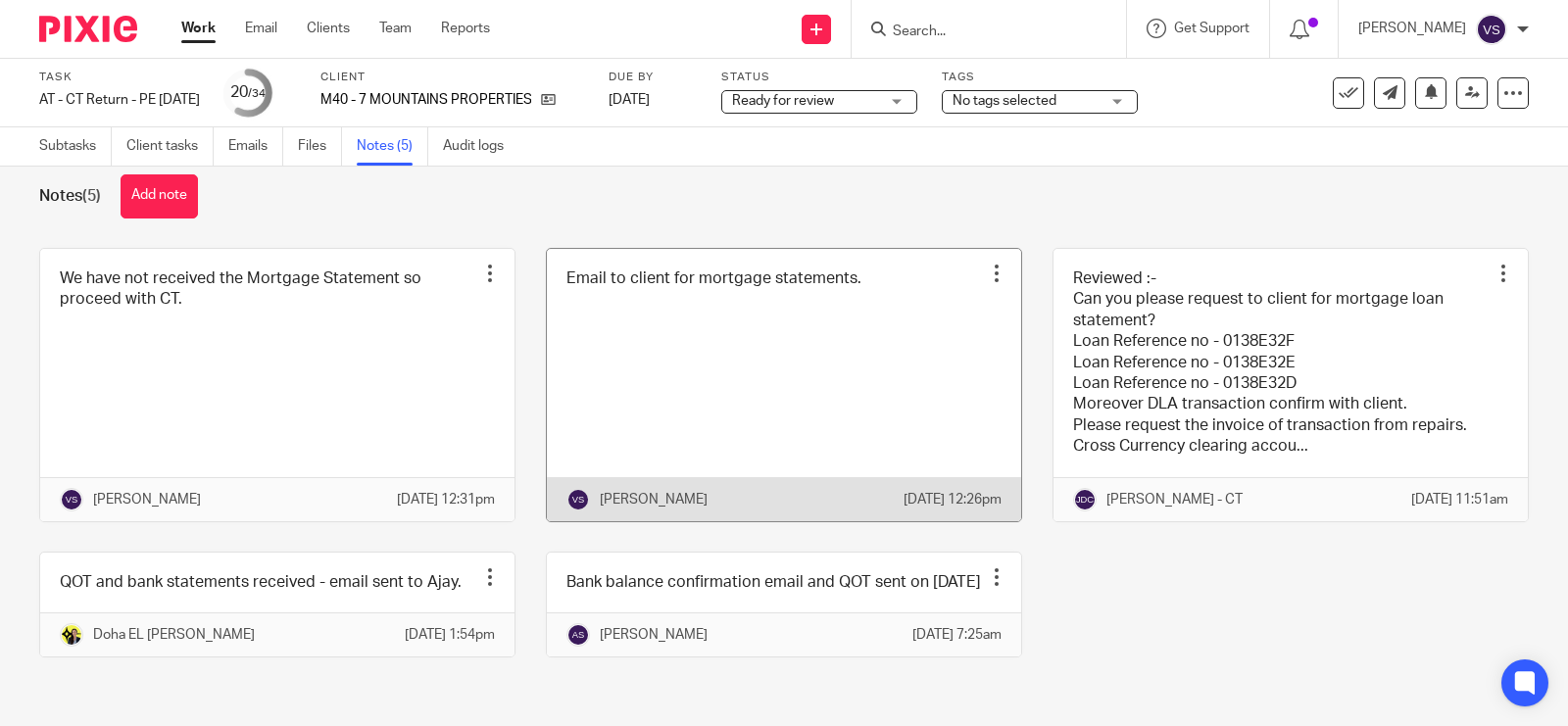
scroll to position [0, 0]
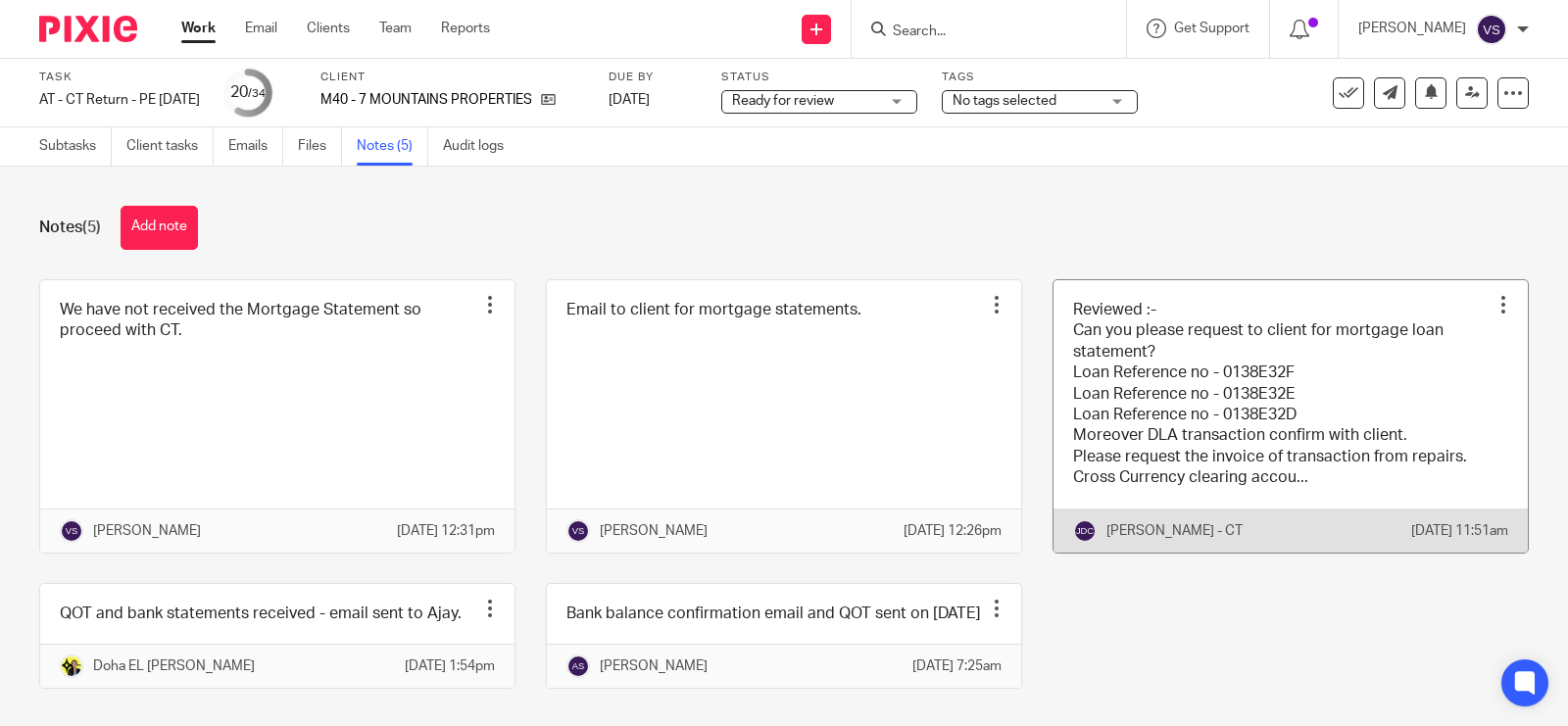
click at [1347, 415] on link at bounding box center [1290, 417] width 474 height 273
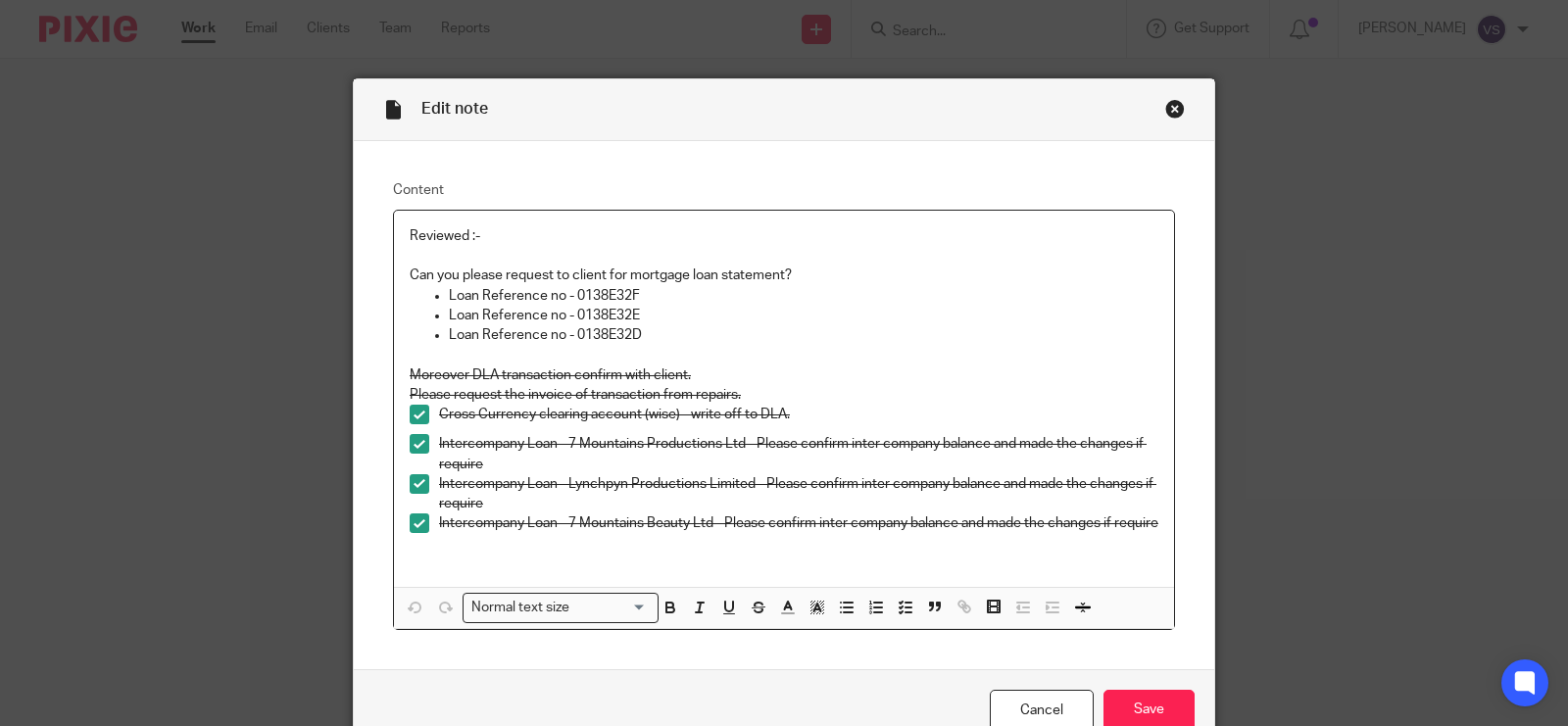
click at [1166, 115] on div "Close this dialog window" at bounding box center [1176, 109] width 20 height 20
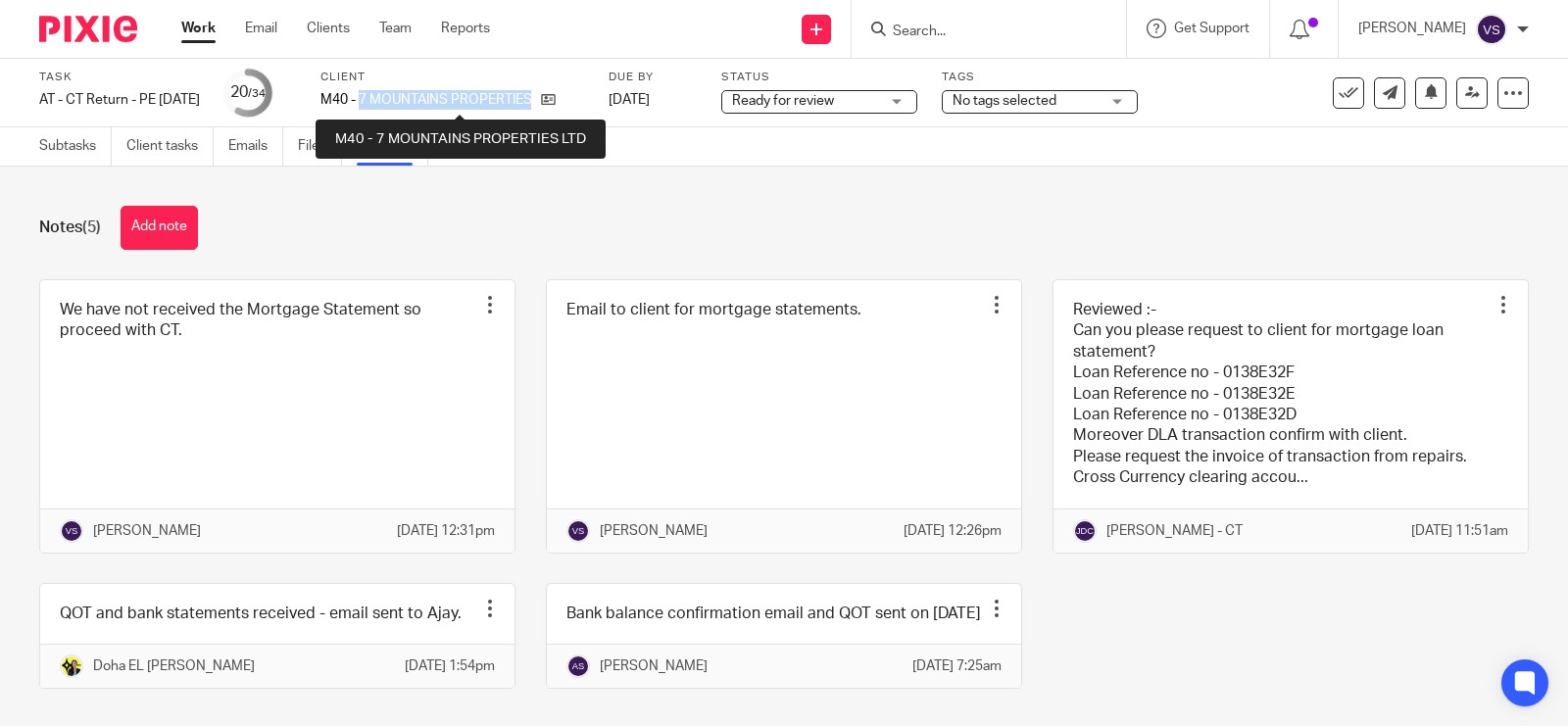
drag, startPoint x: 394, startPoint y: 104, endPoint x: 561, endPoint y: 100, distance: 167.0
click at [531, 100] on p "M40 - 7 MOUNTAINS PROPERTIES LTD" at bounding box center [426, 100] width 211 height 20
copy p "7 MOUNTAINS PROPERTIES"
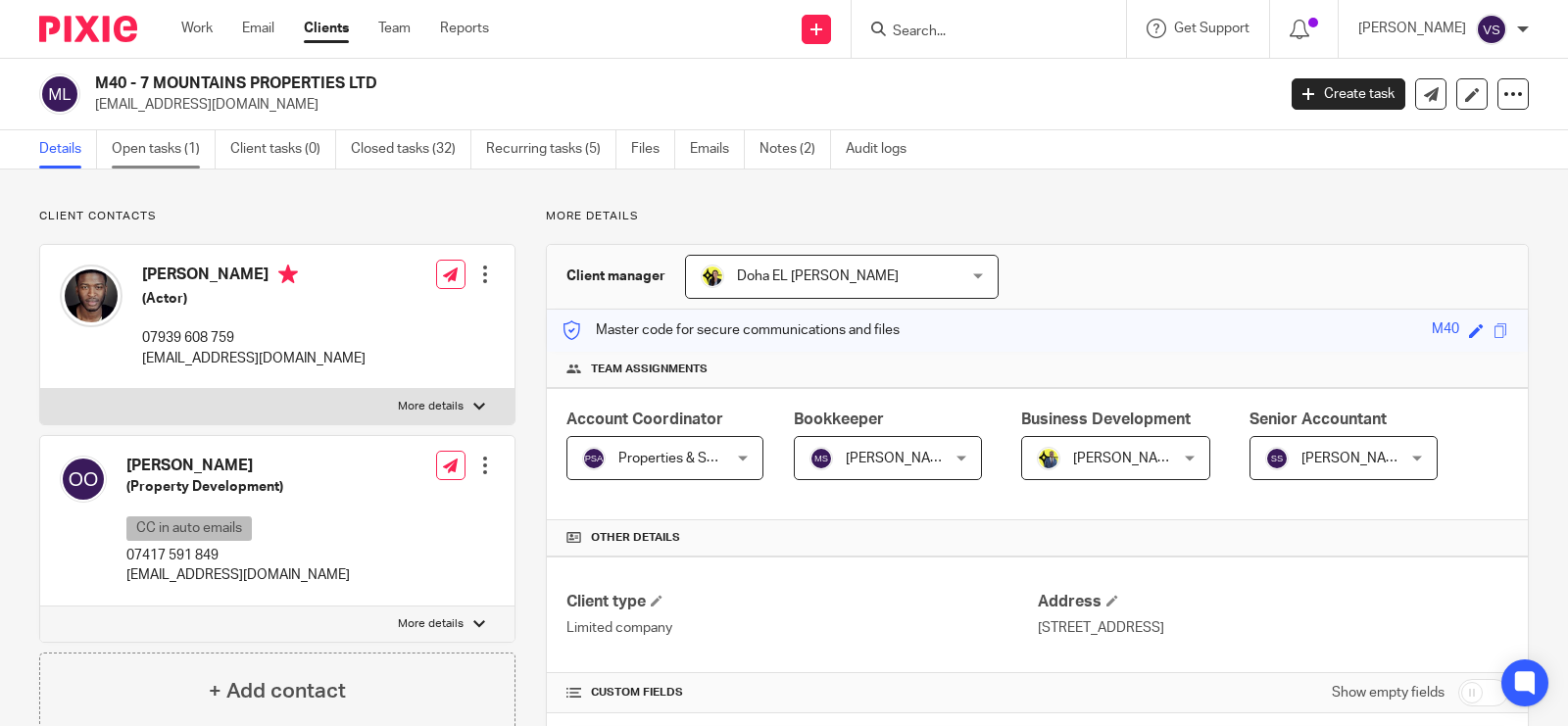
click at [153, 144] on link "Open tasks (1)" at bounding box center [164, 149] width 104 height 38
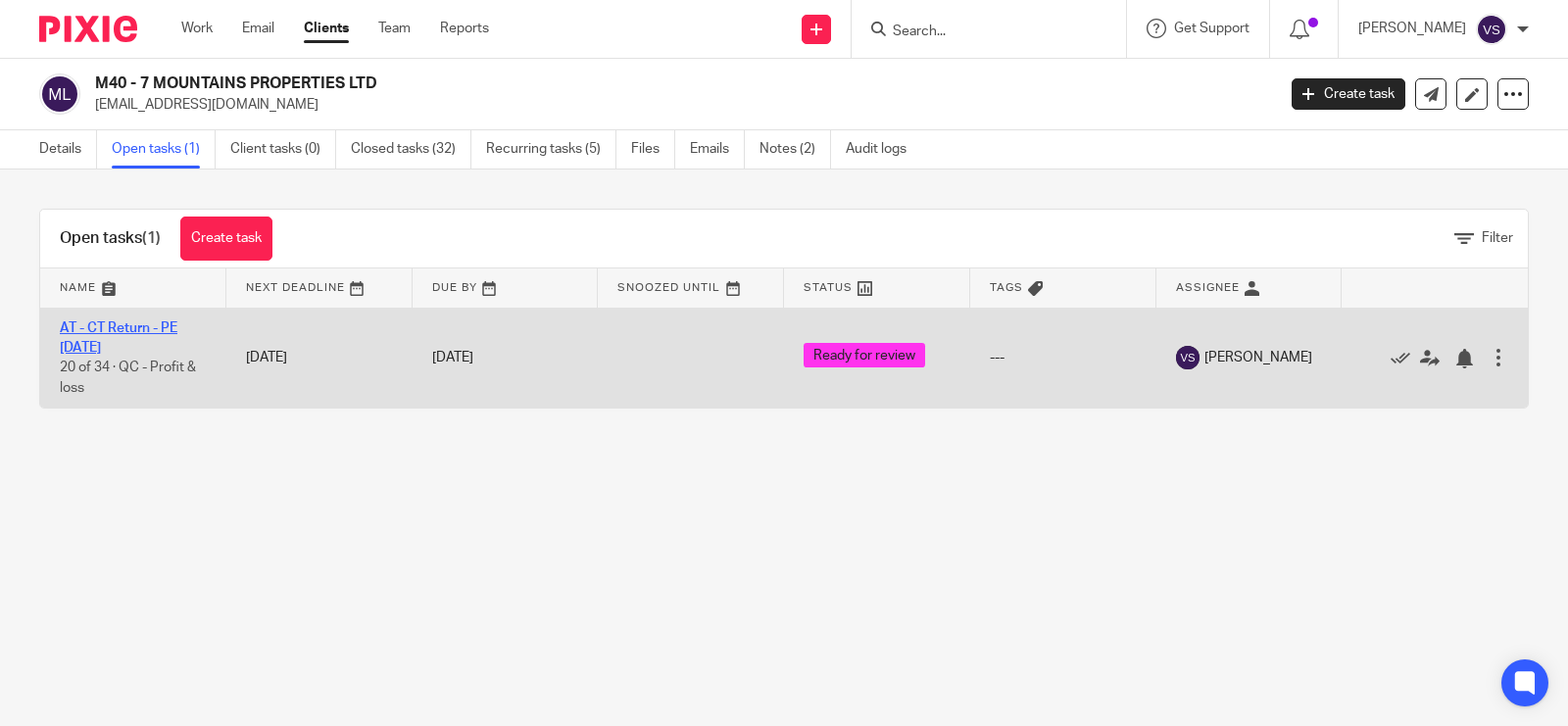
click at [130, 324] on link "AT - CT Return - PE [DATE]" at bounding box center [119, 338] width 118 height 33
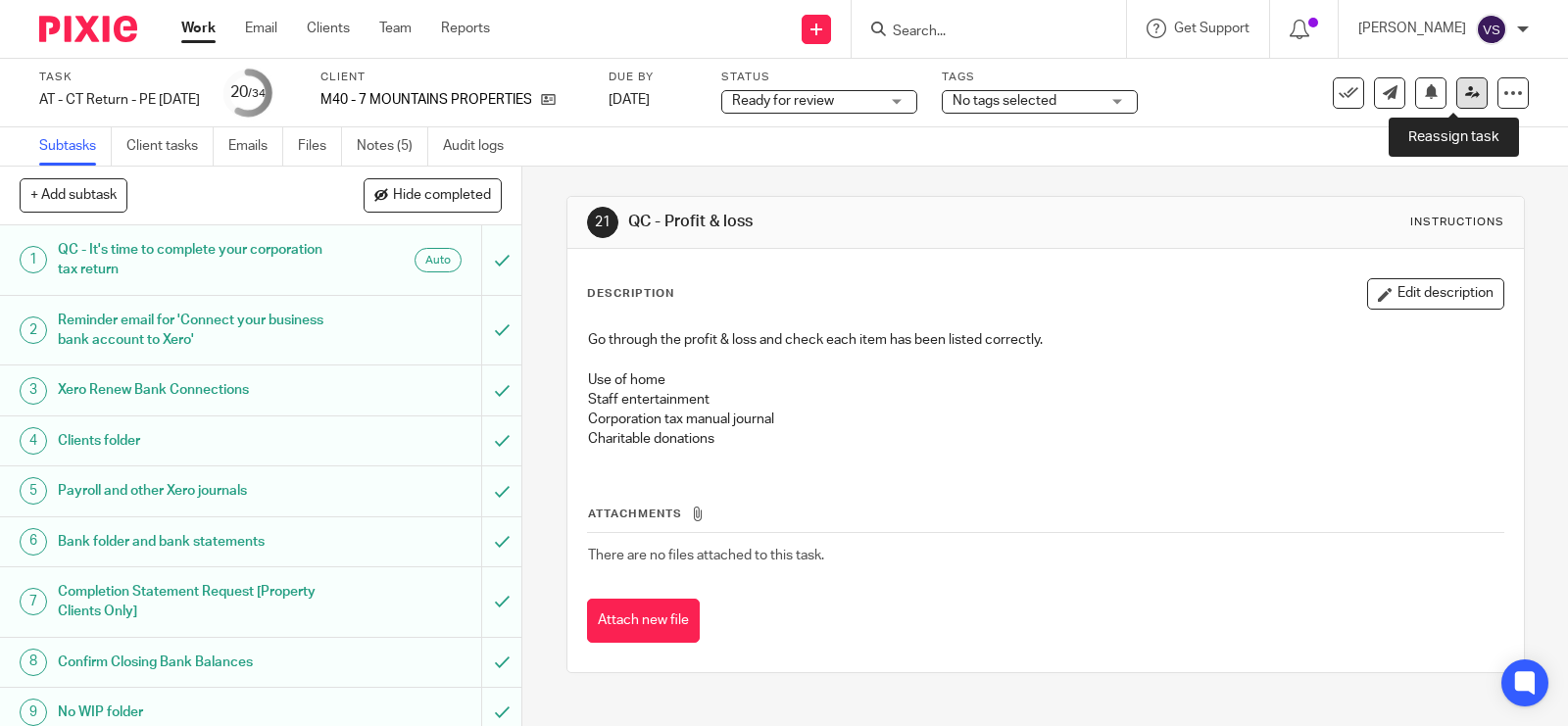
click at [1465, 98] on icon at bounding box center [1472, 92] width 15 height 15
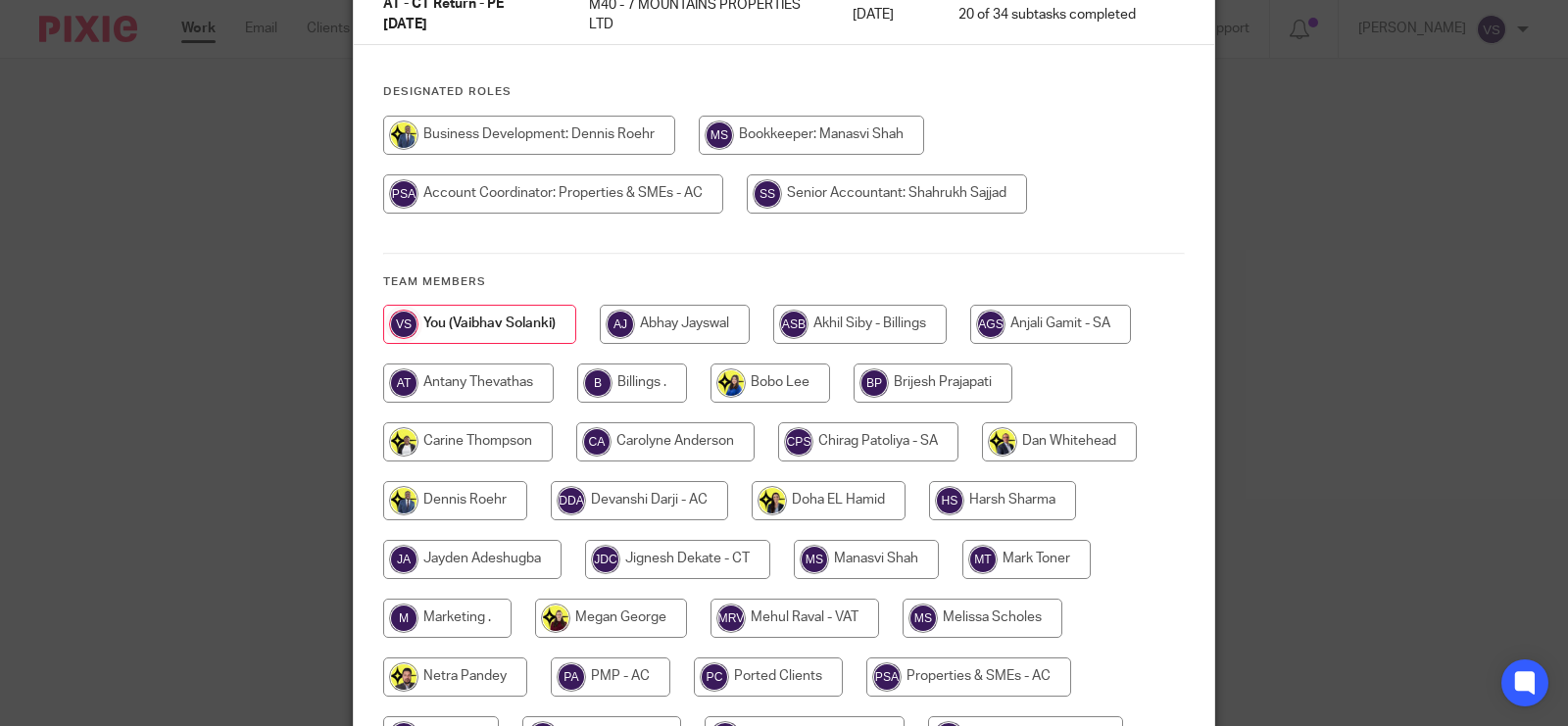
scroll to position [245, 0]
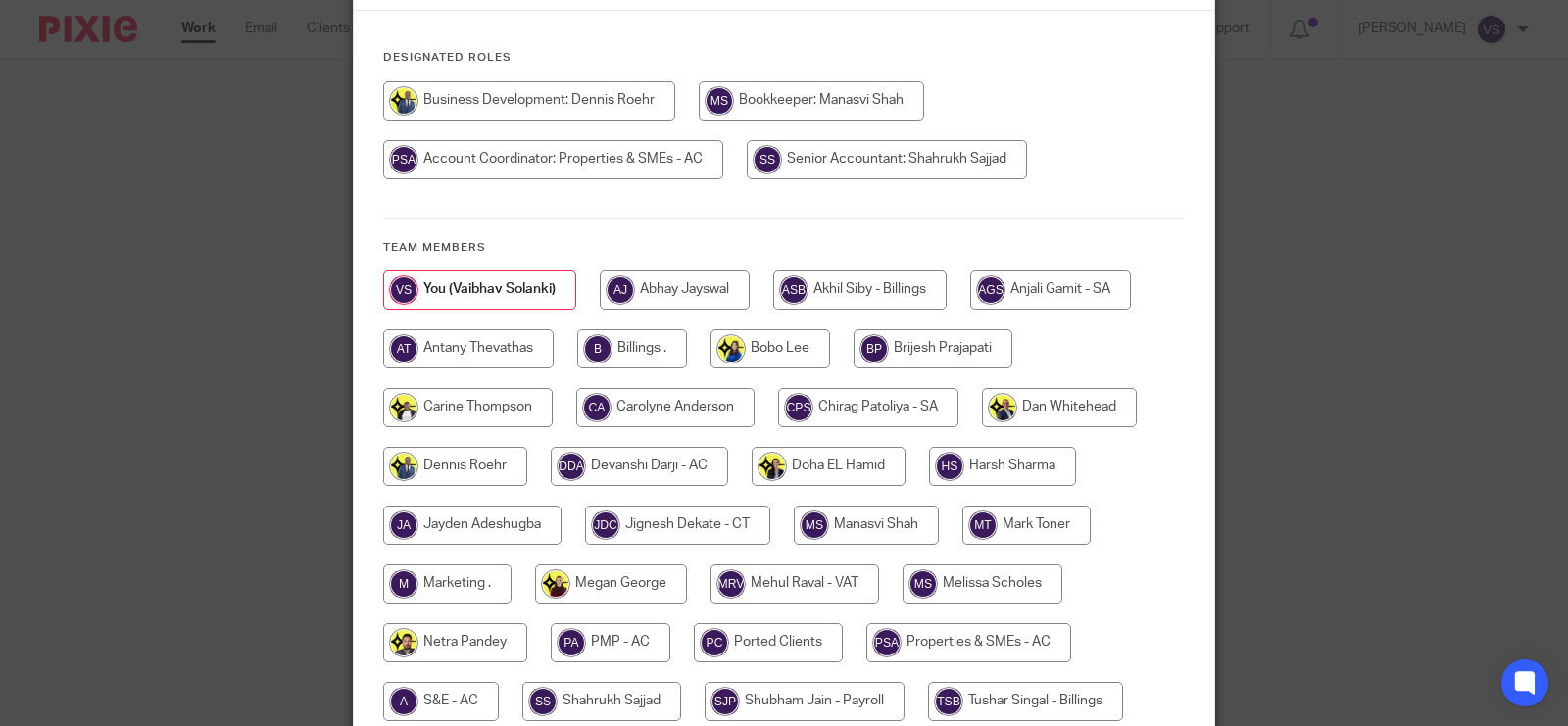
click at [696, 521] on input "radio" at bounding box center [677, 525] width 185 height 39
radio input "true"
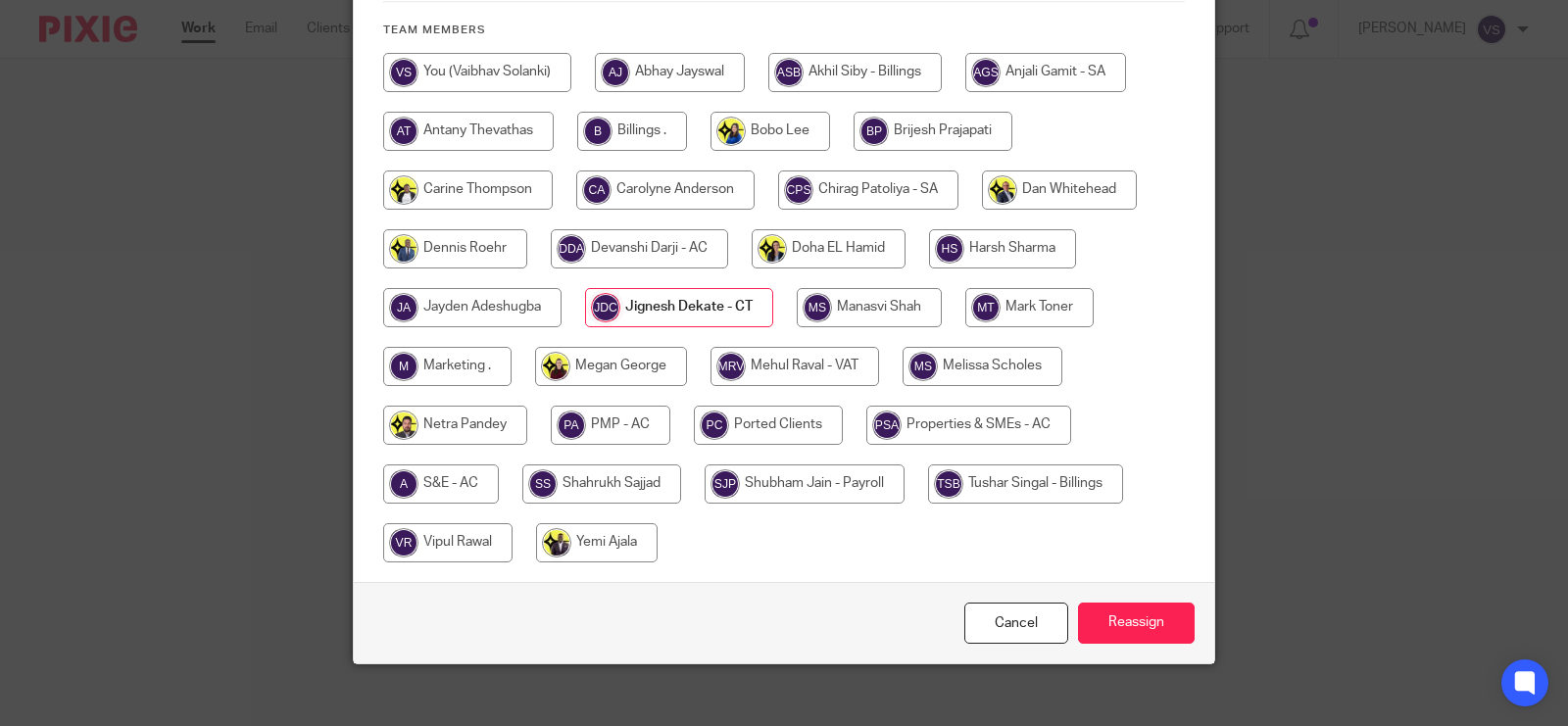
scroll to position [465, 0]
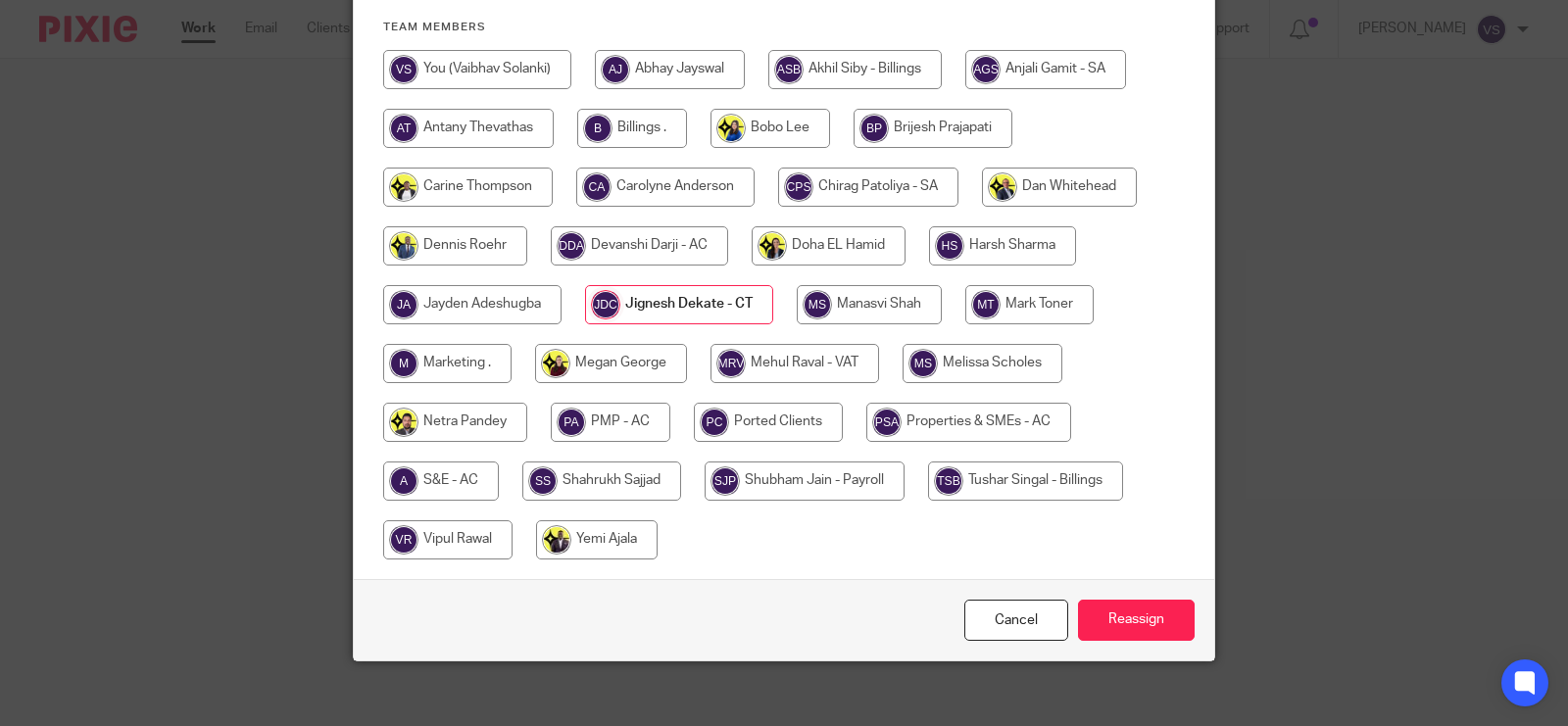
click at [1145, 579] on div "Cancel Reassign" at bounding box center [784, 620] width 861 height 82
click at [1147, 599] on input "Reassign" at bounding box center [1136, 620] width 117 height 42
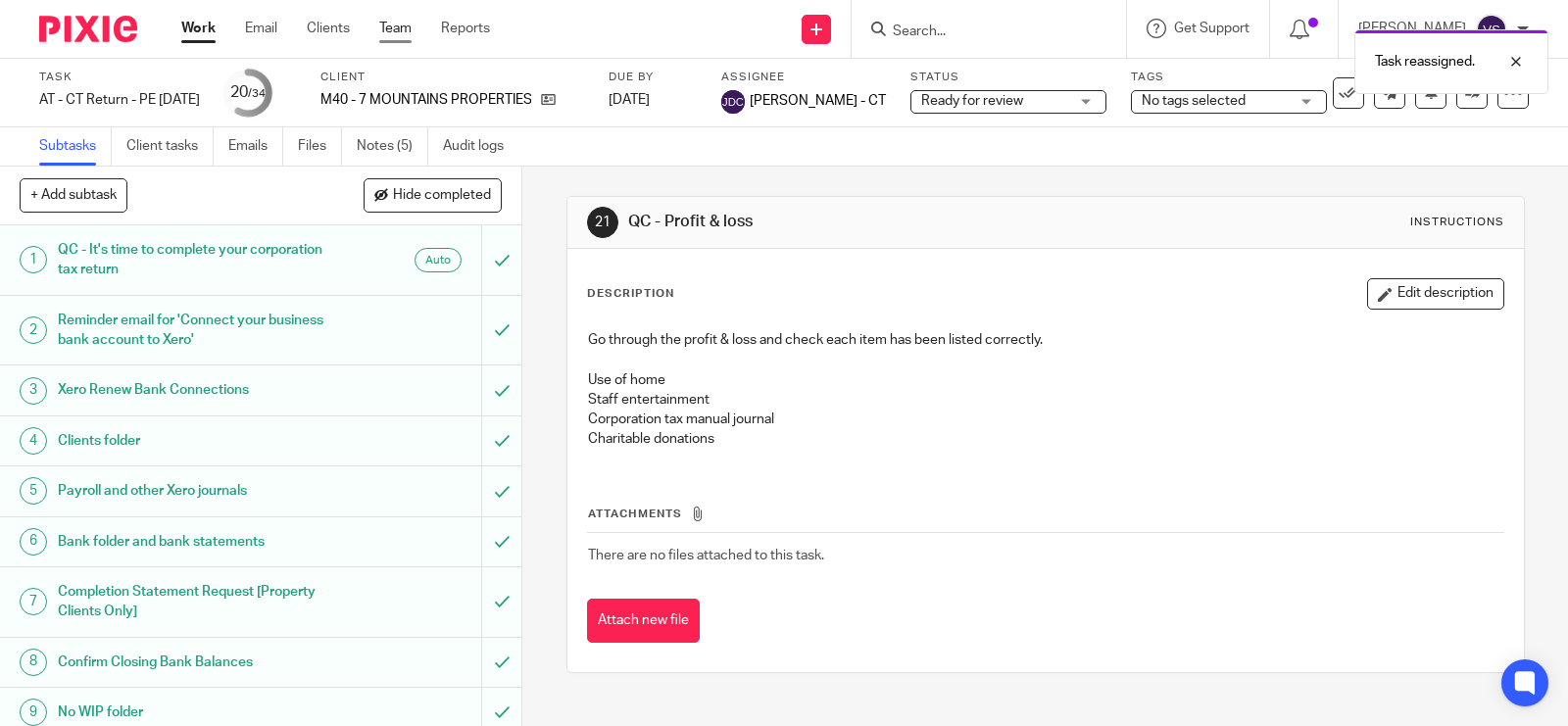
click at [394, 25] on link "Team" at bounding box center [395, 28] width 32 height 20
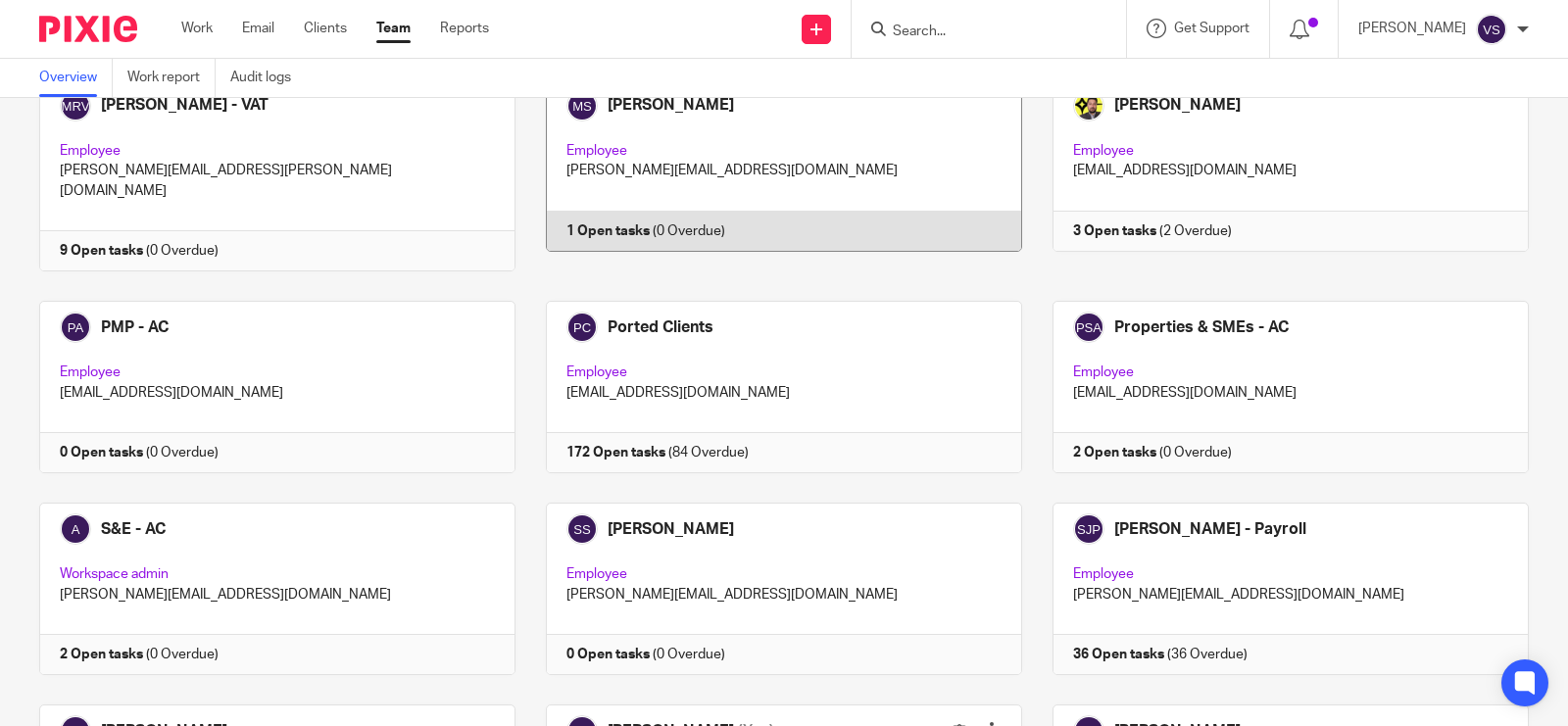
scroll to position [1956, 0]
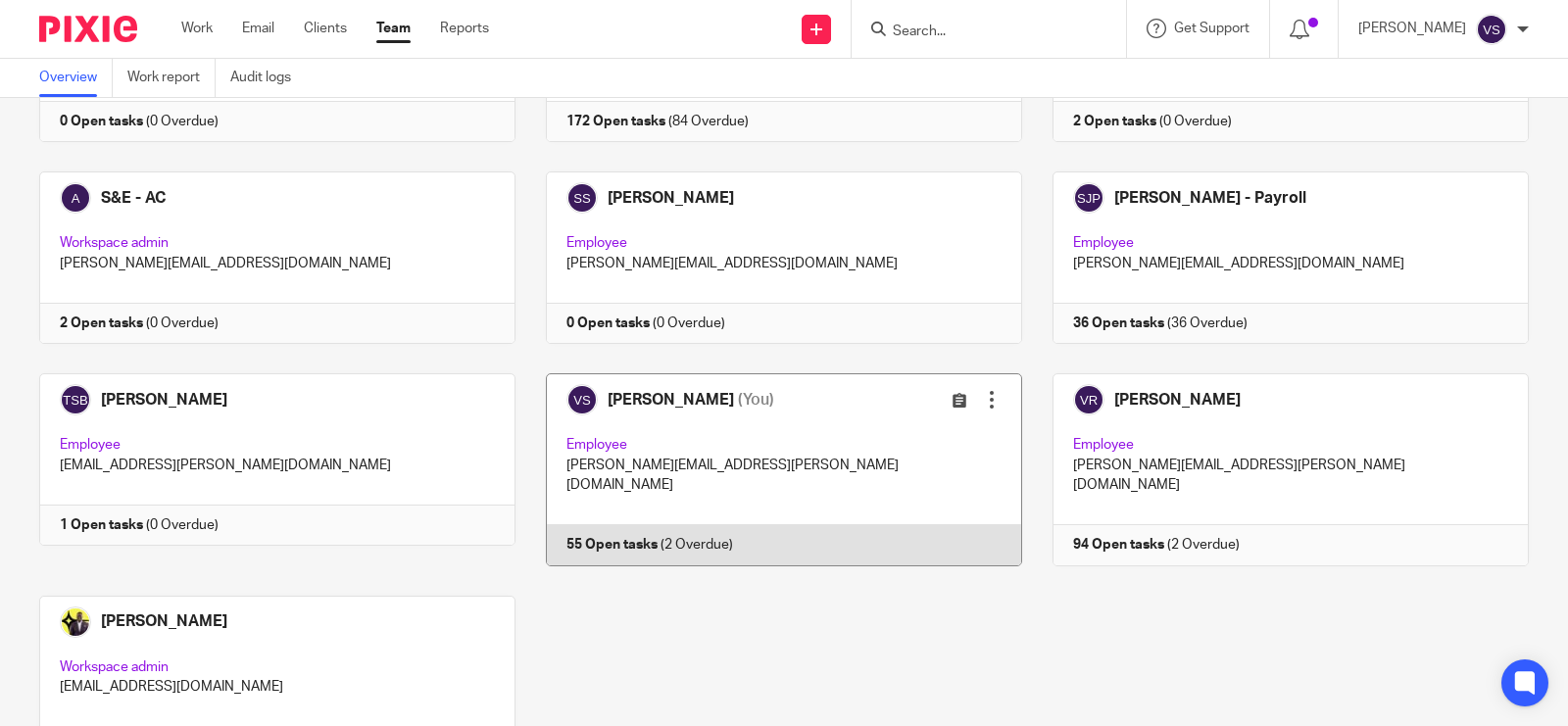
click at [816, 374] on link at bounding box center [768, 470] width 506 height 192
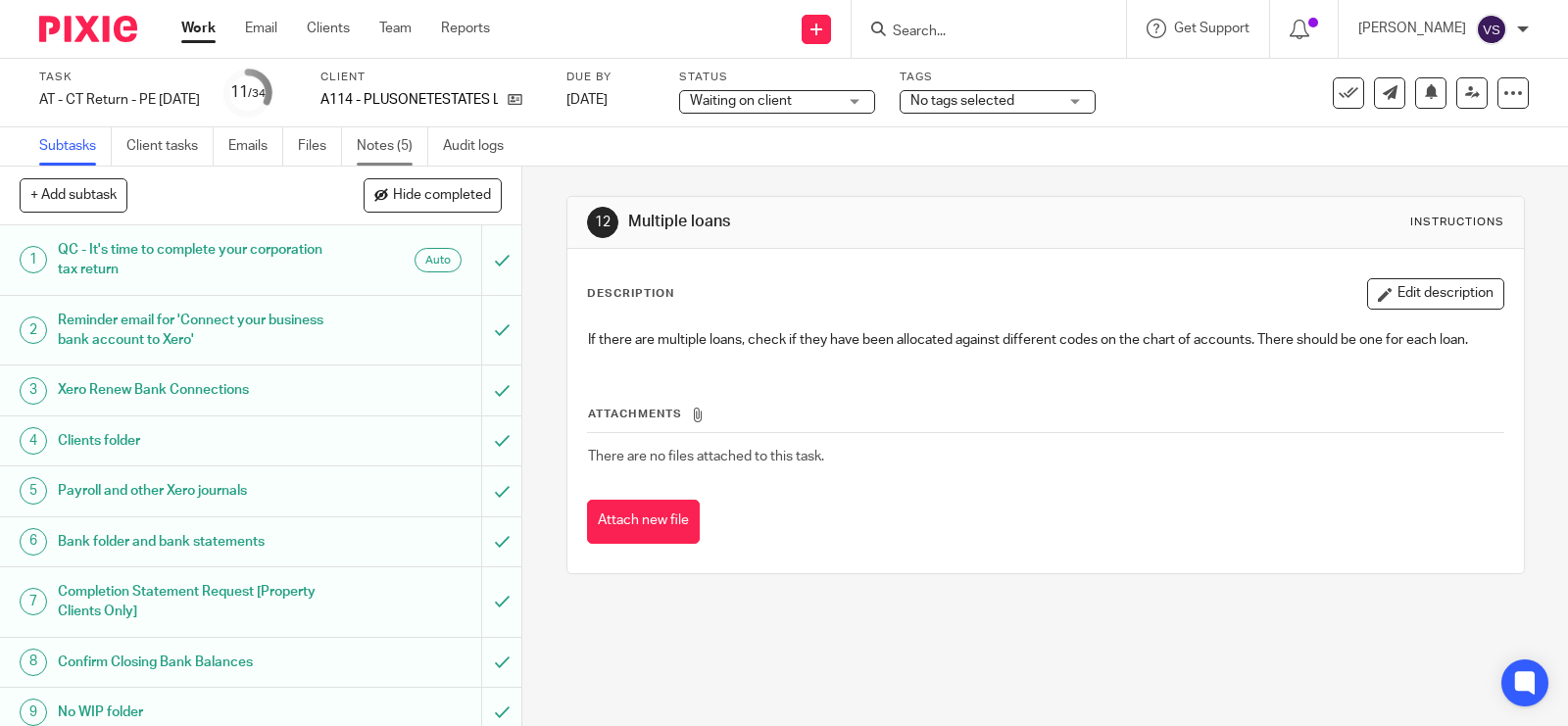
click at [374, 138] on link "Notes (5)" at bounding box center [392, 146] width 72 height 38
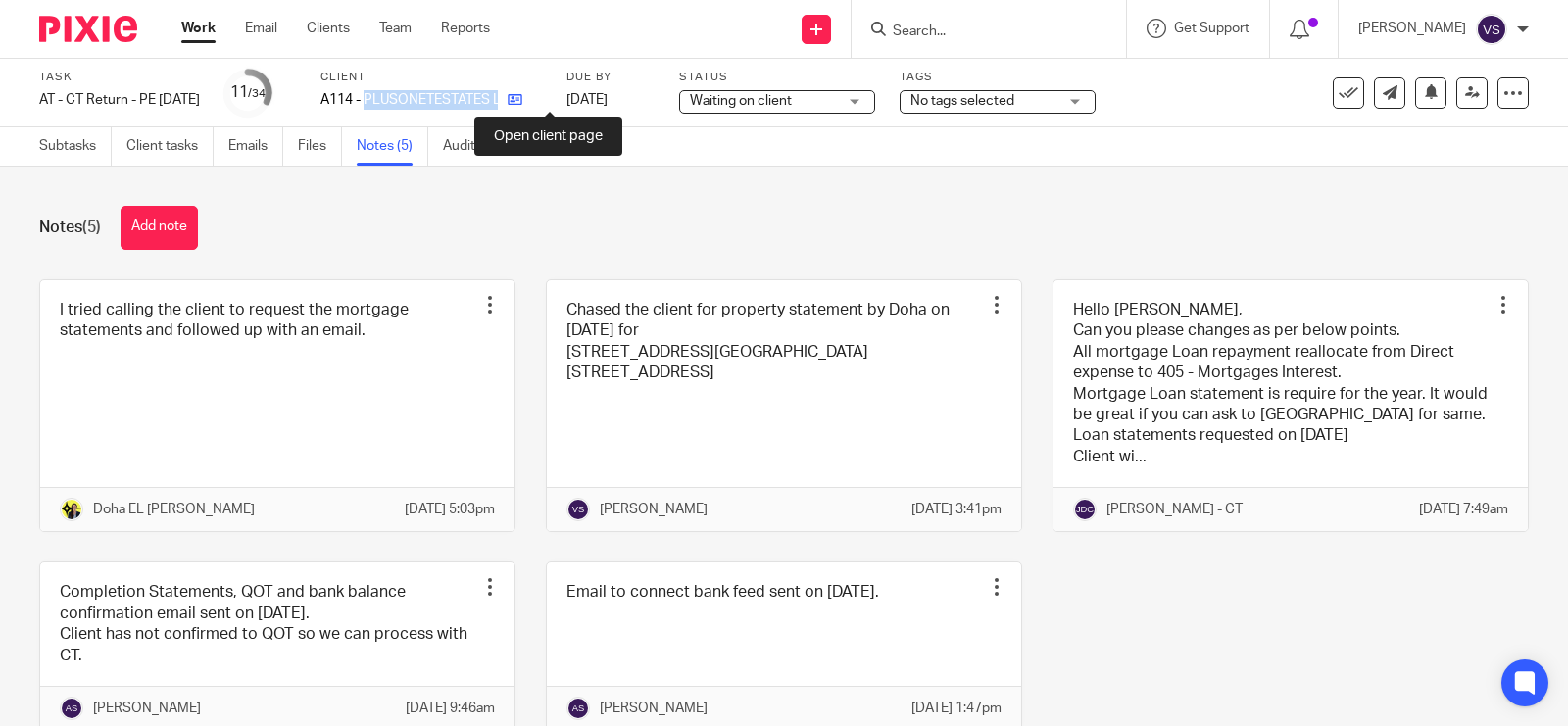
drag, startPoint x: 400, startPoint y: 101, endPoint x: 541, endPoint y: 101, distance: 141.0
click at [541, 101] on div "A114 - PLUSONETESTATES LTD" at bounding box center [432, 100] width 222 height 20
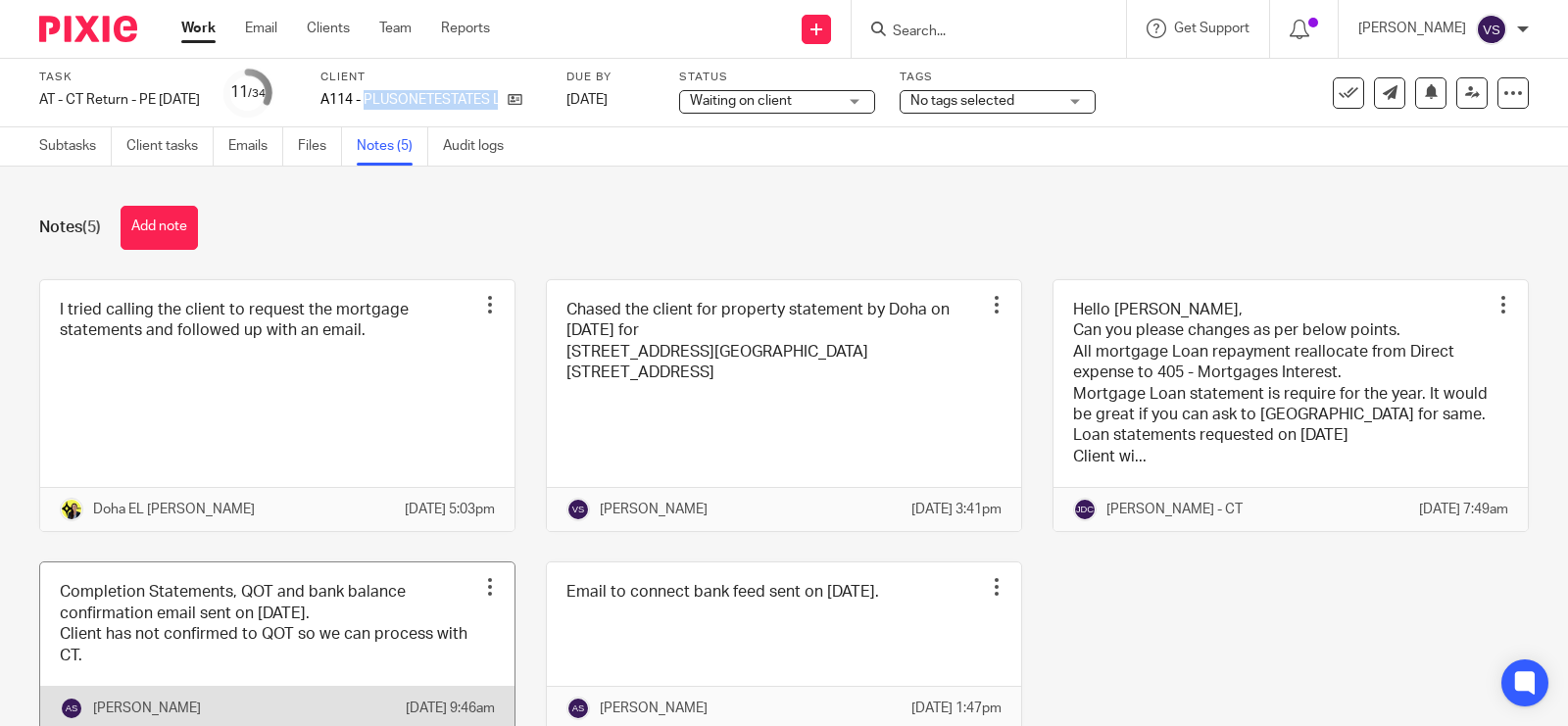
copy div "PLUSONETESTATES LTD"
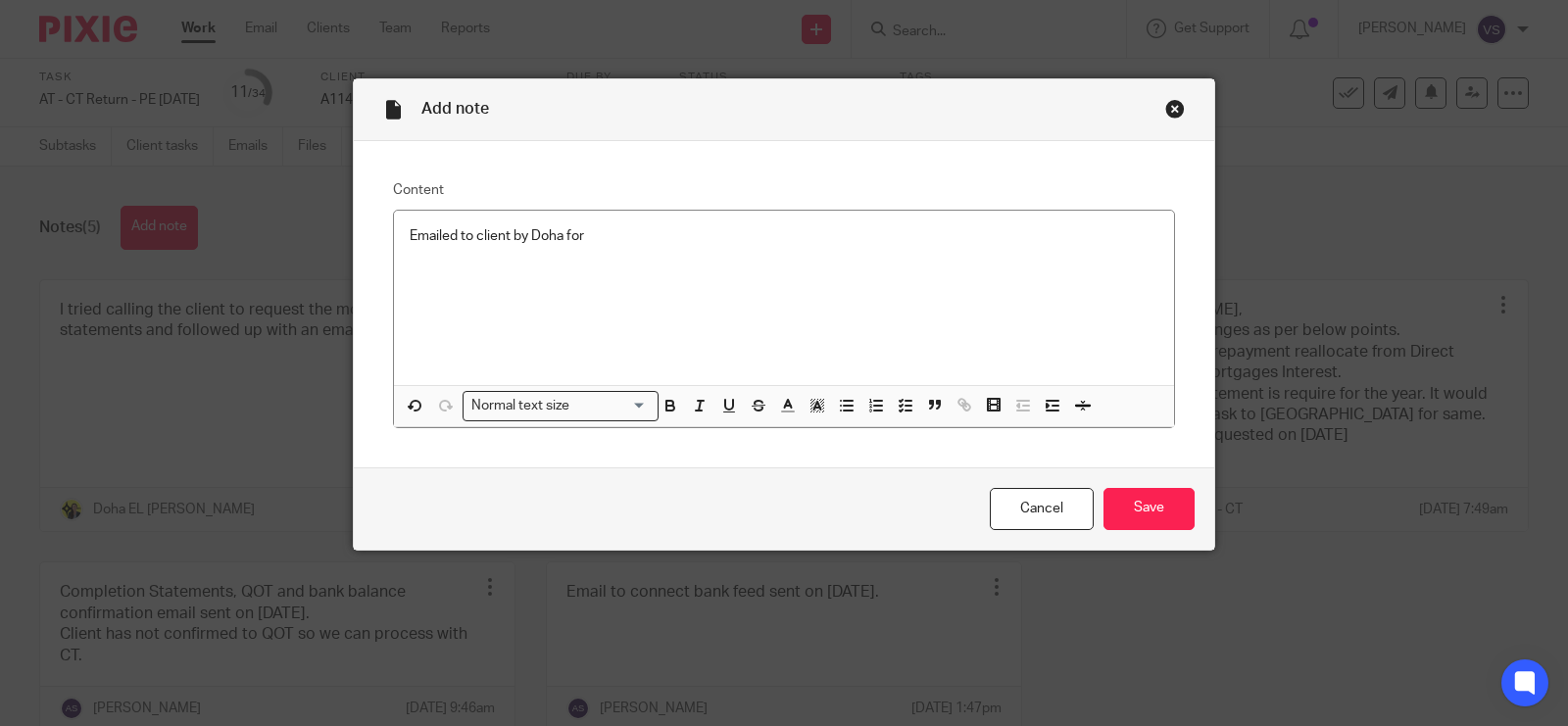
click at [605, 233] on p "Emailed to client by Doha for" at bounding box center [784, 236] width 749 height 20
click at [785, 241] on p "Emailed to client by Doha for property completion statement" at bounding box center [784, 236] width 749 height 20
click at [1143, 491] on input "Save" at bounding box center [1149, 508] width 91 height 42
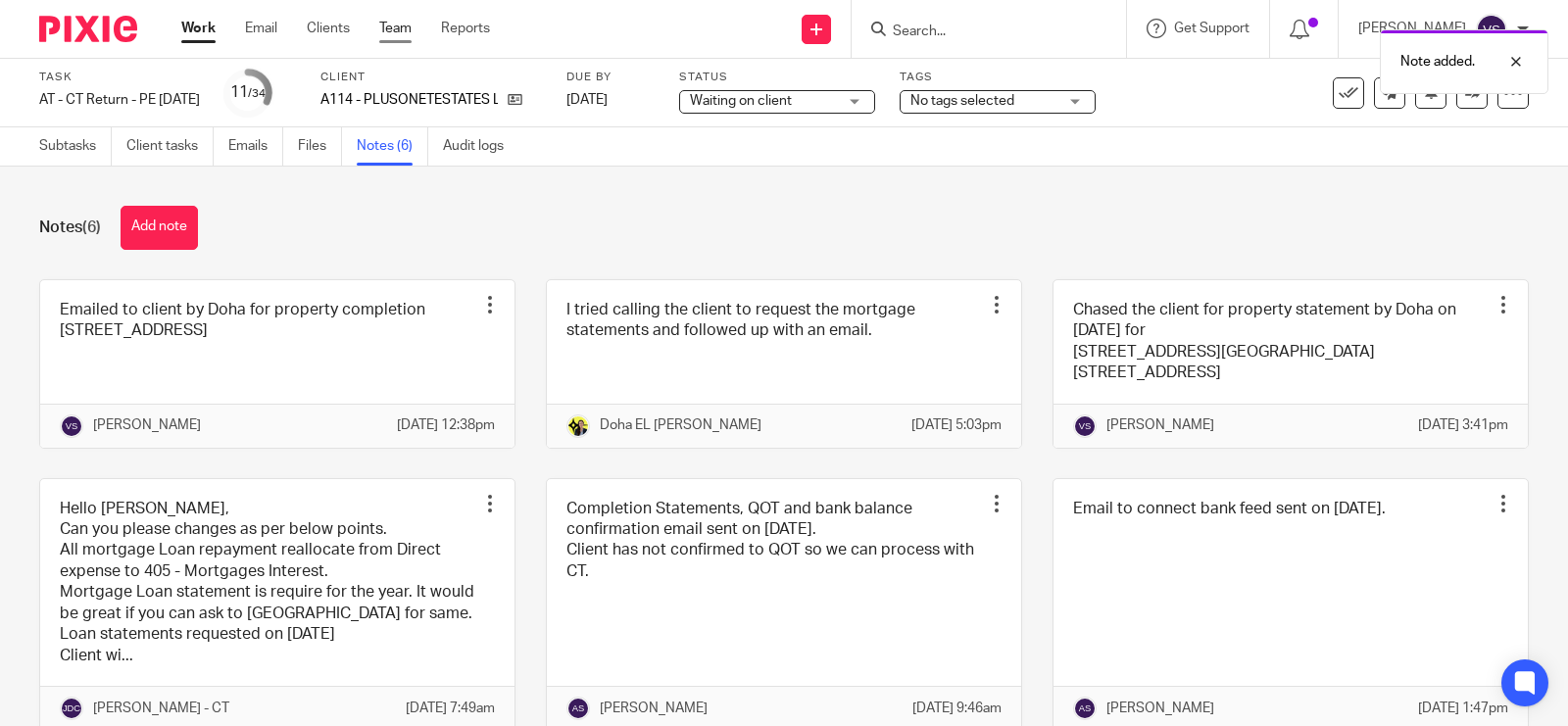
click at [407, 32] on link "Team" at bounding box center [395, 28] width 32 height 20
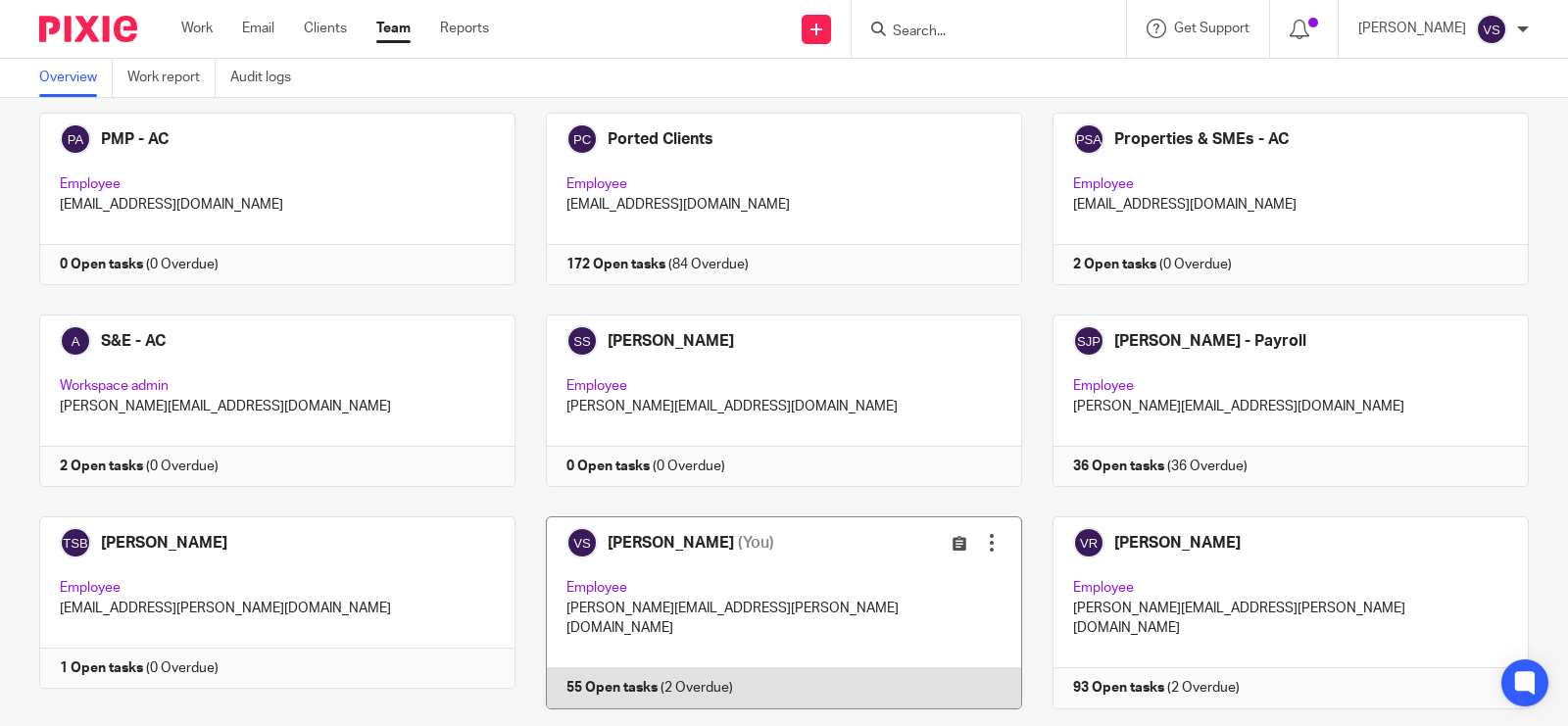
scroll to position [1956, 0]
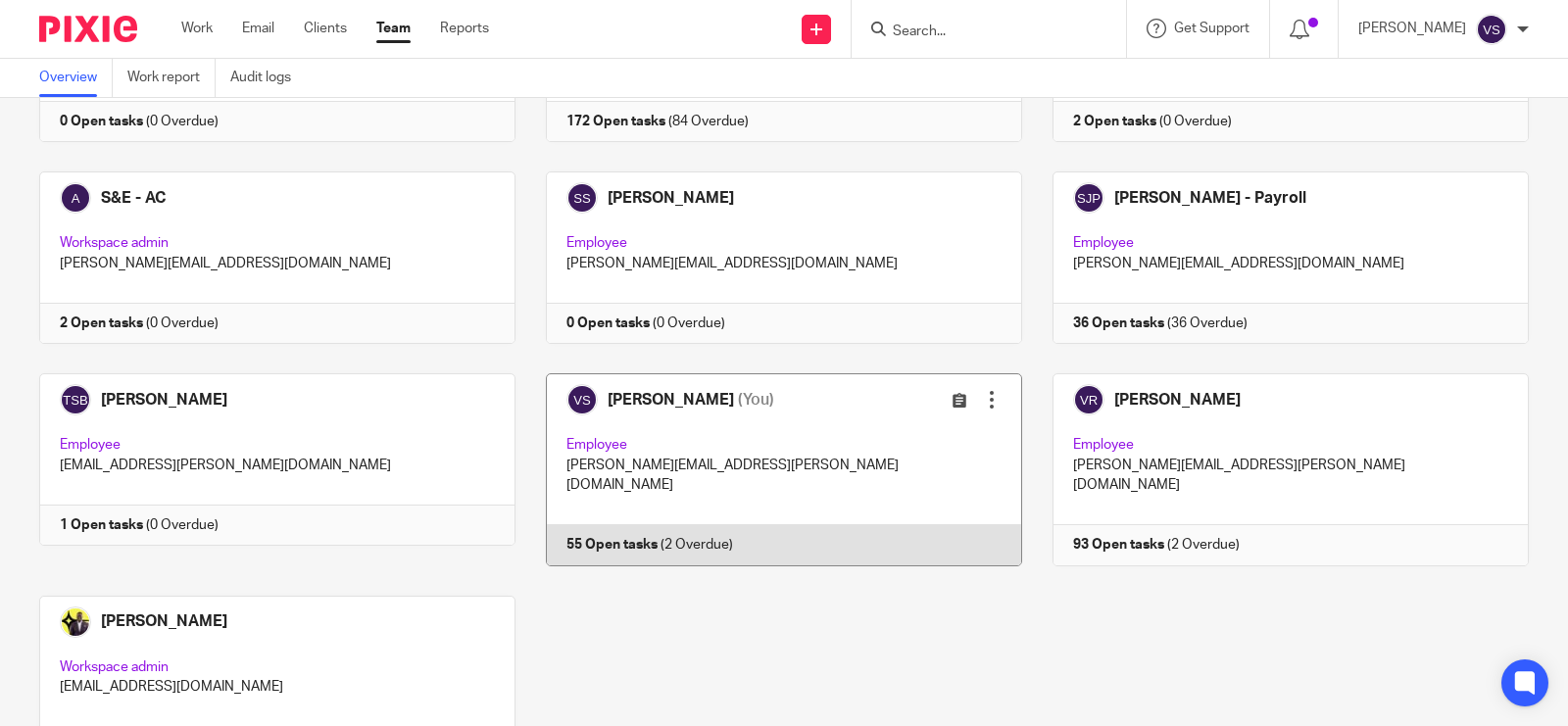
click at [894, 389] on div "Edit user Transfer" at bounding box center [929, 400] width 145 height 23
click at [801, 374] on link at bounding box center [768, 470] width 506 height 192
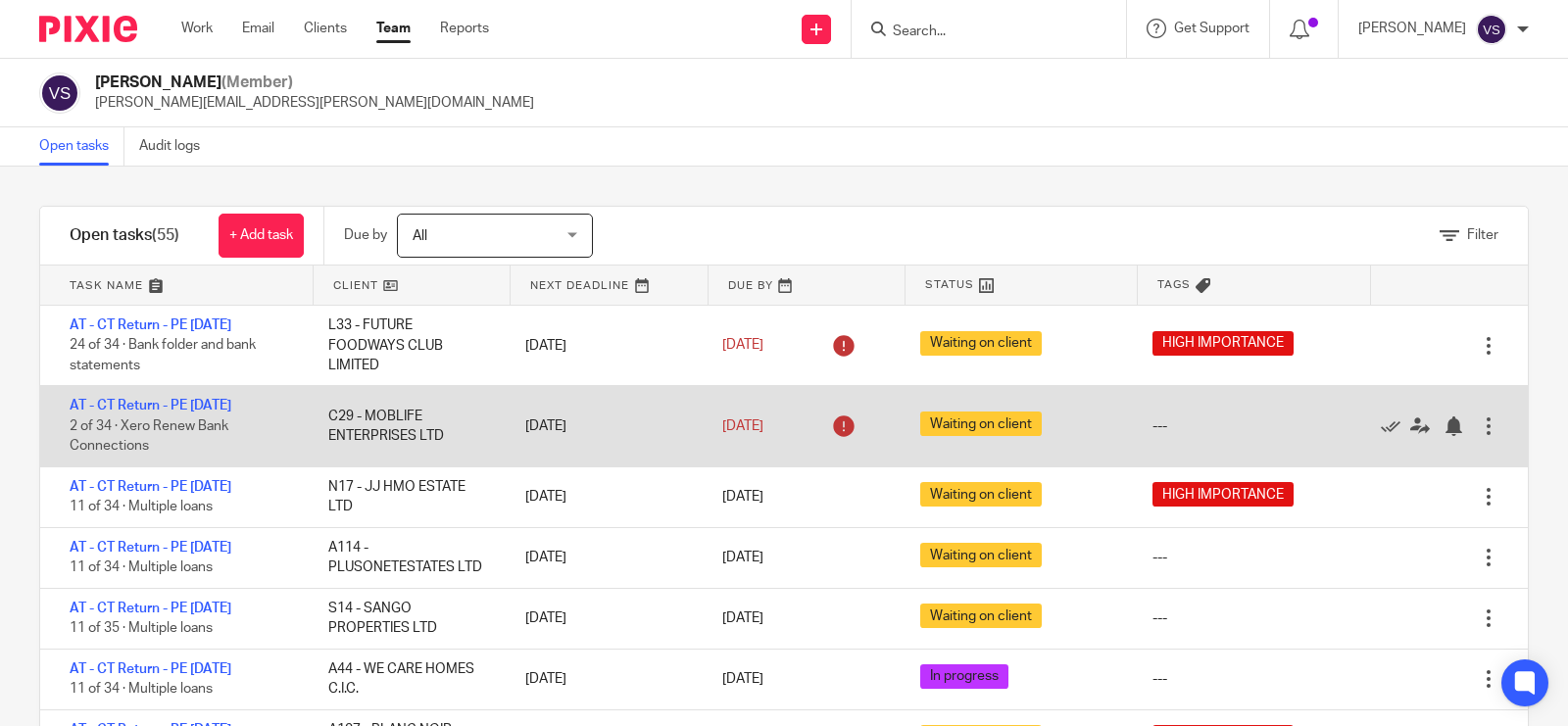
scroll to position [123, 0]
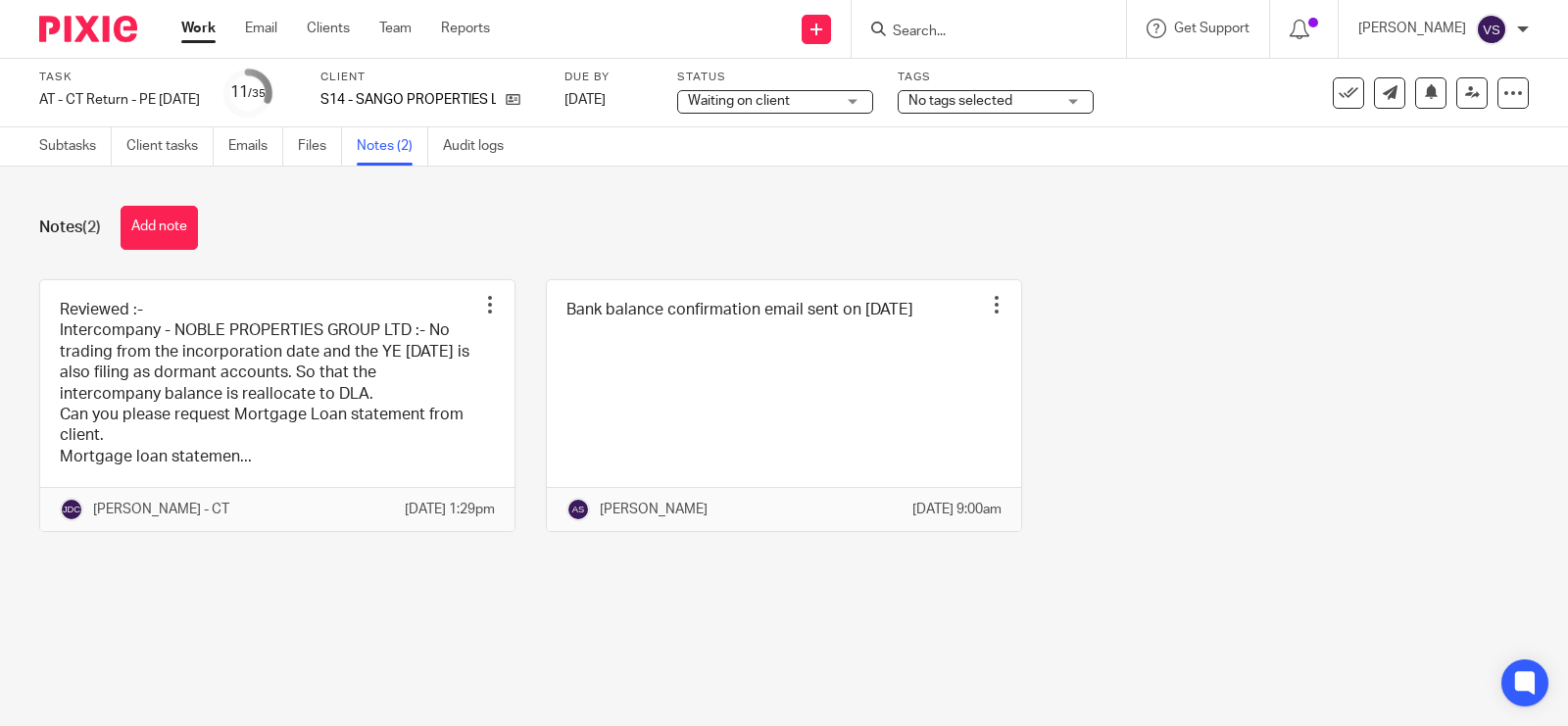
click at [317, 370] on link at bounding box center [277, 406] width 474 height 252
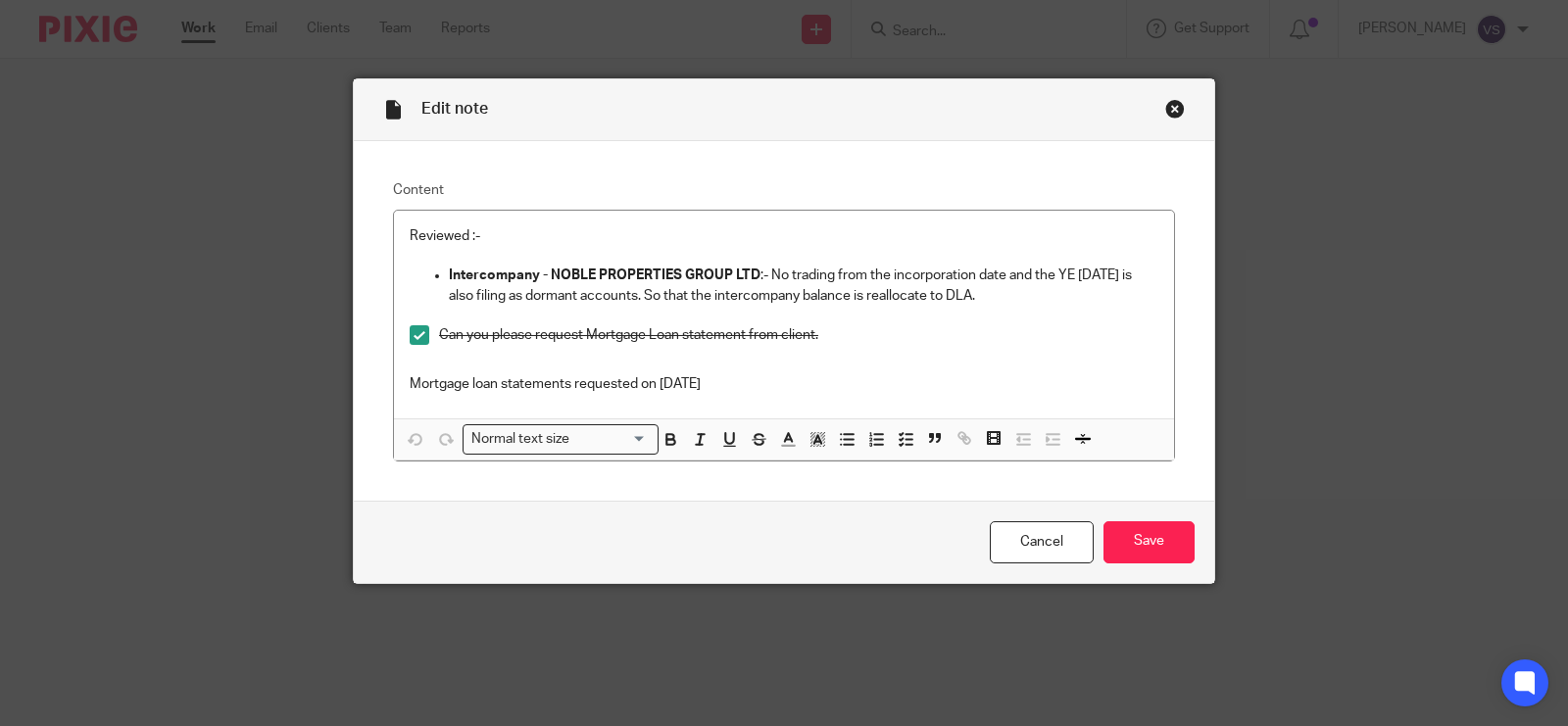
click at [1019, 300] on p "Intercompany - NOBLE PROPERTIES GROUP LTD :- No trading from the incorporation …" at bounding box center [803, 285] width 709 height 40
click at [737, 388] on p "Mortgage loan statements requested on 10.06.2025" at bounding box center [784, 385] width 749 height 20
click at [1155, 539] on input "Save" at bounding box center [1149, 542] width 91 height 42
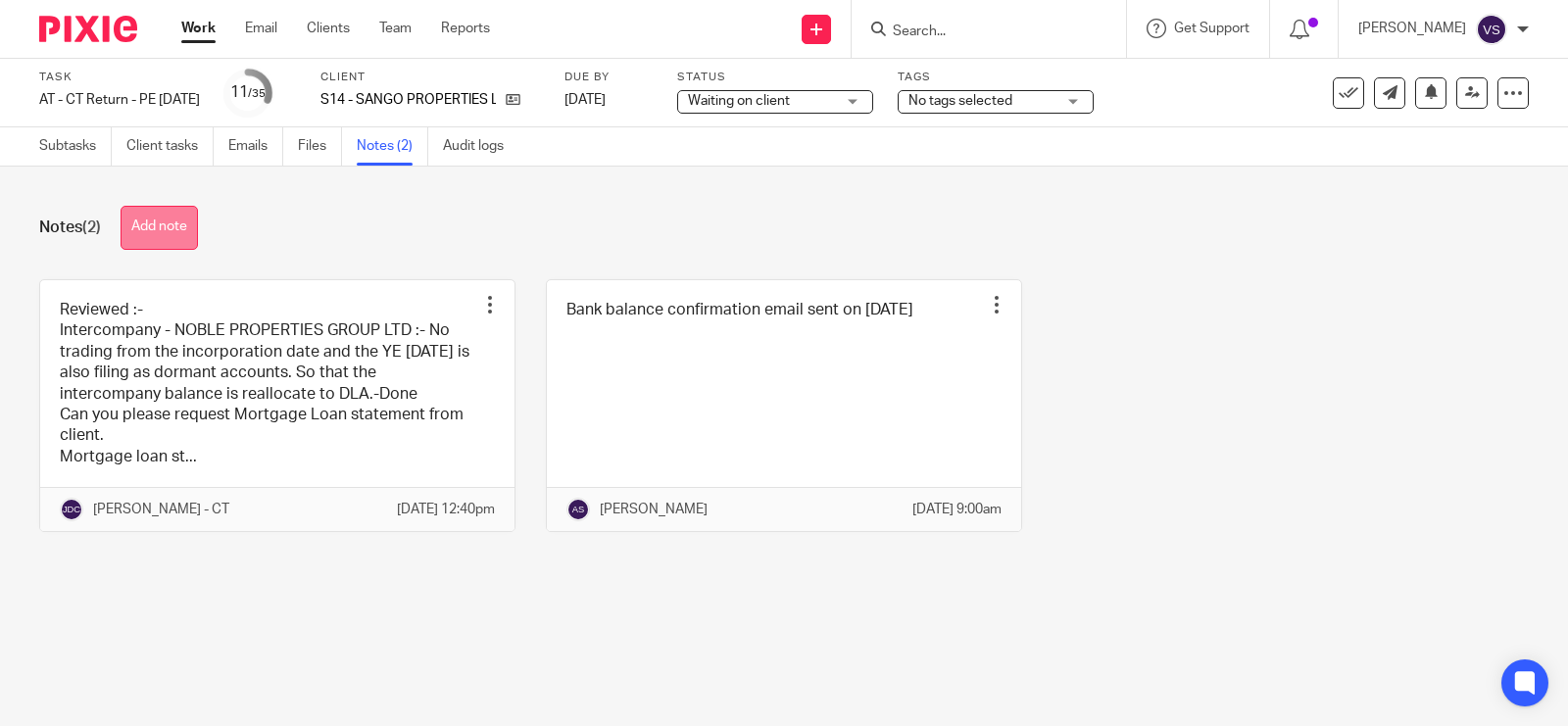
click at [192, 229] on button "Add note" at bounding box center [159, 228] width 78 height 44
click at [422, 228] on div "Notes (2) Add note" at bounding box center [784, 228] width 1490 height 44
click at [173, 218] on button "Add note" at bounding box center [159, 228] width 78 height 44
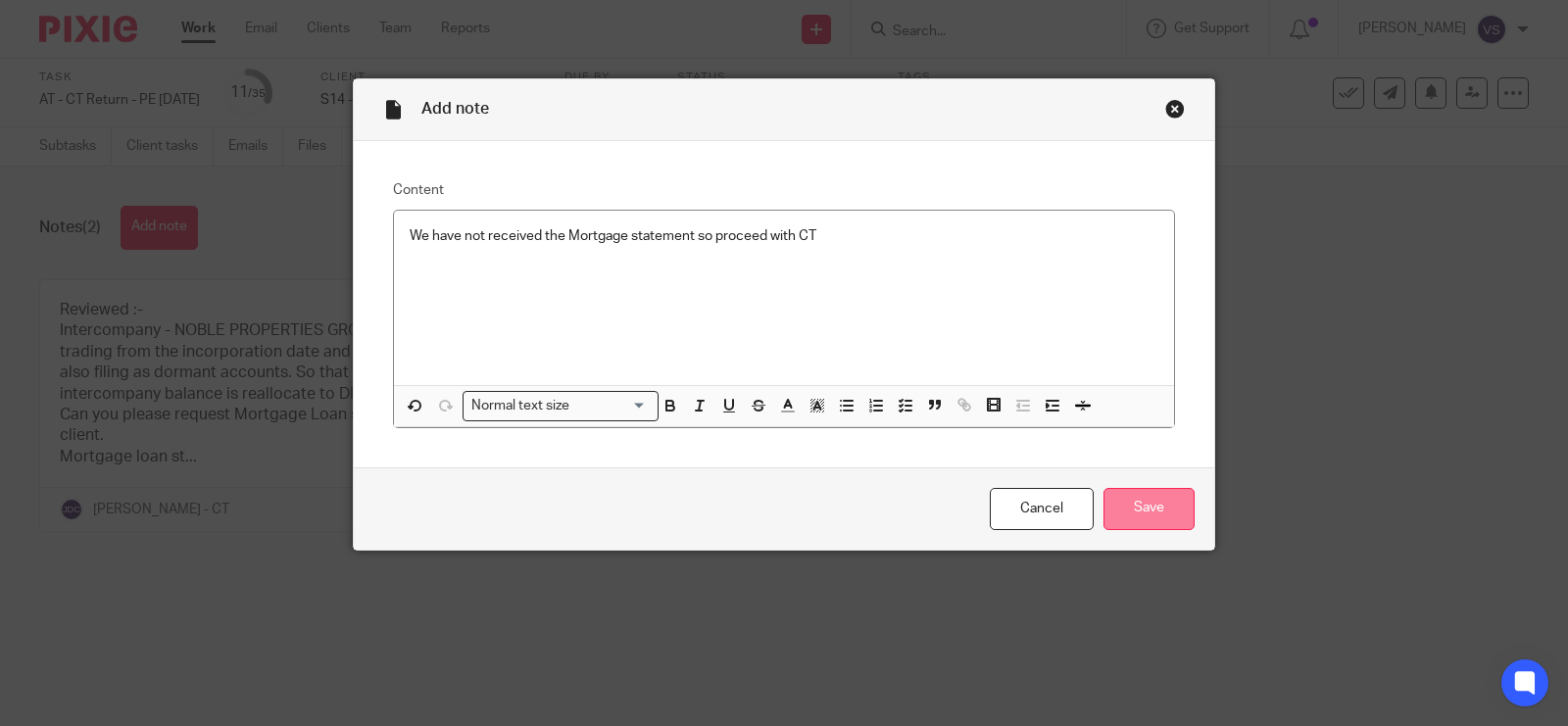
click at [1133, 514] on input "Save" at bounding box center [1149, 508] width 91 height 42
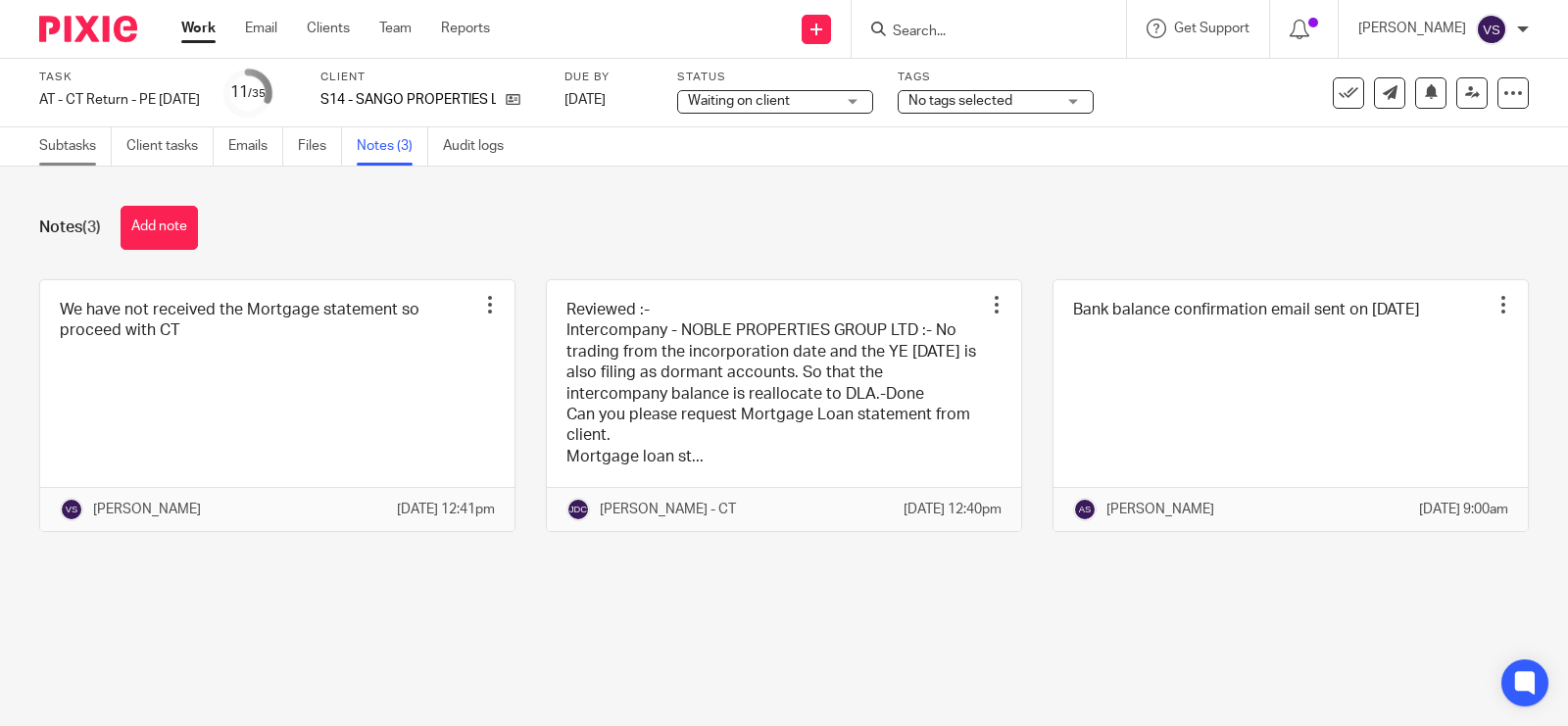
click at [50, 143] on link "Subtasks" at bounding box center [76, 146] width 73 height 38
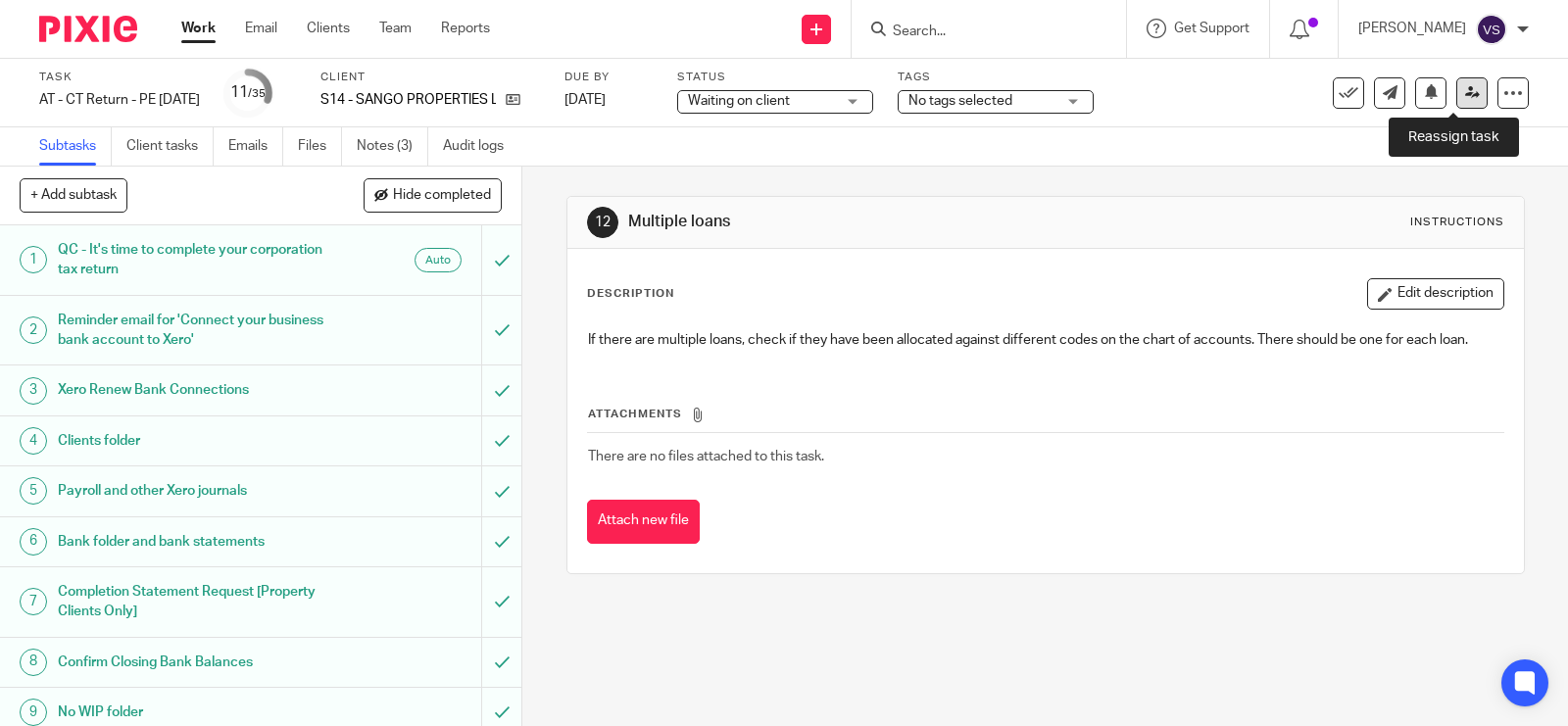
click at [1465, 93] on icon at bounding box center [1472, 92] width 15 height 15
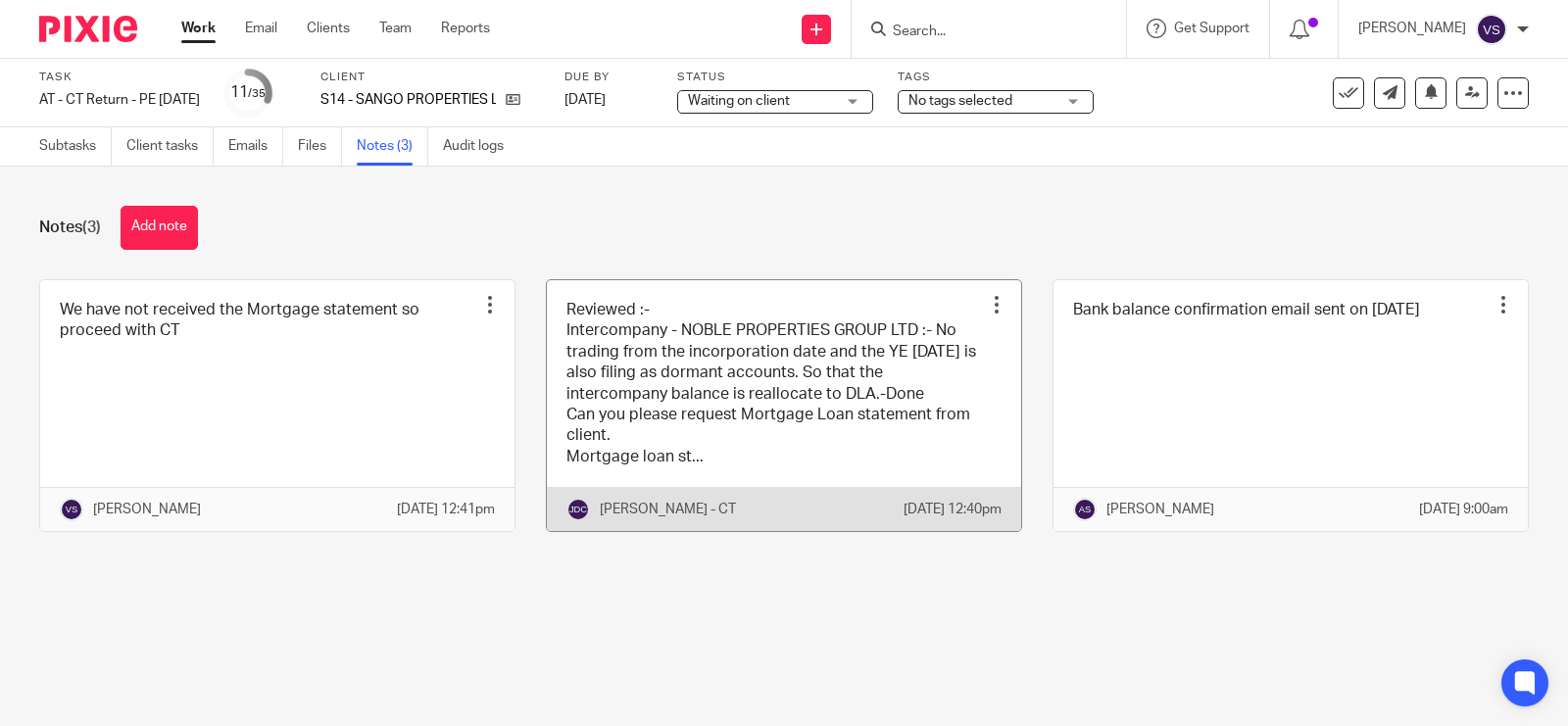
click at [810, 369] on link at bounding box center [783, 406] width 474 height 252
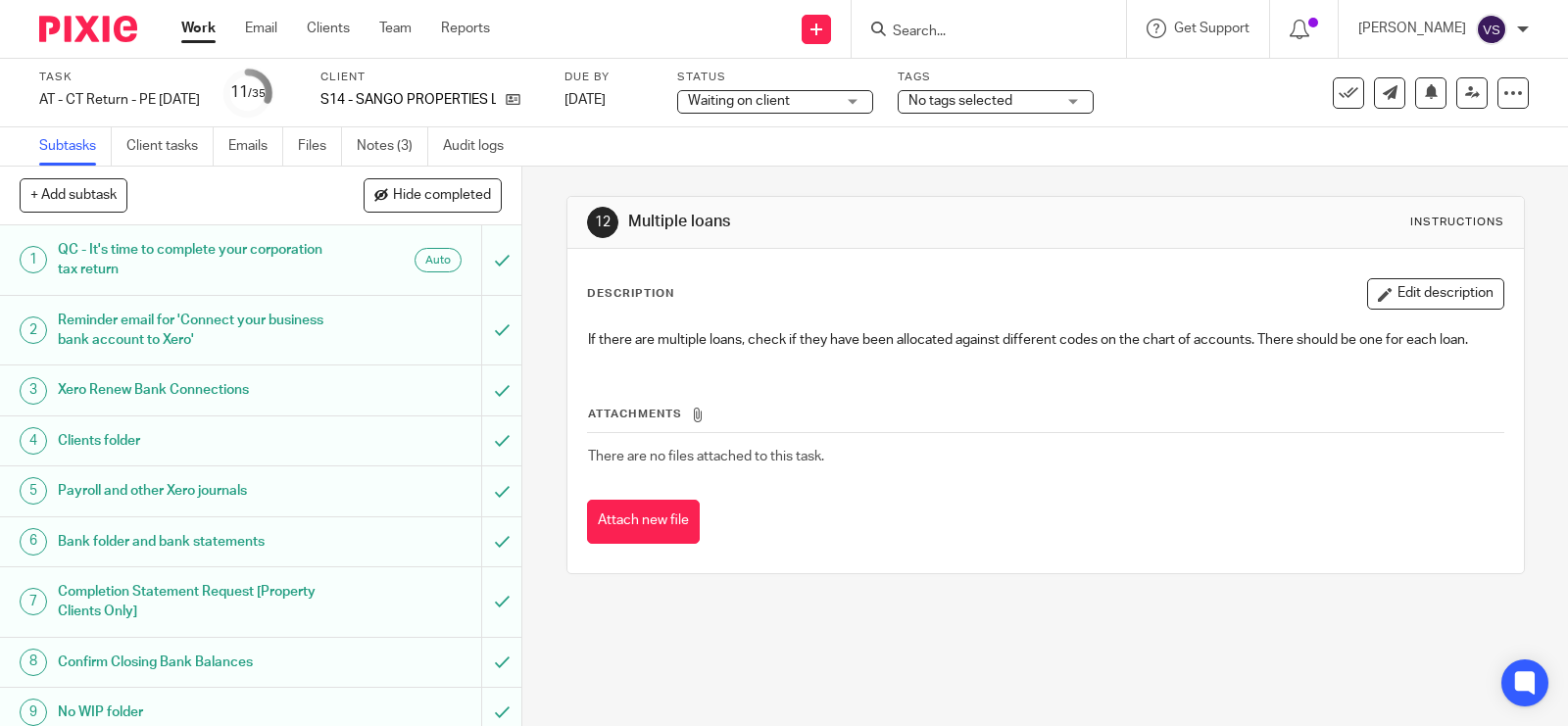
click at [824, 104] on span "Waiting on client" at bounding box center [761, 101] width 147 height 21
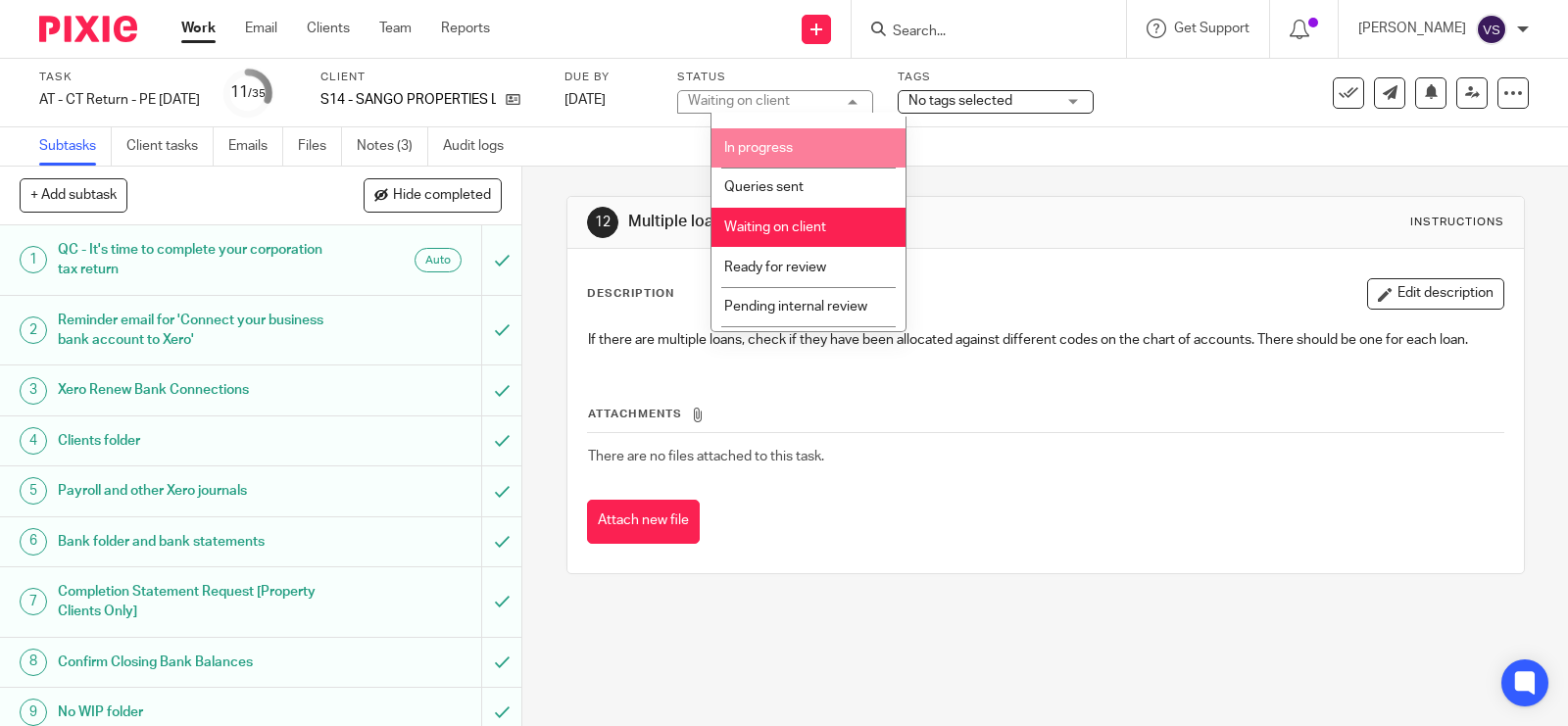
scroll to position [98, 0]
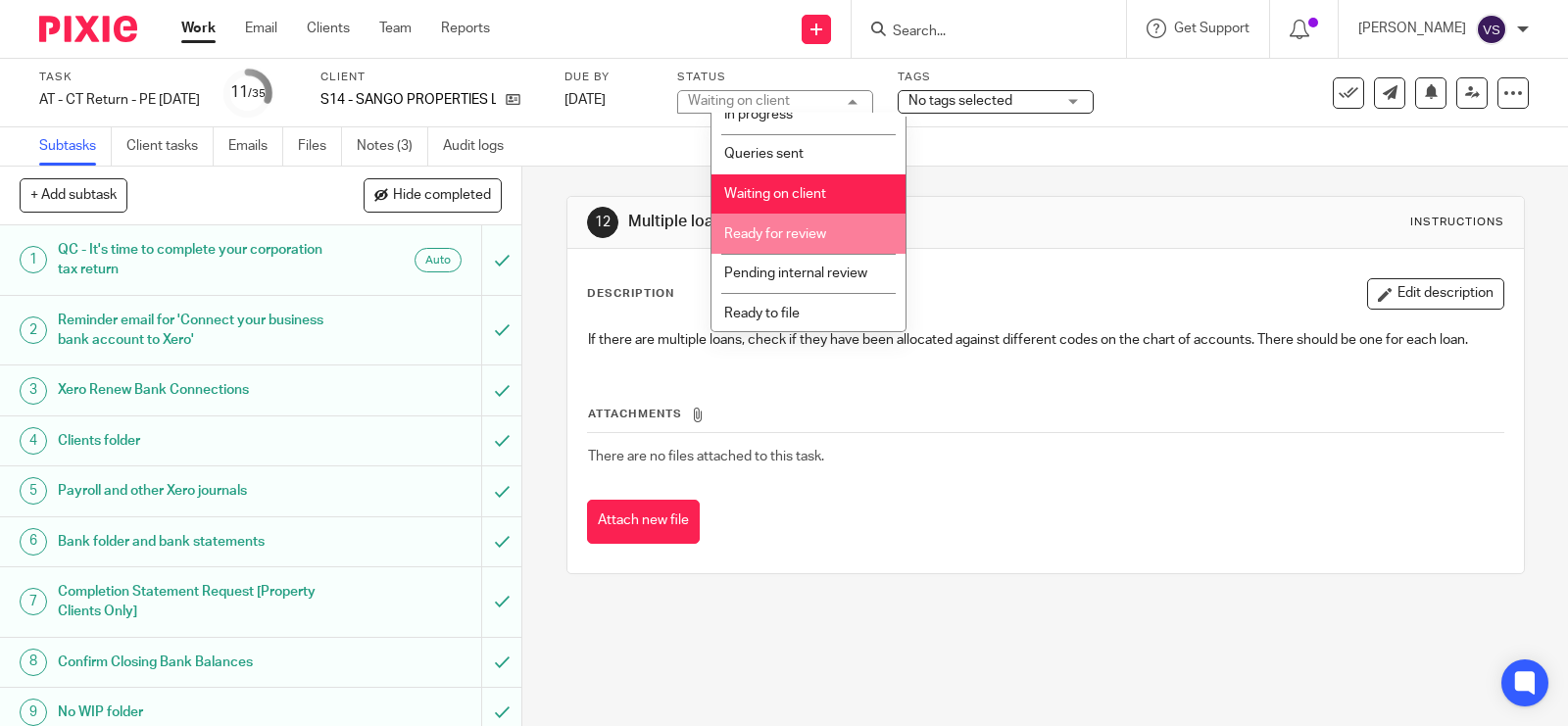
click at [791, 223] on li "Ready for review" at bounding box center [809, 233] width 194 height 40
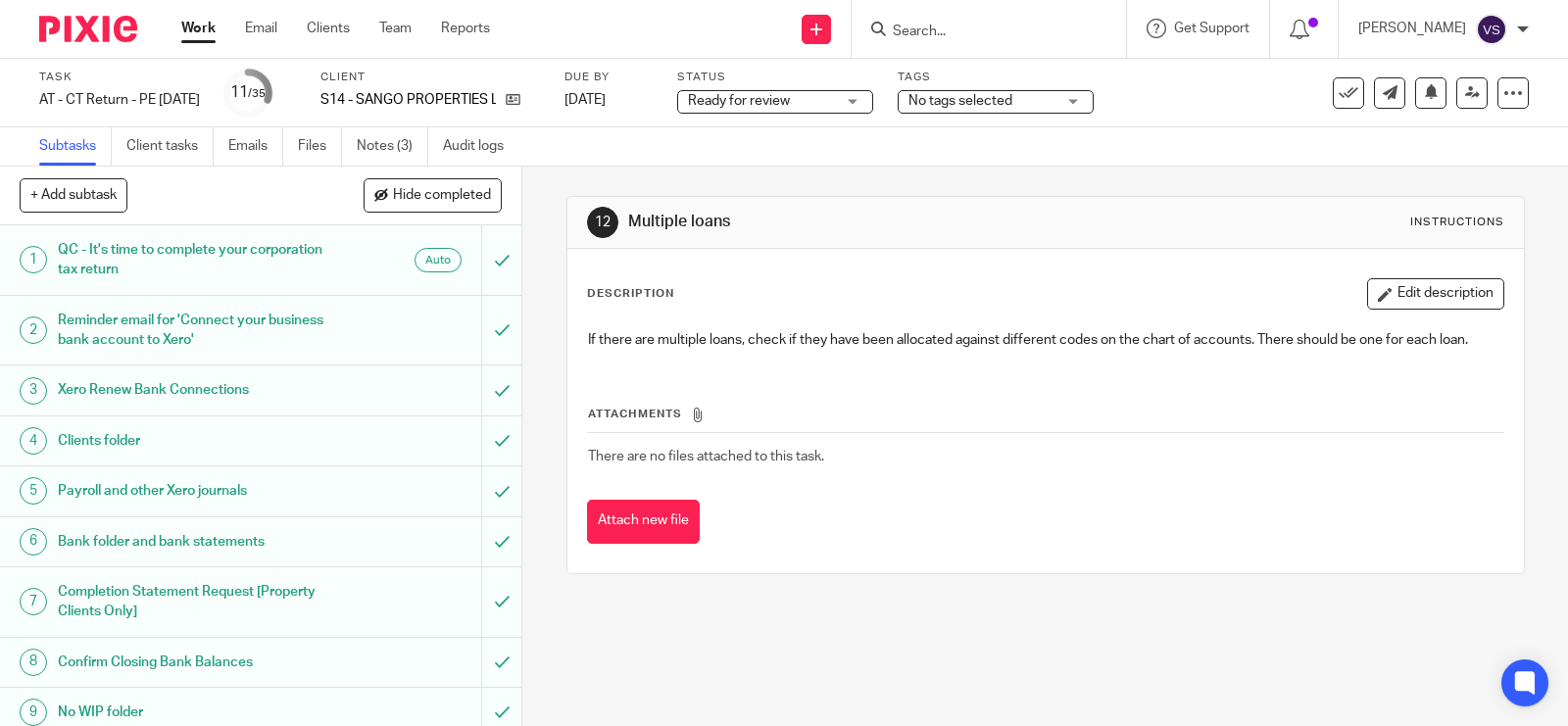
click at [1036, 163] on div "Subtasks Client tasks Emails Files Notes (3) Audit logs" at bounding box center [784, 147] width 1568 height 39
click at [1465, 95] on icon at bounding box center [1472, 92] width 15 height 15
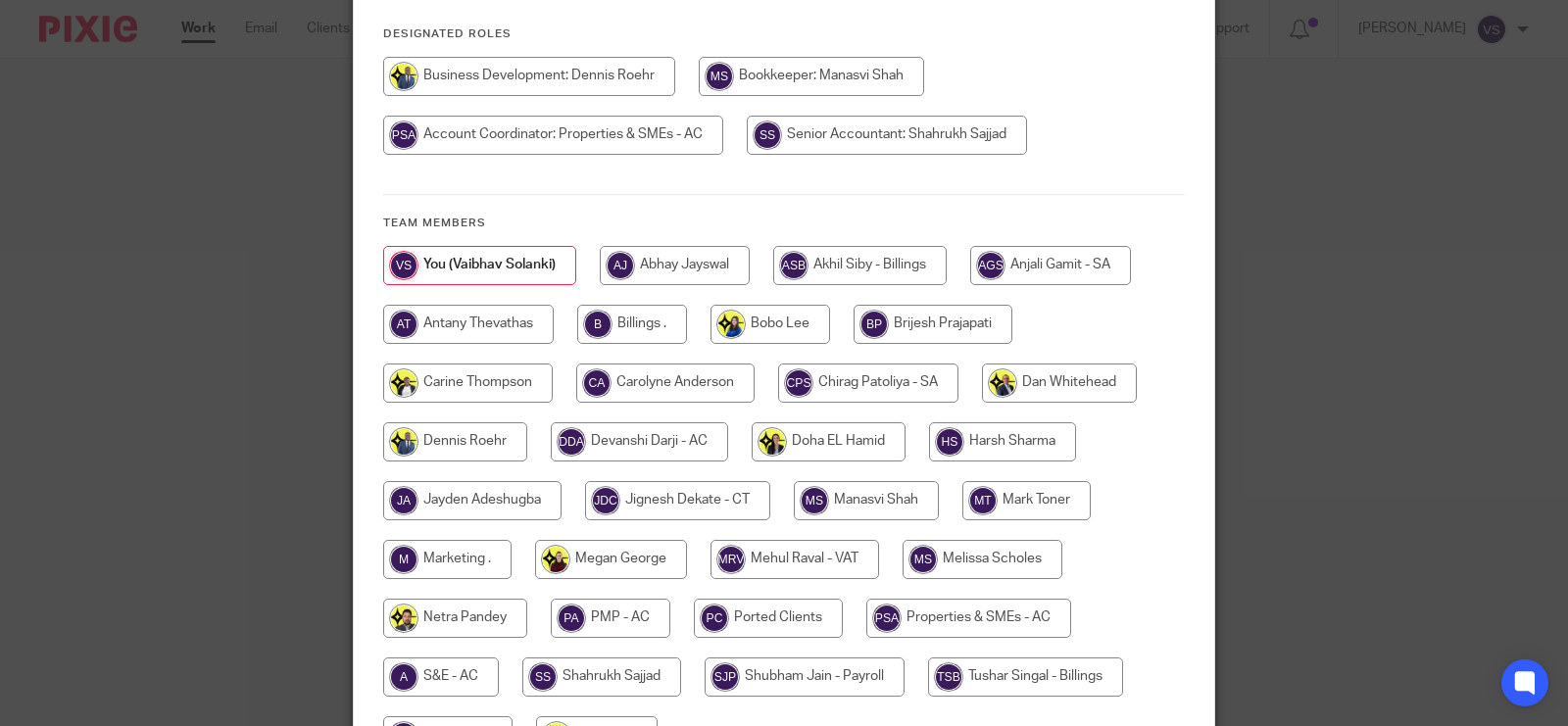
scroll to position [245, 0]
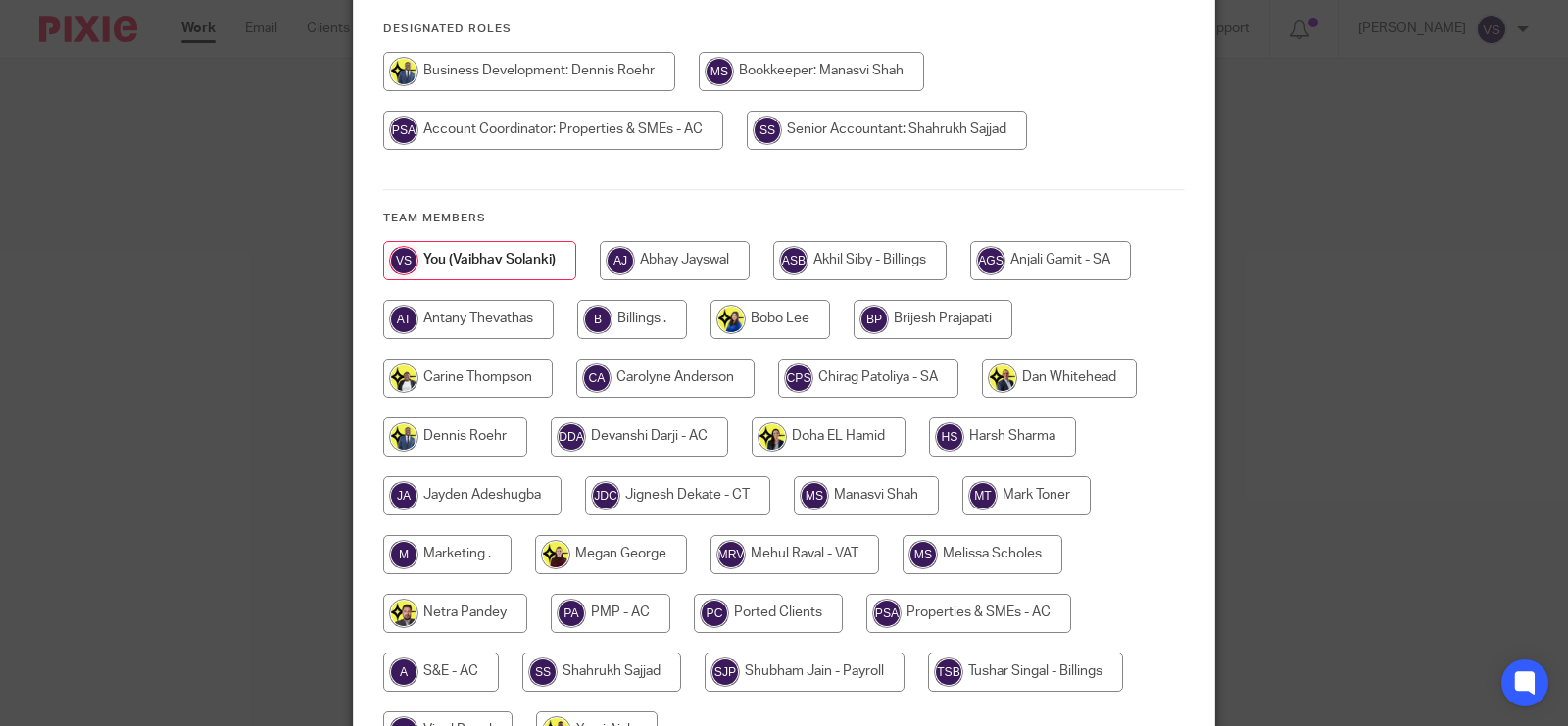
click at [681, 496] on input "radio" at bounding box center [677, 495] width 185 height 39
radio input "true"
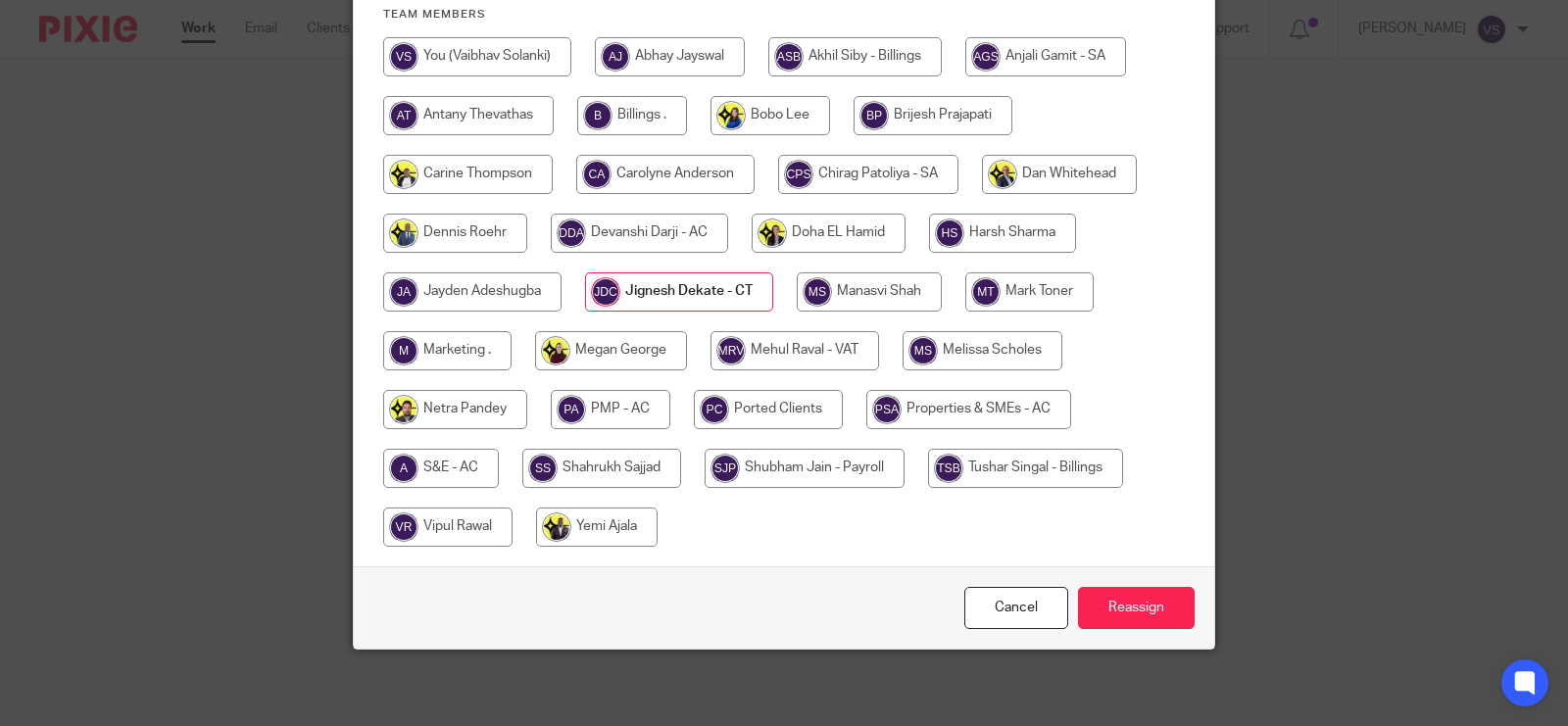
scroll to position [465, 0]
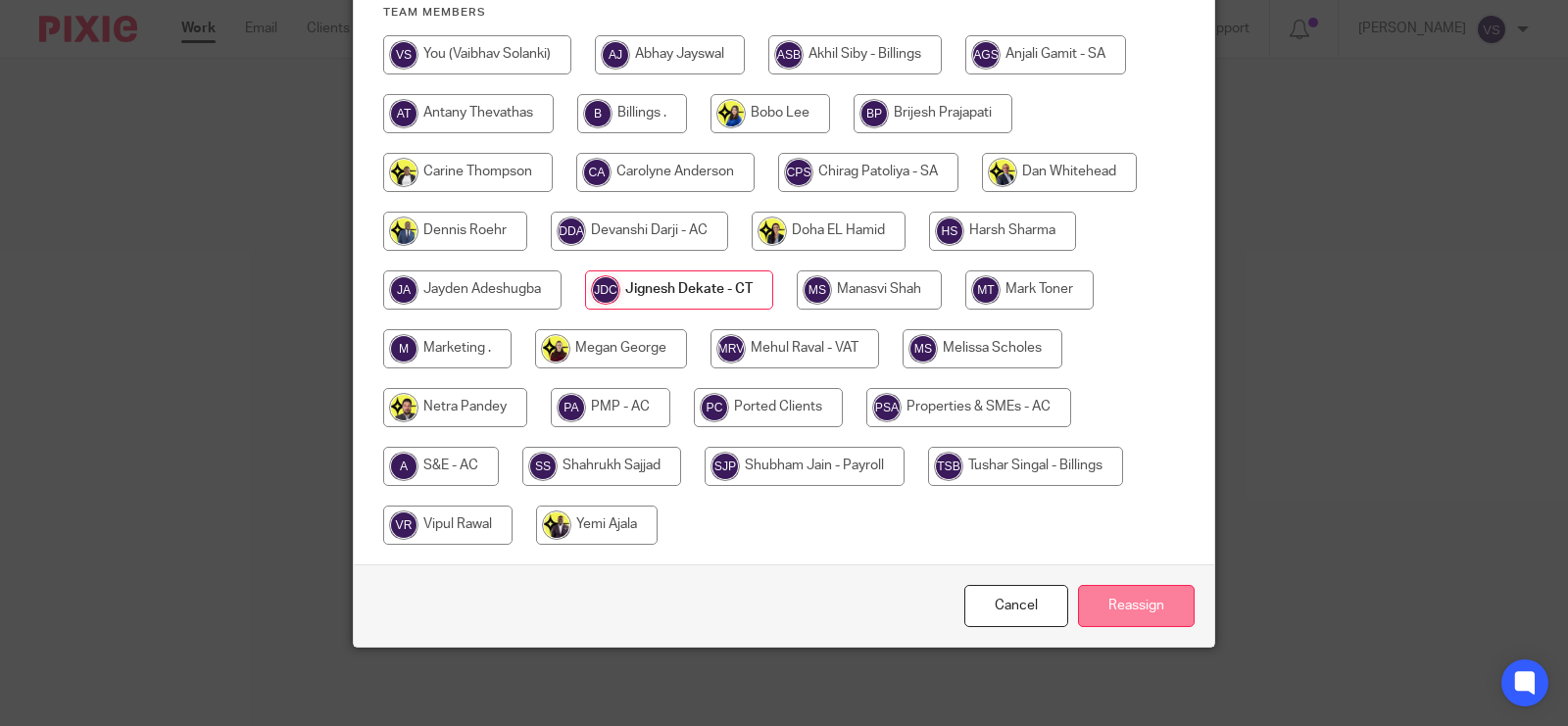
click at [1124, 586] on input "Reassign" at bounding box center [1136, 605] width 117 height 42
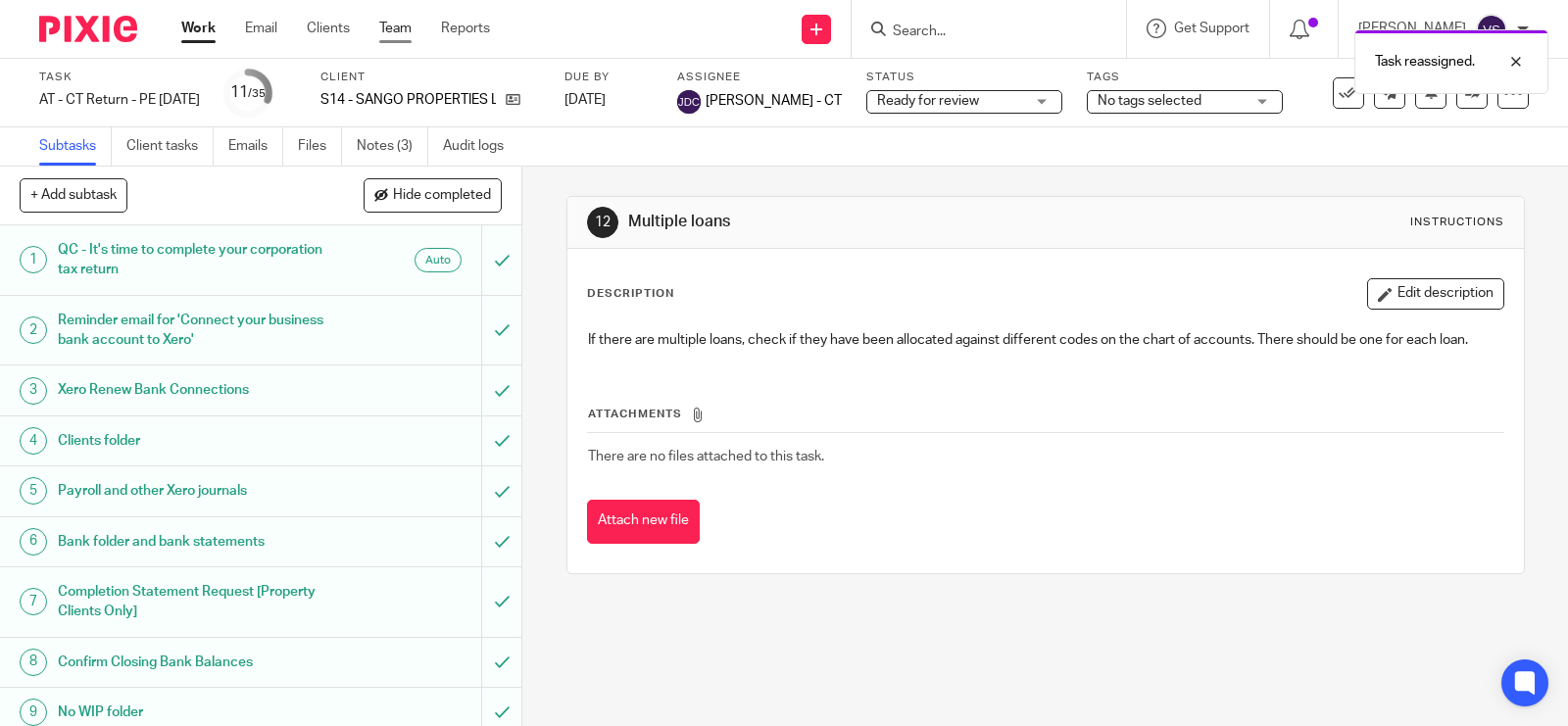
click at [385, 25] on link "Team" at bounding box center [395, 28] width 32 height 20
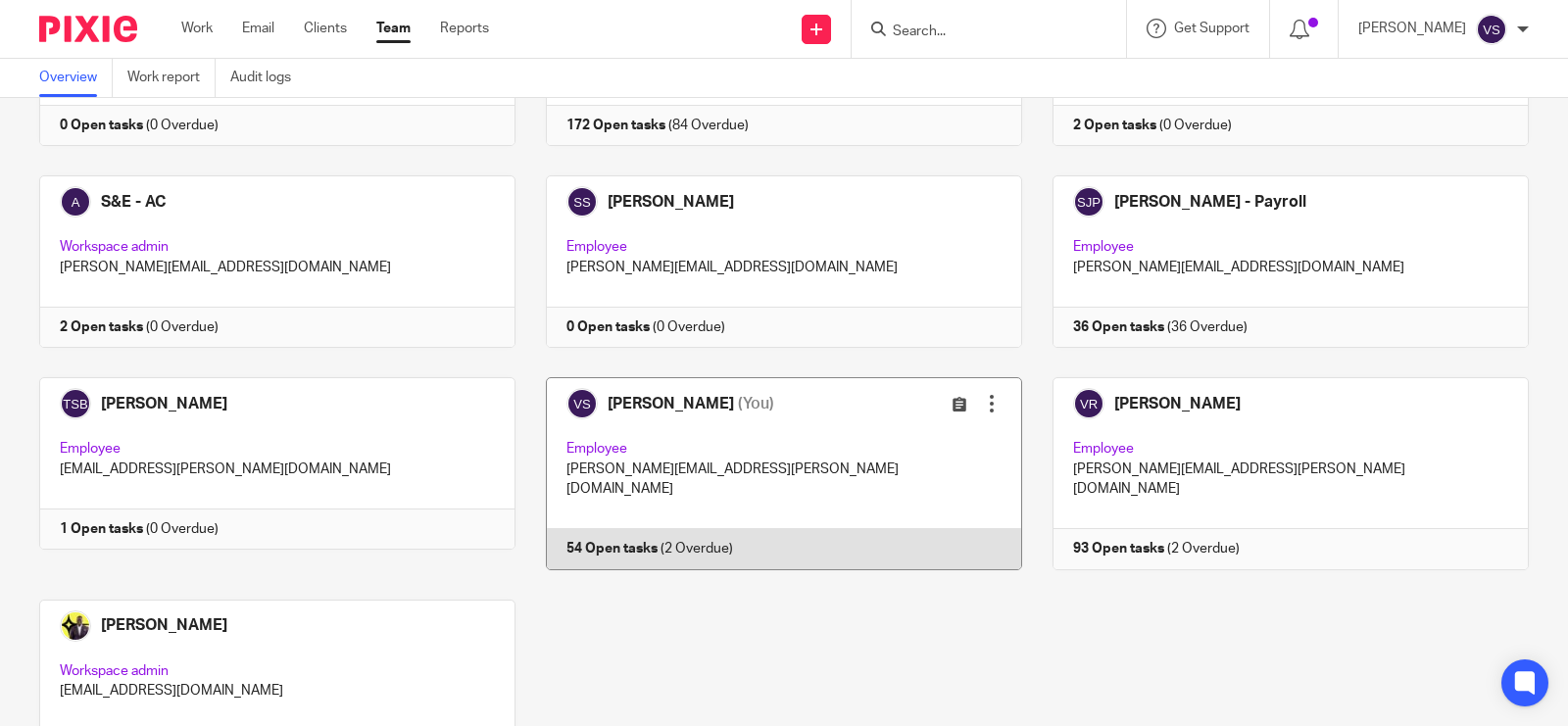
scroll to position [1956, 0]
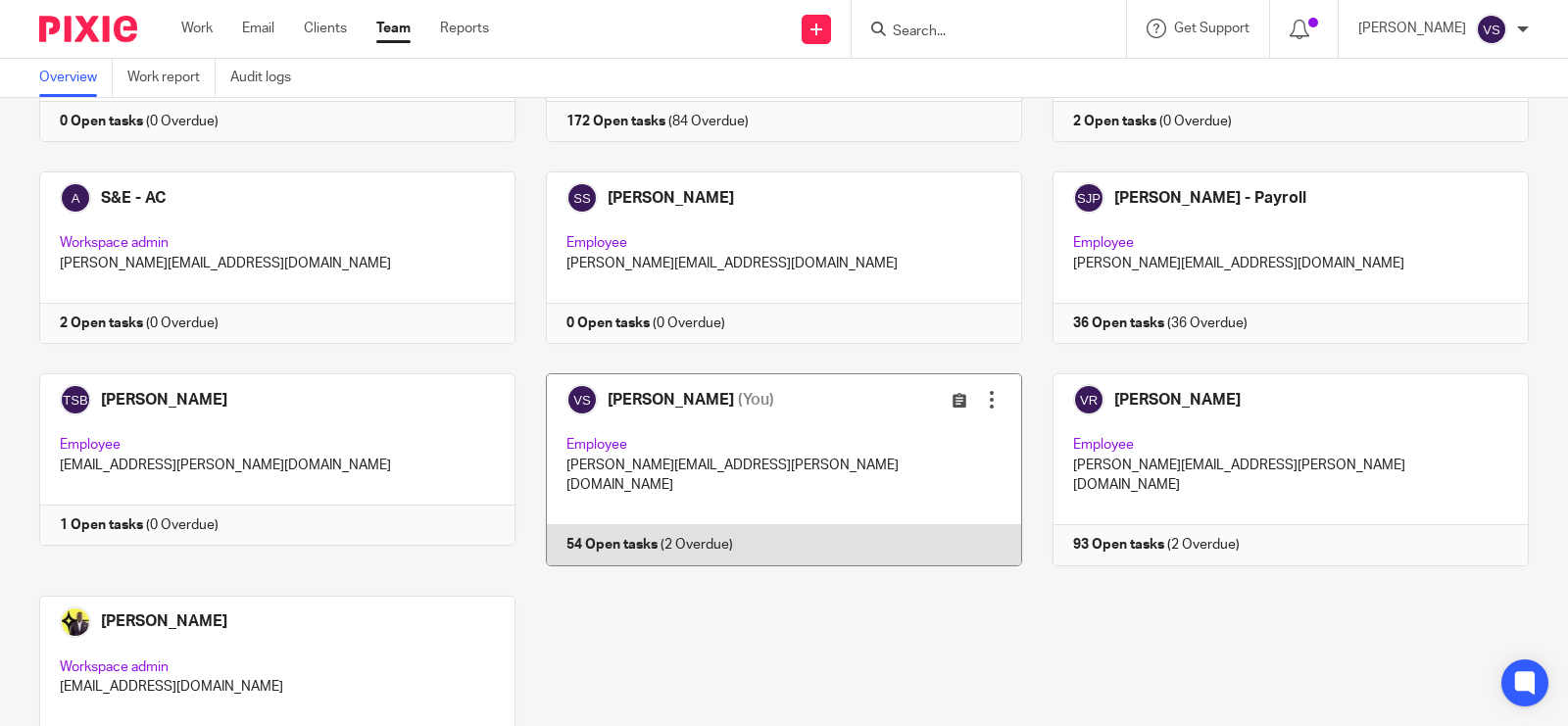
click at [835, 380] on link at bounding box center [768, 470] width 506 height 192
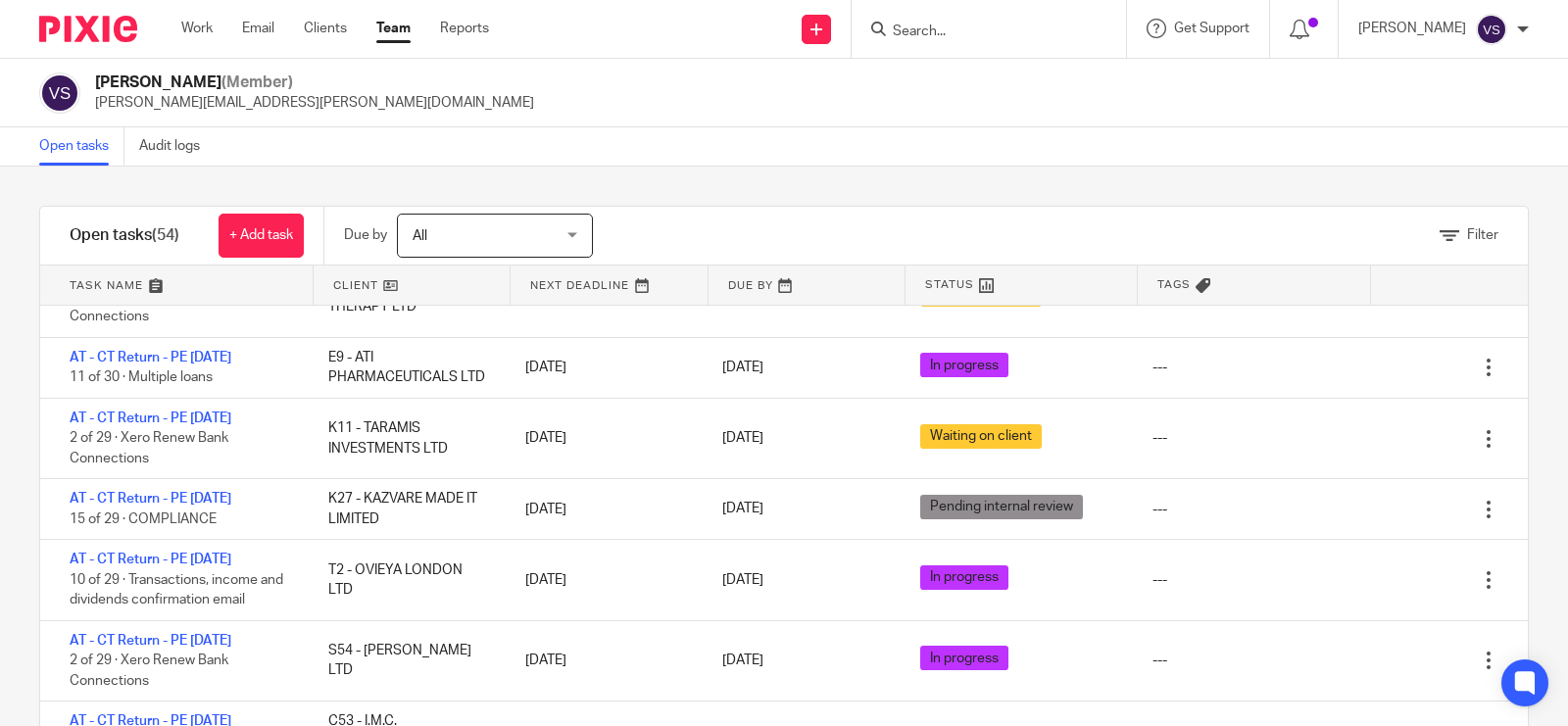
scroll to position [490, 0]
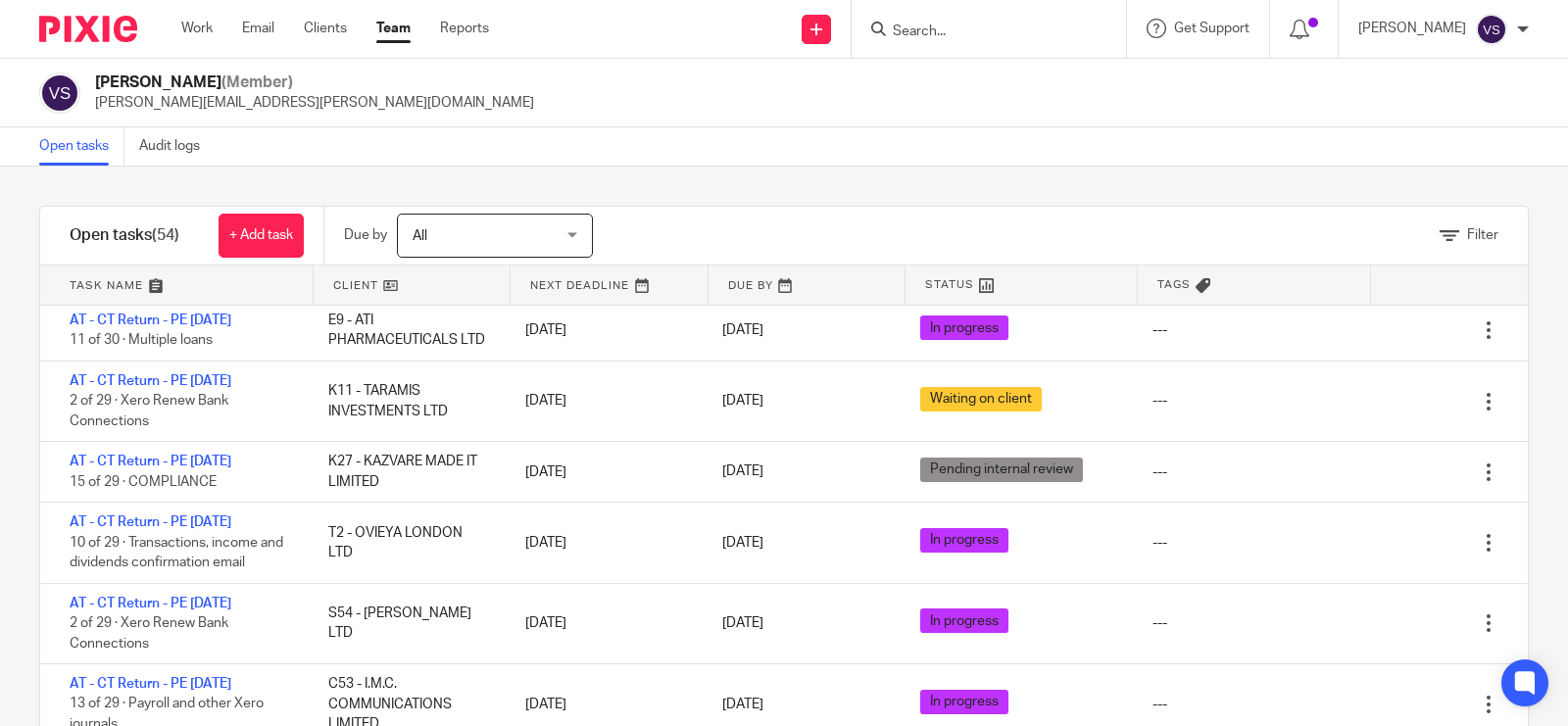
click at [721, 90] on div "[PERSON_NAME] (Member) [PERSON_NAME][EMAIL_ADDRESS][PERSON_NAME][DOMAIN_NAME]" at bounding box center [784, 93] width 1490 height 41
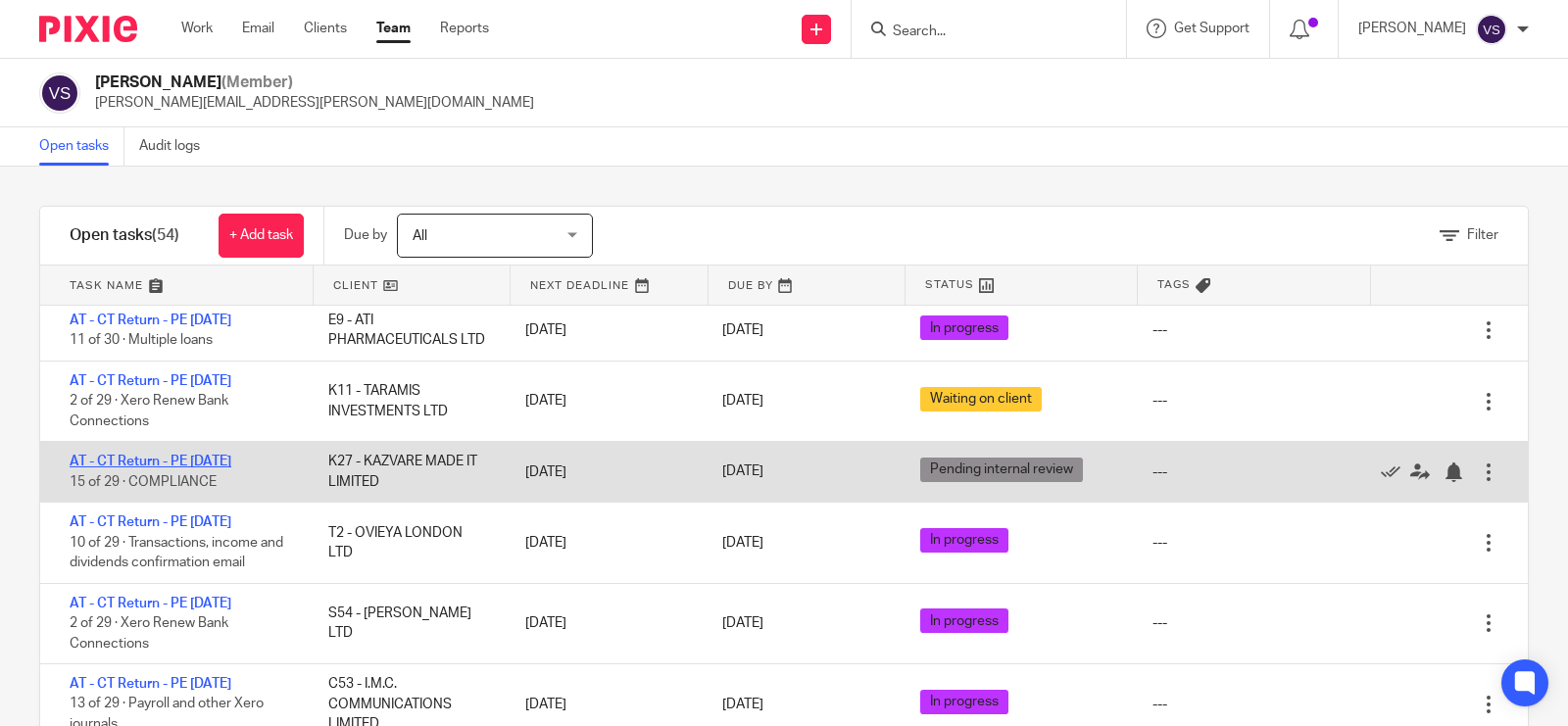
click at [180, 468] on link "AT - CT Return - PE [DATE]" at bounding box center [150, 461] width 162 height 14
